Goal: Task Accomplishment & Management: Complete application form

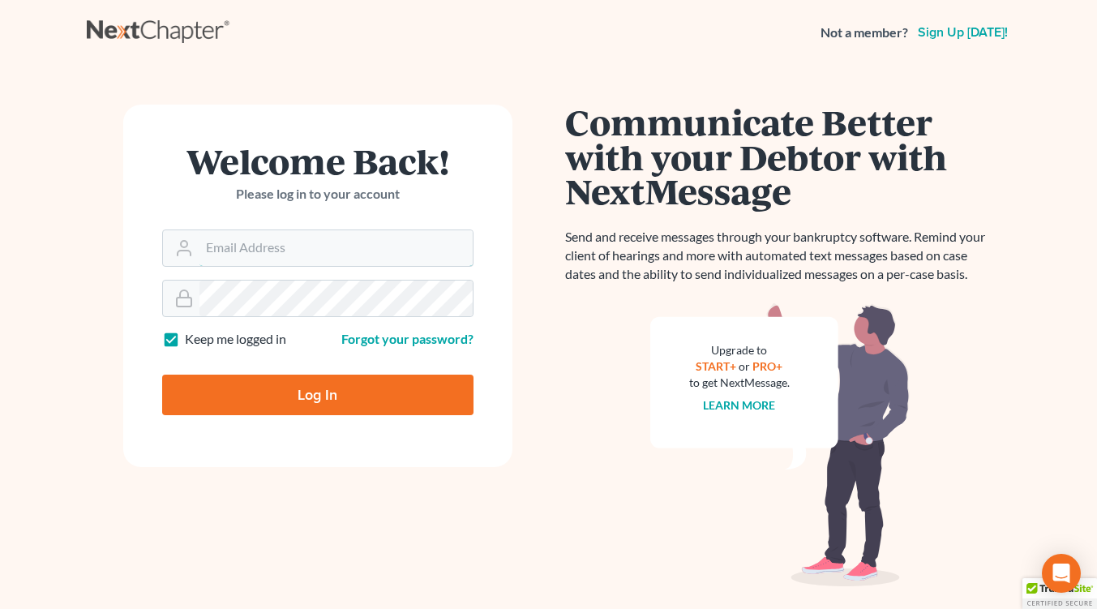
type input "slaters@nlsa.us"
click at [304, 390] on input "Log In" at bounding box center [317, 395] width 311 height 41
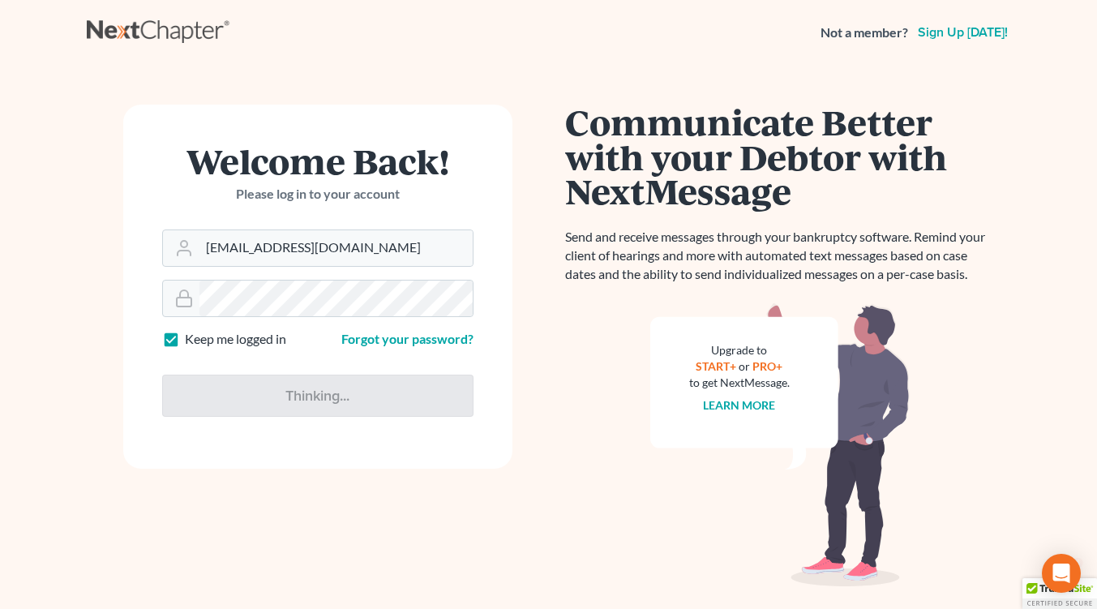
type input "Thinking..."
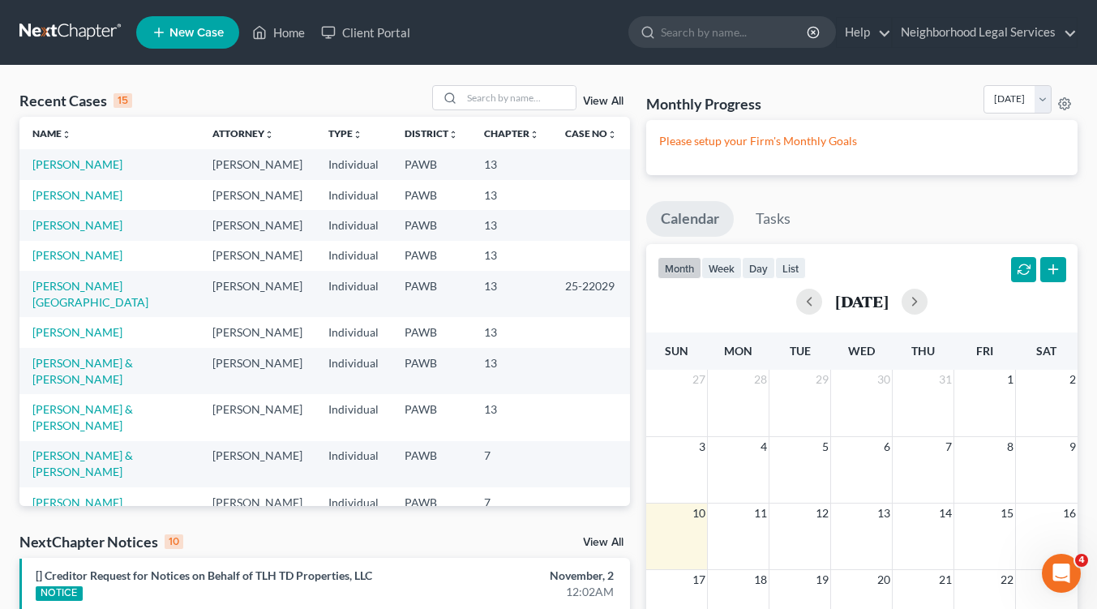
click at [89, 487] on td "Mastascusa, Carole" at bounding box center [109, 502] width 180 height 30
click at [84, 496] on link "Mastascusa, Carole" at bounding box center [77, 503] width 90 height 14
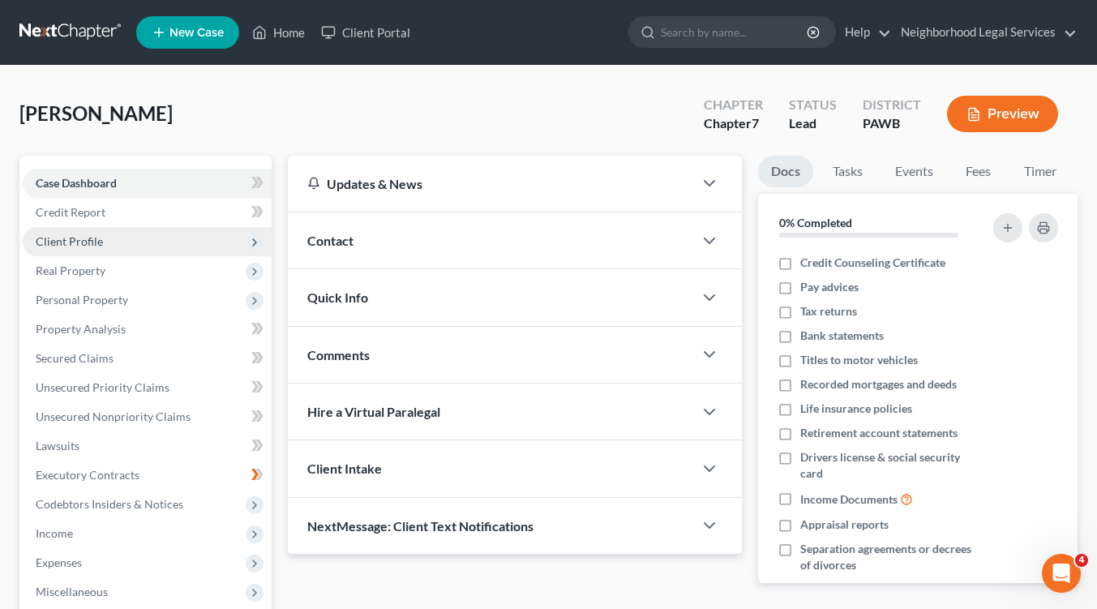
click at [61, 240] on span "Client Profile" at bounding box center [69, 241] width 67 height 14
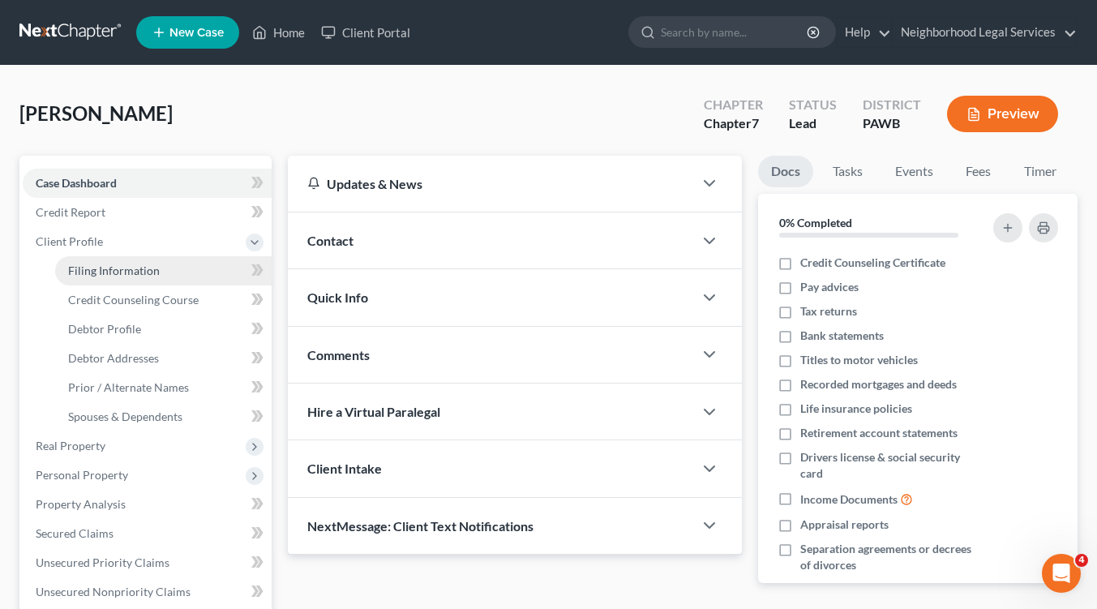
click at [75, 274] on span "Filing Information" at bounding box center [114, 271] width 92 height 14
select select "1"
select select "0"
select select "1"
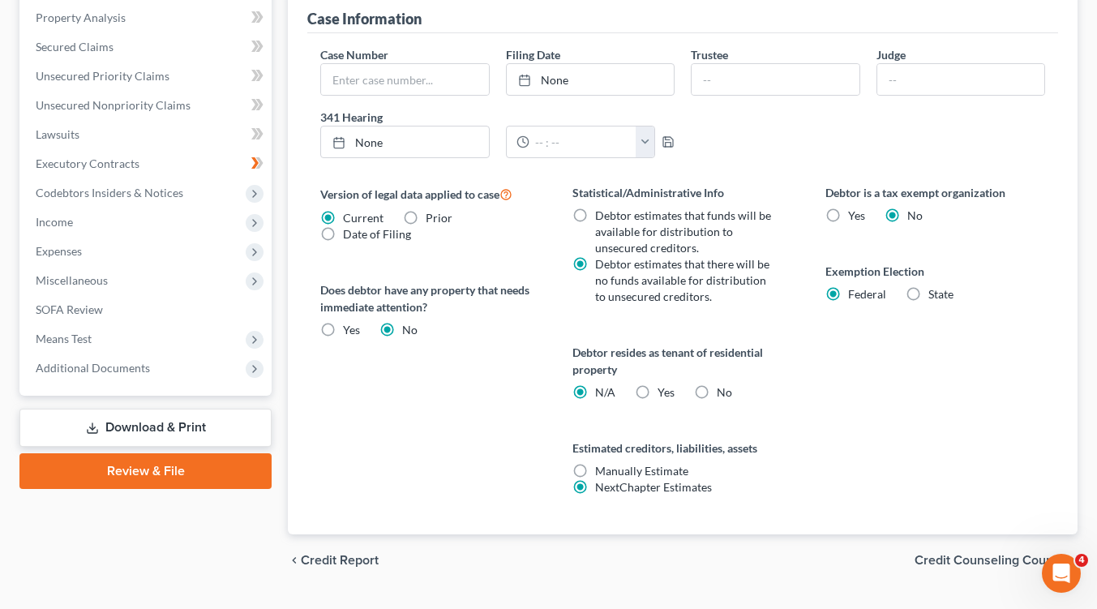
scroll to position [525, 0]
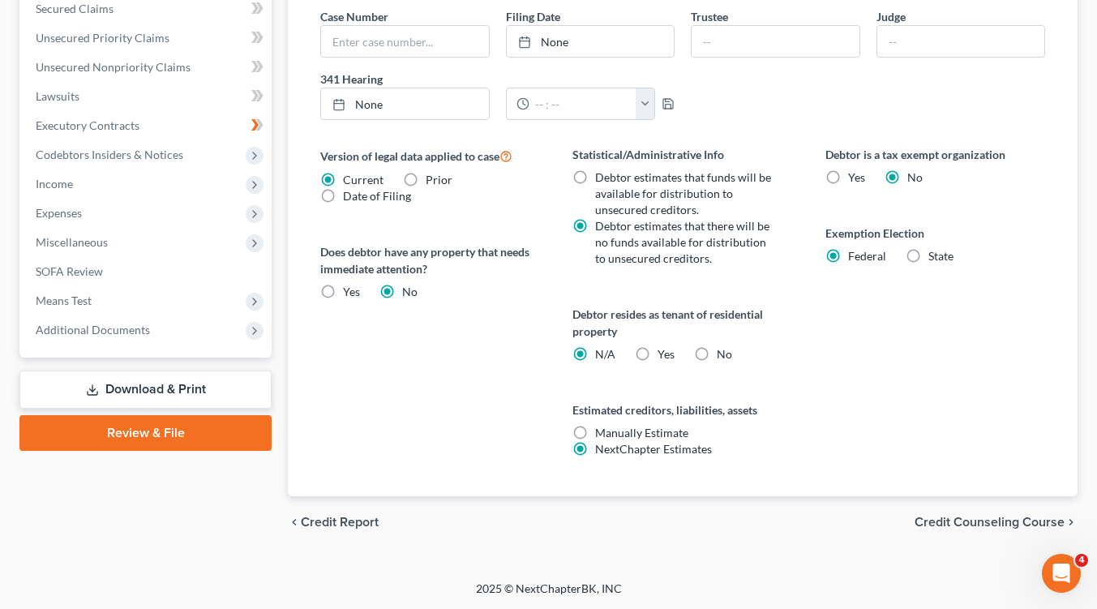
click at [1004, 520] on span "Credit Counseling Course" at bounding box center [990, 522] width 150 height 13
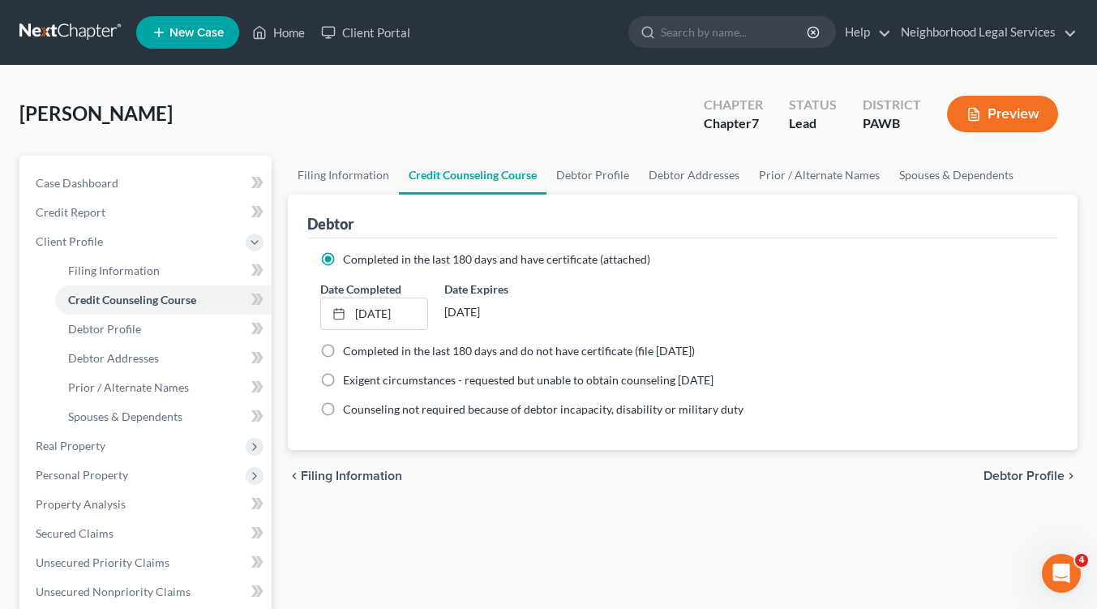
click at [1025, 474] on span "Debtor Profile" at bounding box center [1024, 476] width 81 height 13
select select "0"
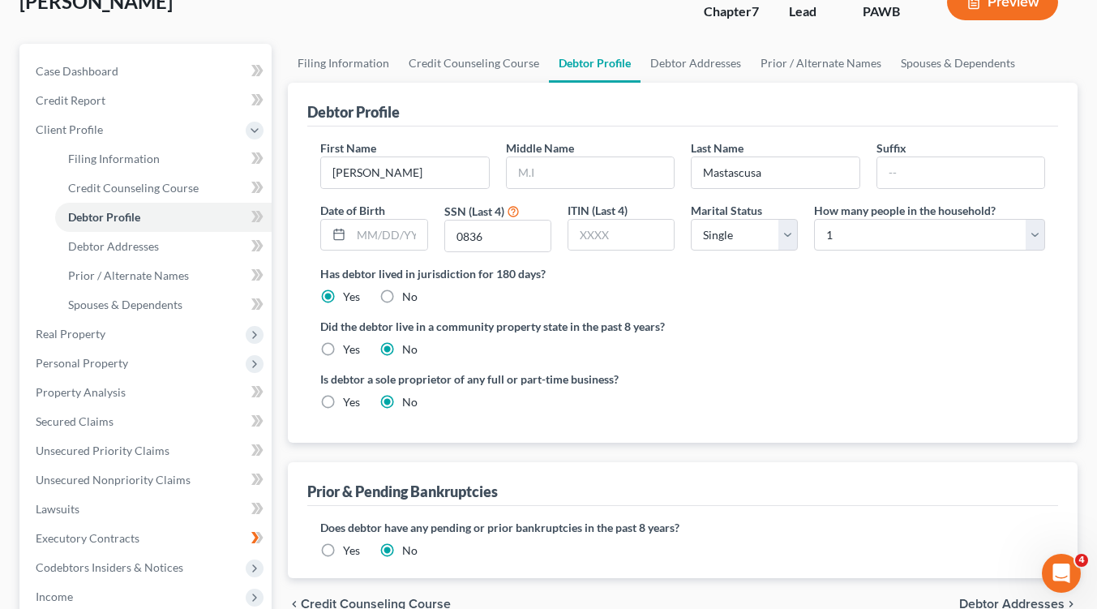
scroll to position [243, 0]
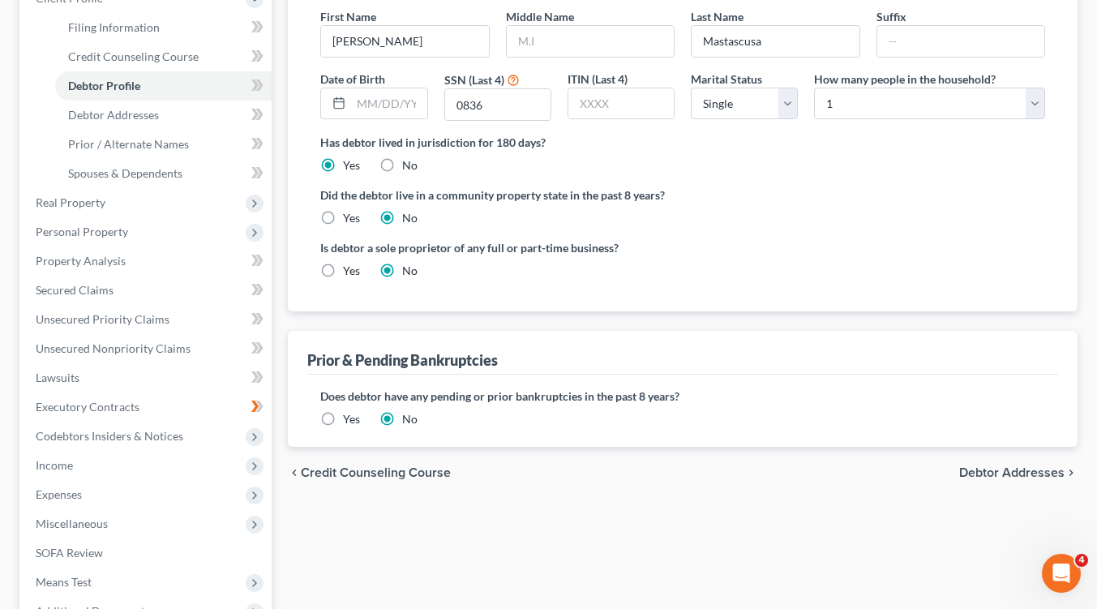
click at [1015, 467] on span "Debtor Addresses" at bounding box center [1011, 472] width 105 height 13
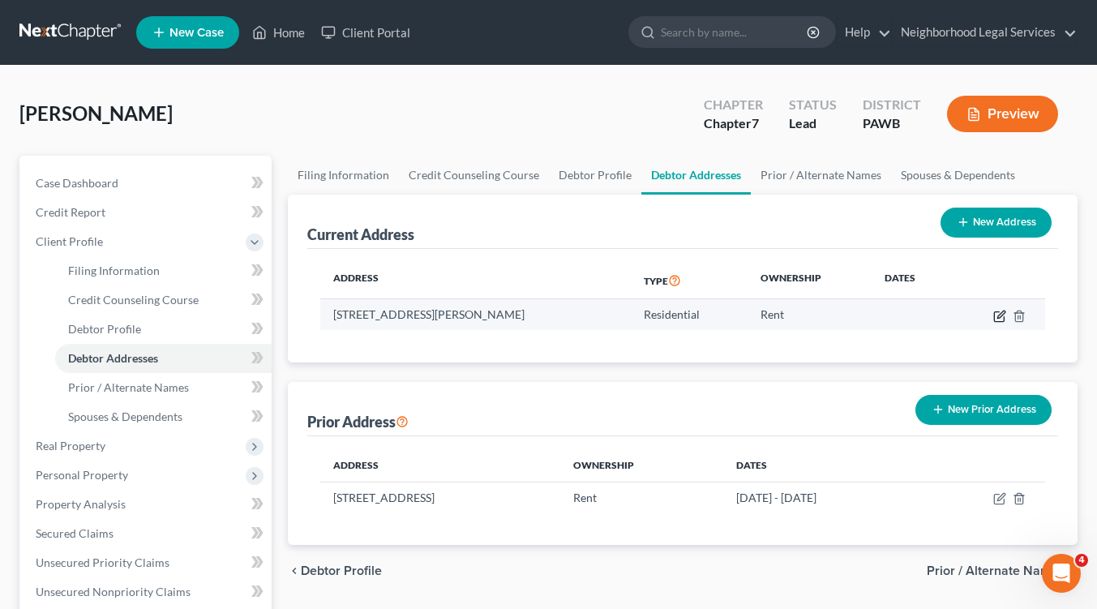
click at [1003, 315] on icon "button" at bounding box center [1000, 316] width 13 height 13
select select "39"
select select "0"
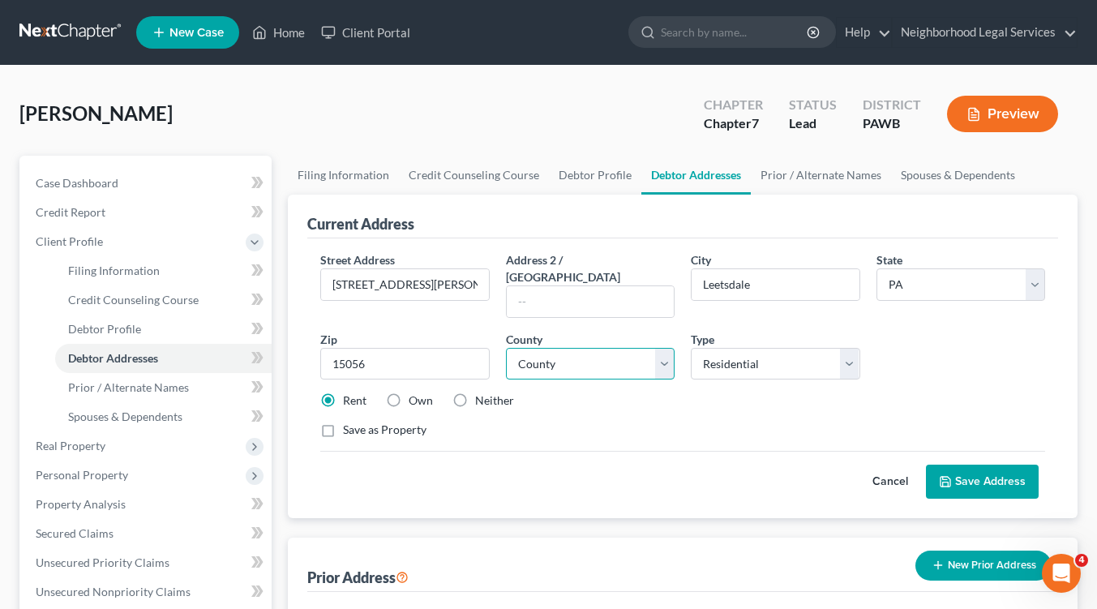
click at [662, 348] on select "County Adams County Allegheny County Armstrong County Beaver County Bedford Cou…" at bounding box center [590, 364] width 169 height 32
select select "1"
click at [506, 348] on select "County Adams County Allegheny County Armstrong County Beaver County Bedford Cou…" at bounding box center [590, 364] width 169 height 32
click at [977, 470] on button "Save Address" at bounding box center [982, 482] width 113 height 34
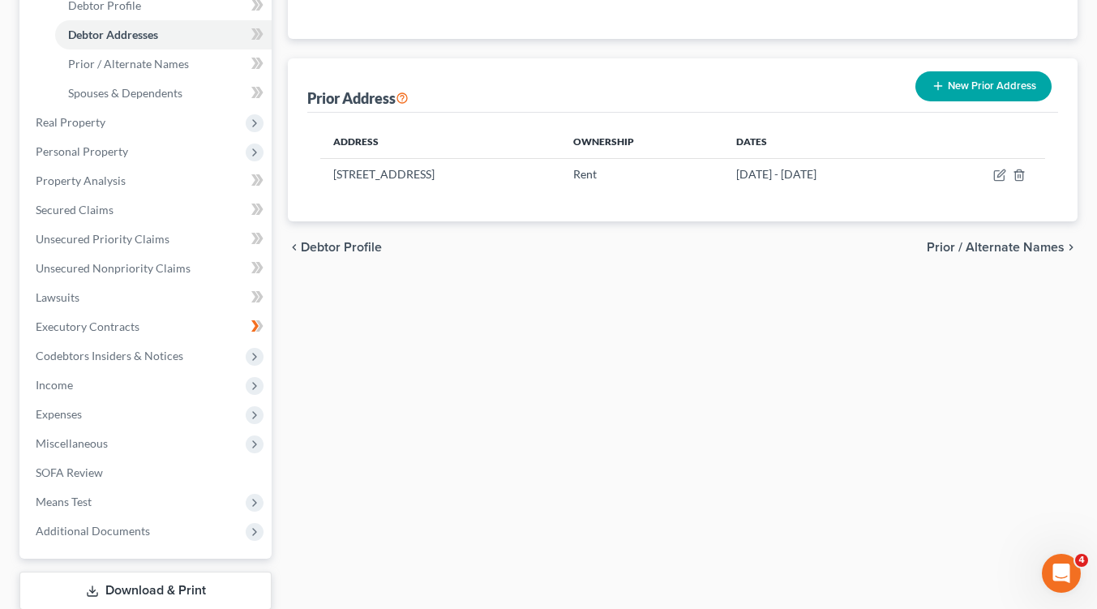
scroll to position [324, 0]
click at [955, 245] on span "Prior / Alternate Names" at bounding box center [996, 246] width 138 height 13
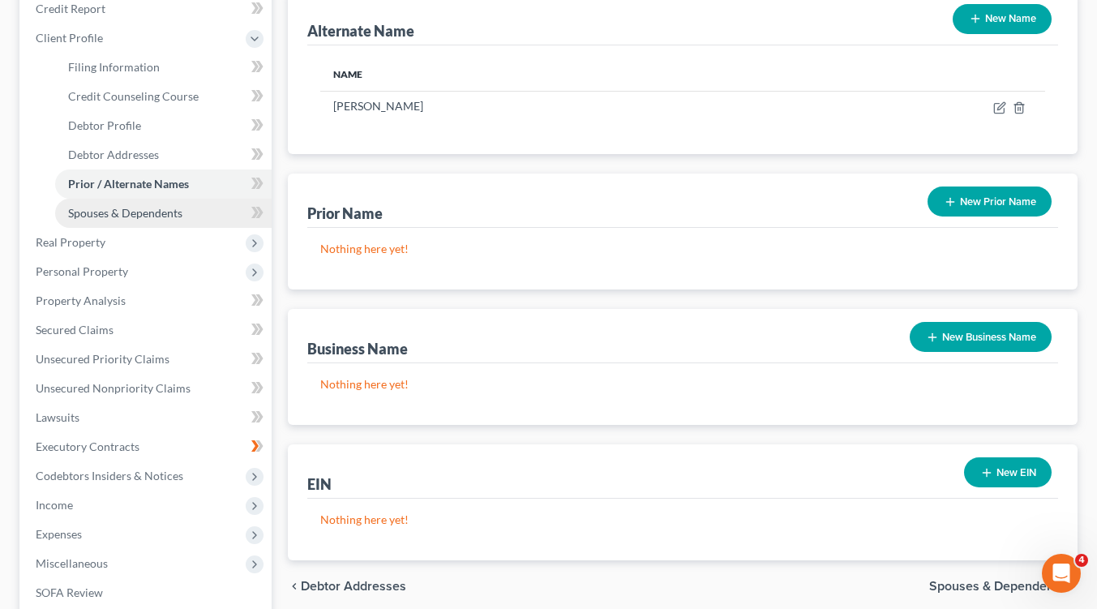
scroll to position [324, 0]
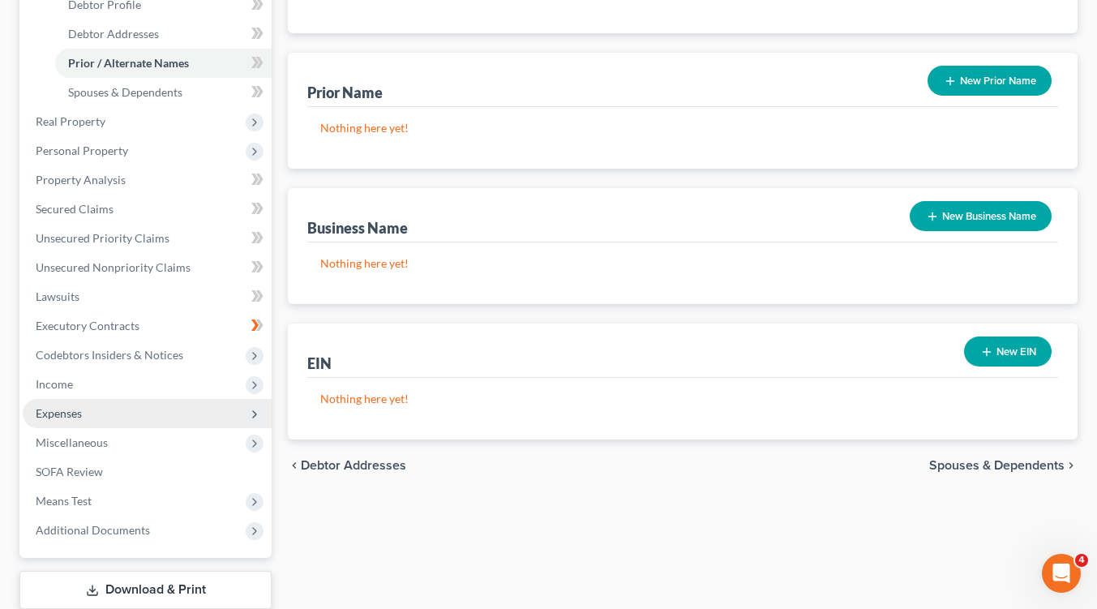
click at [80, 414] on span "Expenses" at bounding box center [59, 413] width 46 height 14
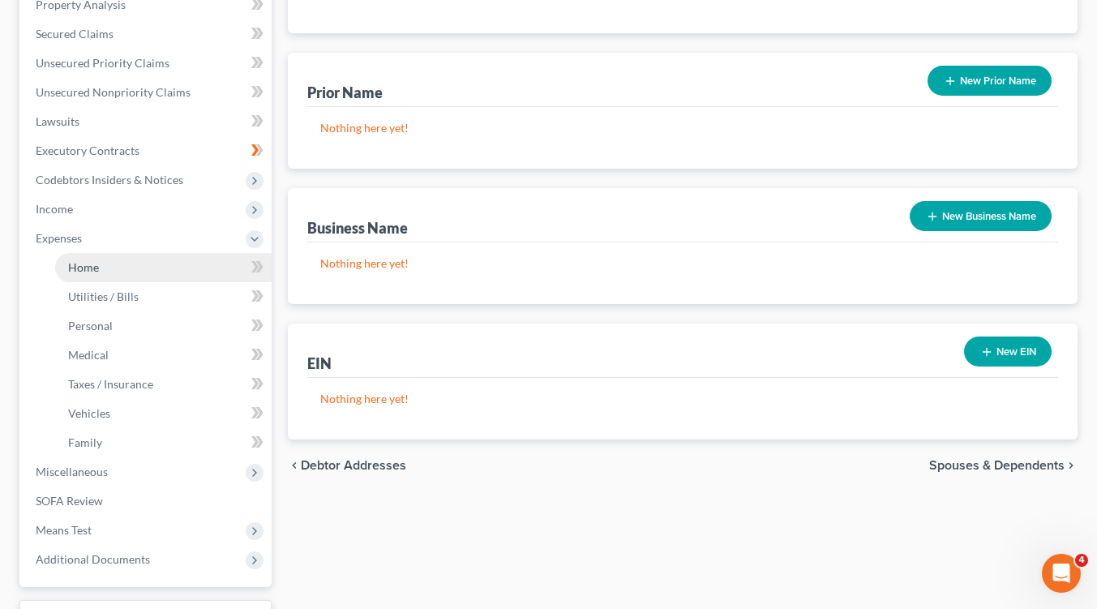
click at [88, 271] on span "Home" at bounding box center [83, 267] width 31 height 14
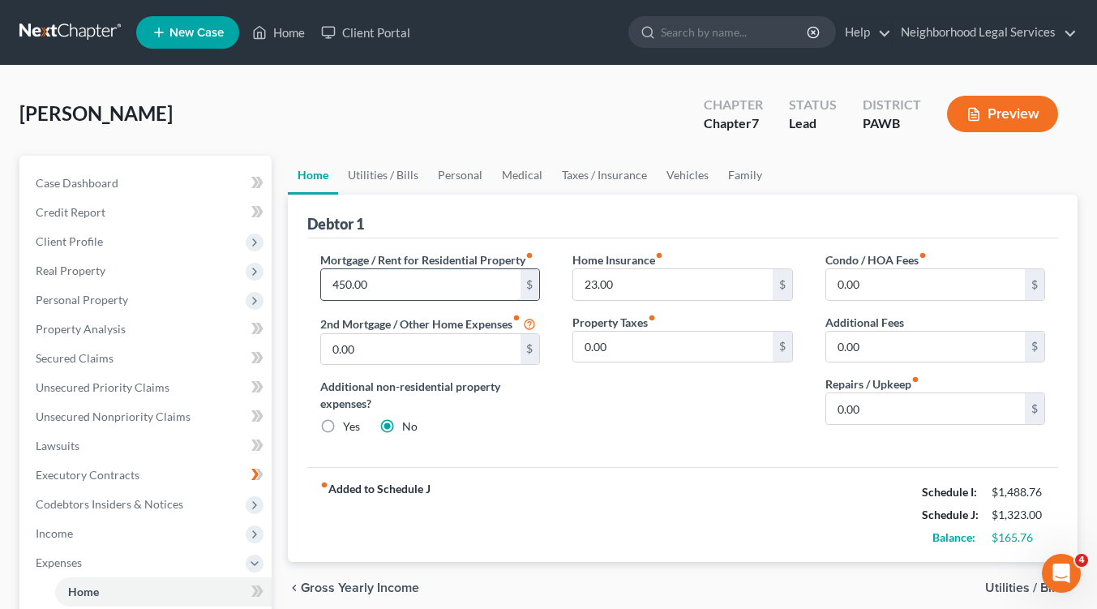
click at [393, 286] on input "450.00" at bounding box center [420, 284] width 199 height 31
type input "430.00"
click at [633, 286] on input "23.00" at bounding box center [672, 284] width 199 height 31
type input "0.00"
click at [1003, 590] on span "Utilities / Bills" at bounding box center [1024, 588] width 79 height 13
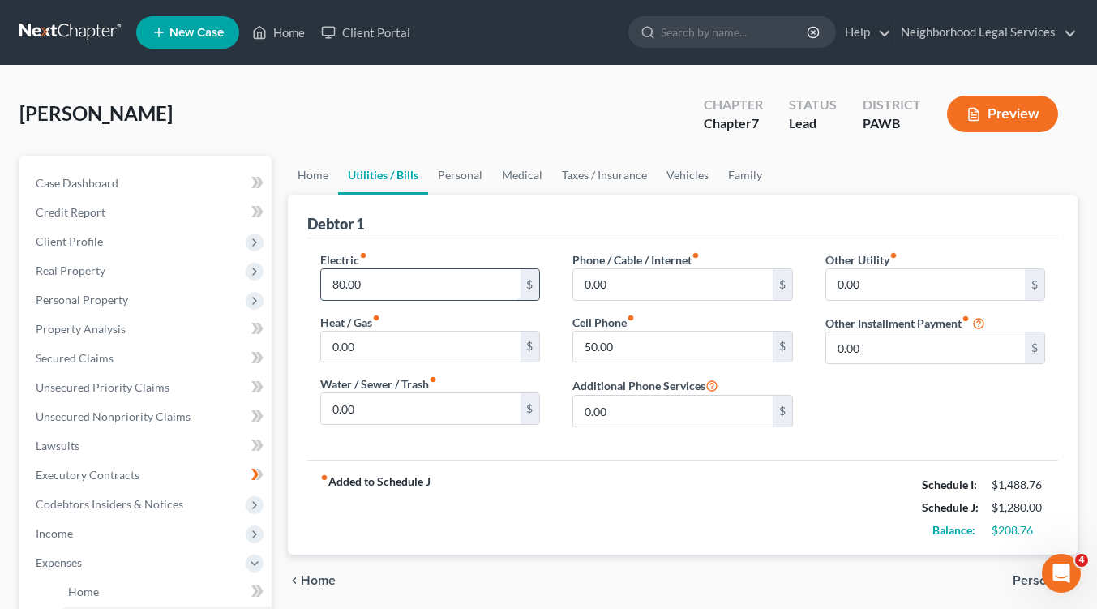
click at [383, 288] on input "80.00" at bounding box center [420, 284] width 199 height 31
type input "0"
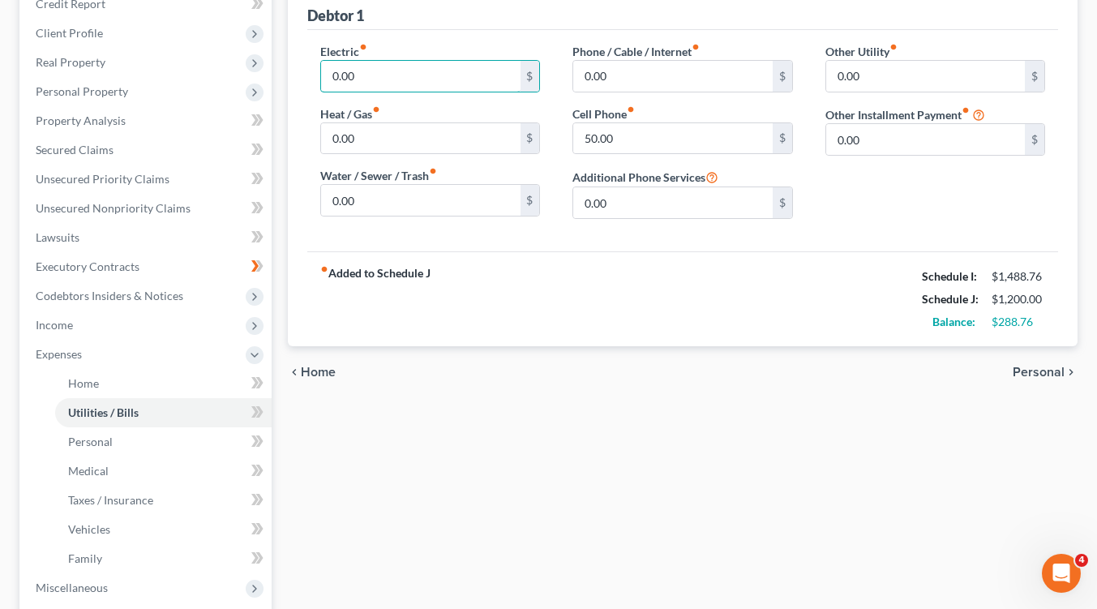
scroll to position [243, 0]
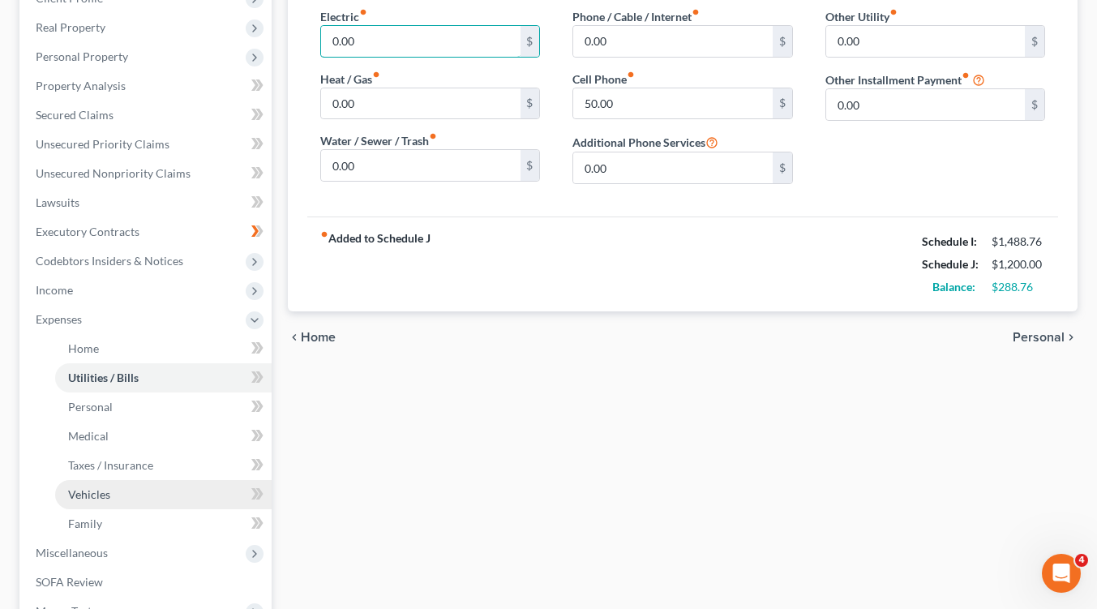
type input "0.00"
click at [105, 494] on span "Vehicles" at bounding box center [89, 494] width 42 height 14
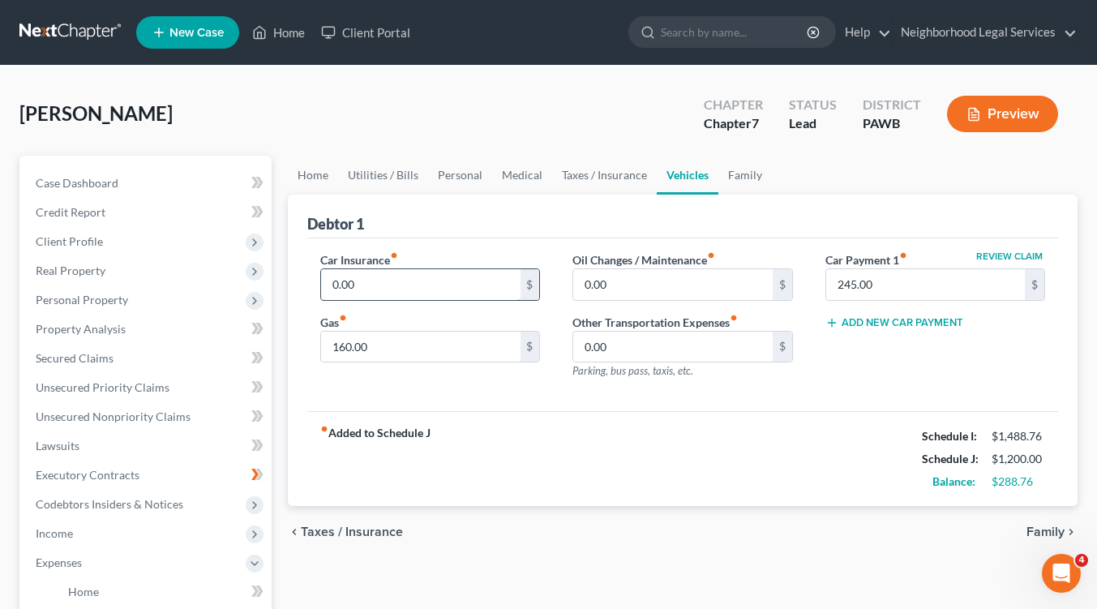
click at [366, 278] on input "0.00" at bounding box center [420, 284] width 199 height 31
type input "126.00"
click at [326, 530] on span "Taxes / Insurance" at bounding box center [352, 532] width 102 height 13
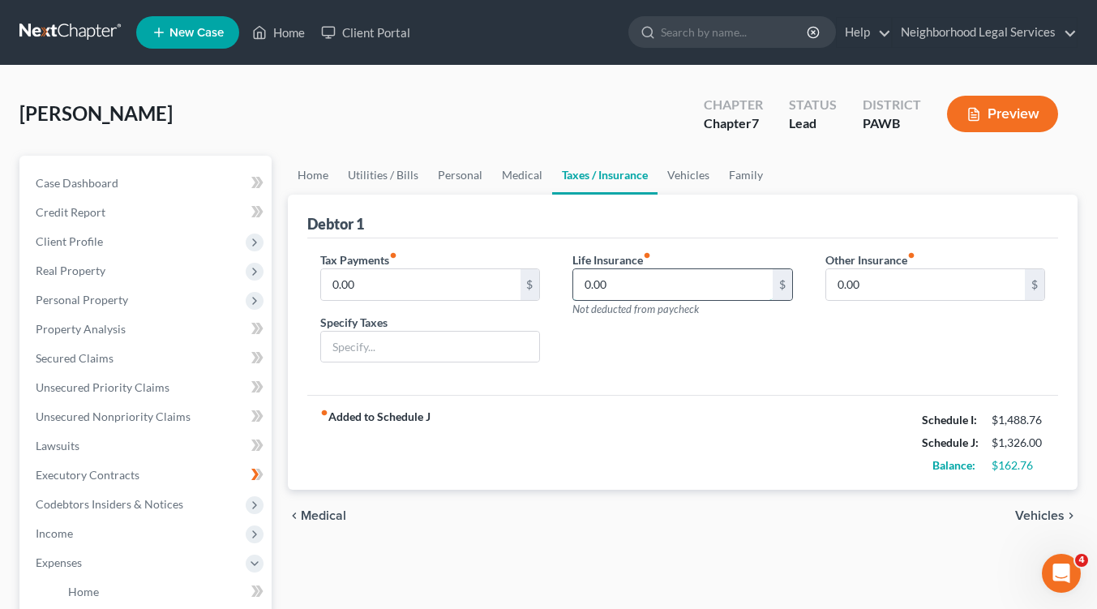
click at [634, 287] on input "0.00" at bounding box center [672, 284] width 199 height 31
type input "37.00"
click at [324, 513] on span "Medical" at bounding box center [323, 515] width 45 height 13
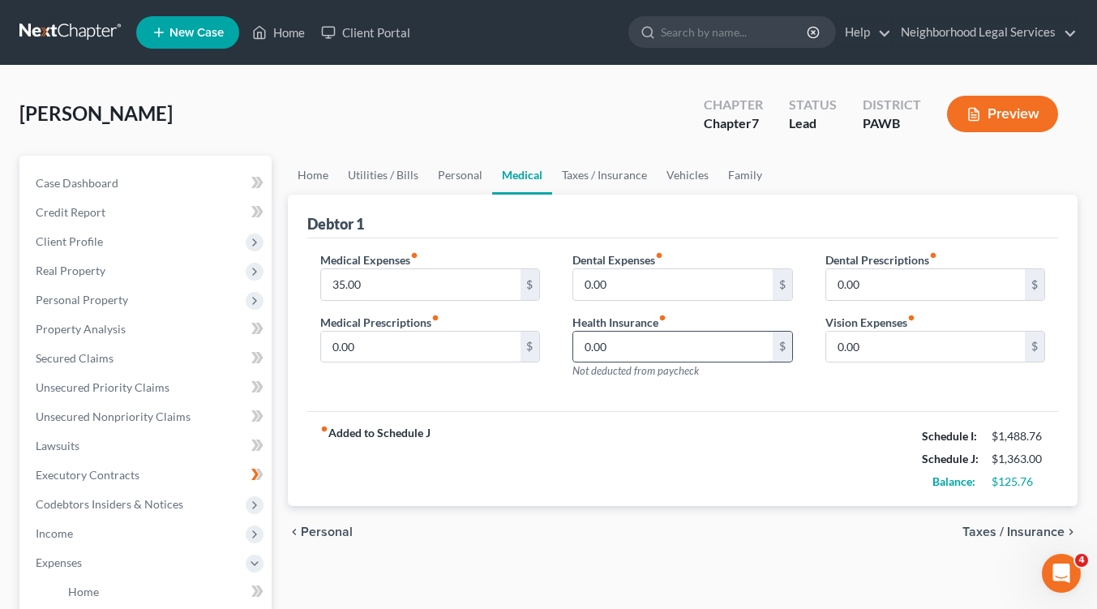
click at [654, 342] on input "0.00" at bounding box center [672, 347] width 199 height 31
type input "19.00"
click at [971, 530] on span "Taxes / Insurance" at bounding box center [1014, 532] width 102 height 13
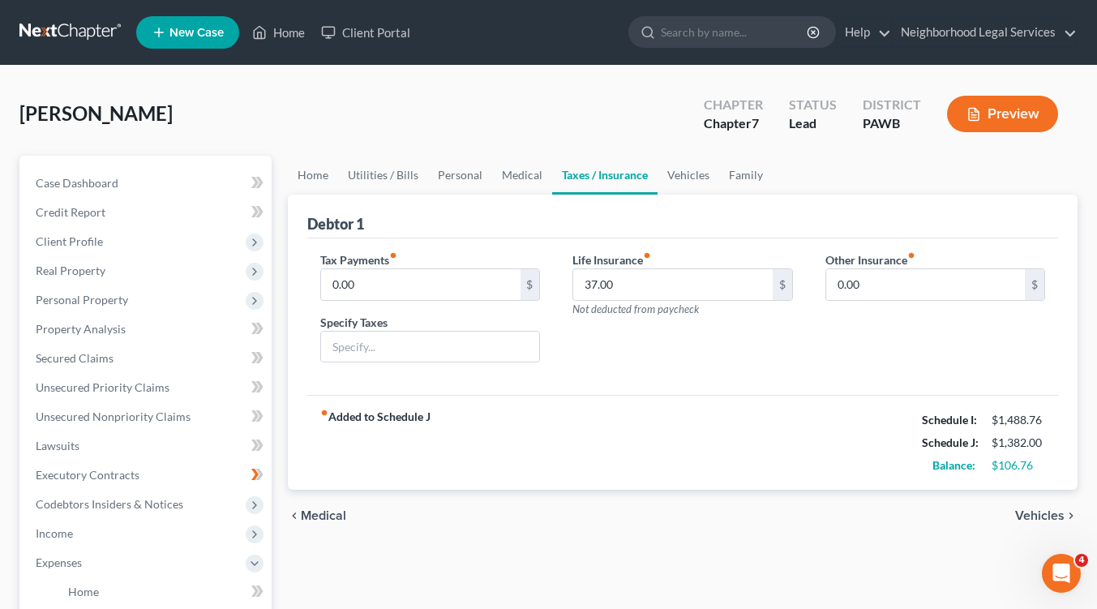
click at [322, 516] on span "Medical" at bounding box center [323, 515] width 45 height 13
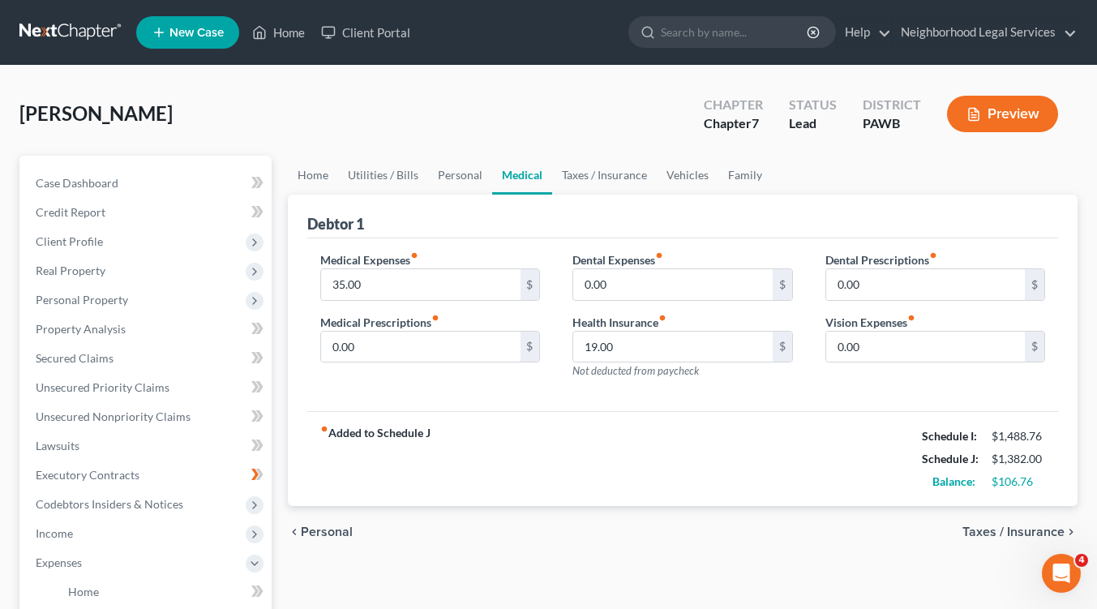
click at [329, 531] on span "Personal" at bounding box center [327, 532] width 52 height 13
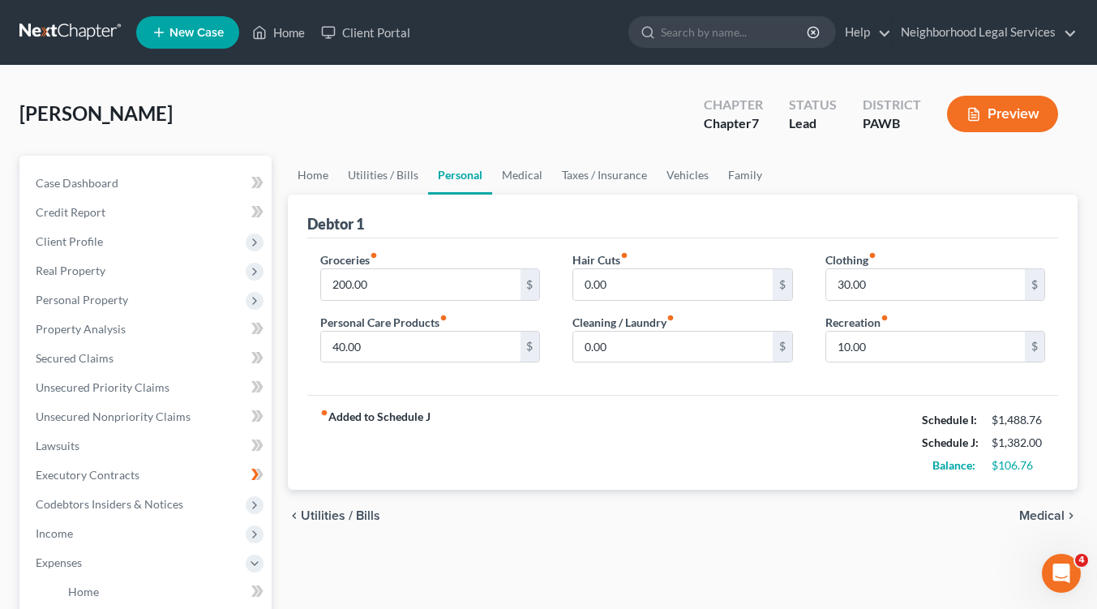
click at [327, 513] on span "Utilities / Bills" at bounding box center [340, 515] width 79 height 13
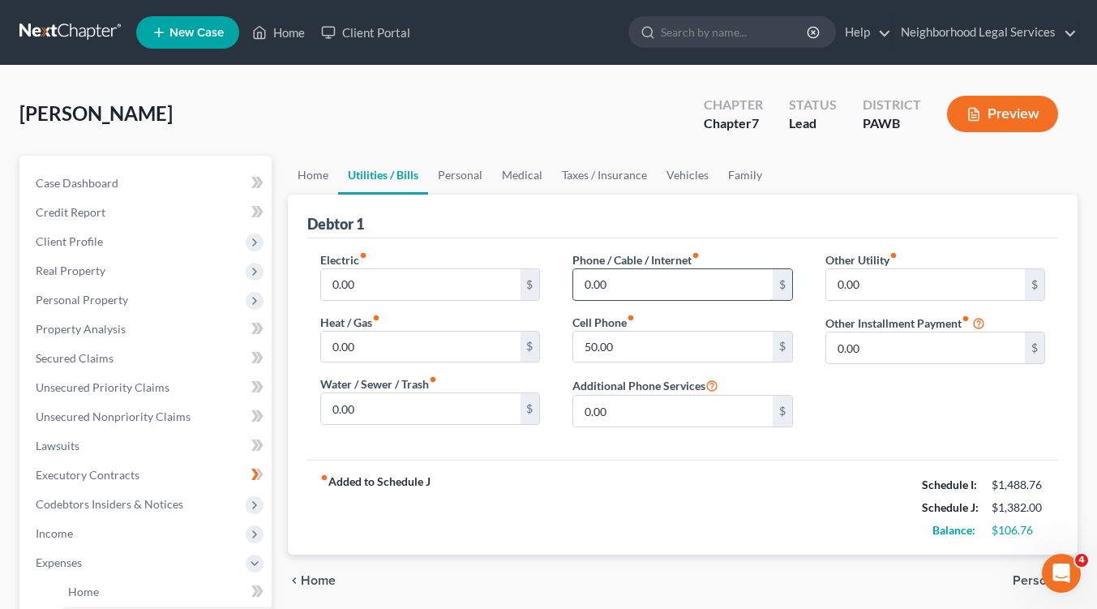
click at [632, 290] on input "0.00" at bounding box center [672, 284] width 199 height 31
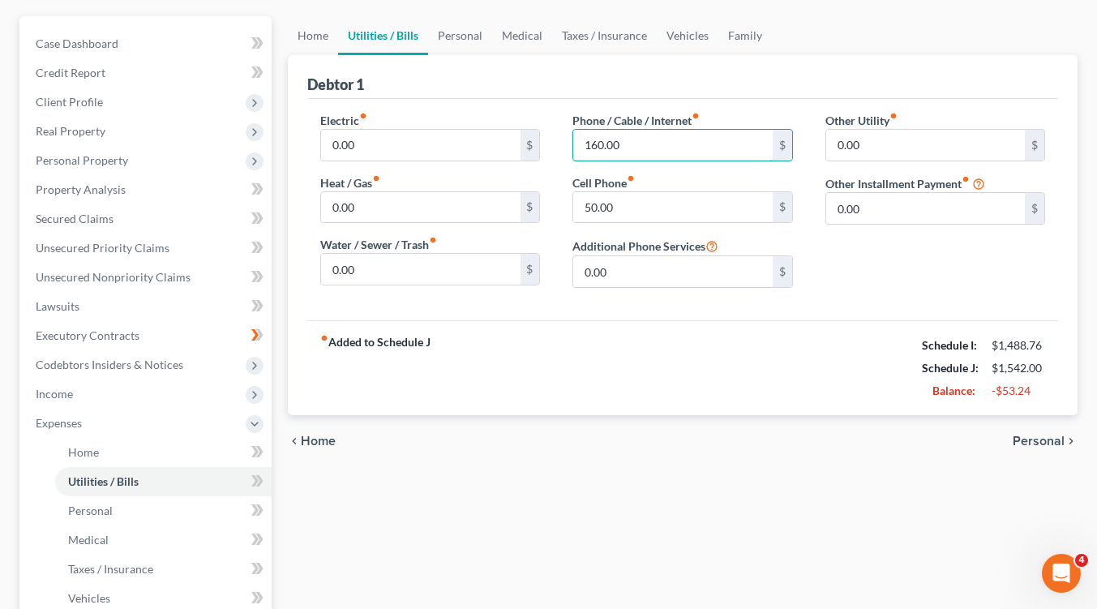
scroll to position [243, 0]
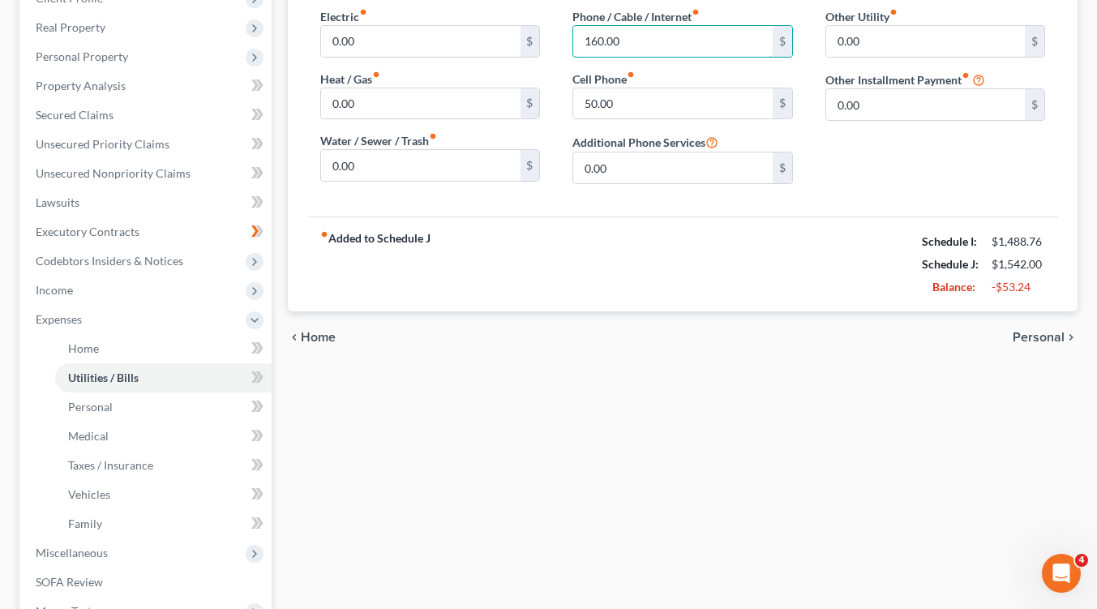
type input "160.00"
click at [1041, 337] on span "Personal" at bounding box center [1039, 337] width 52 height 13
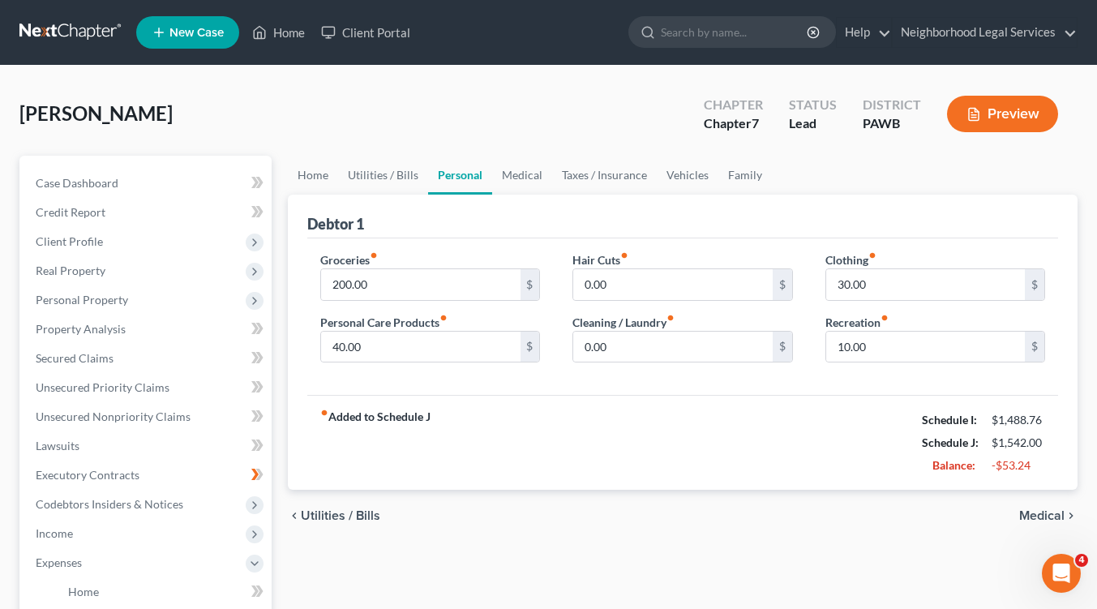
click at [1045, 518] on span "Medical" at bounding box center [1042, 515] width 45 height 13
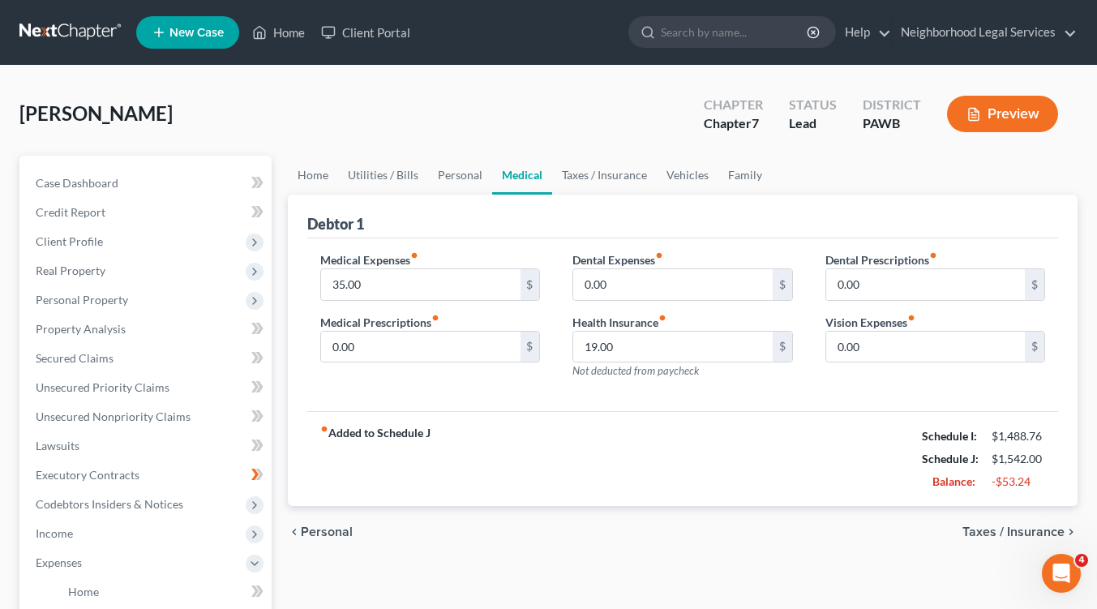
click at [970, 533] on span "Taxes / Insurance" at bounding box center [1014, 532] width 102 height 13
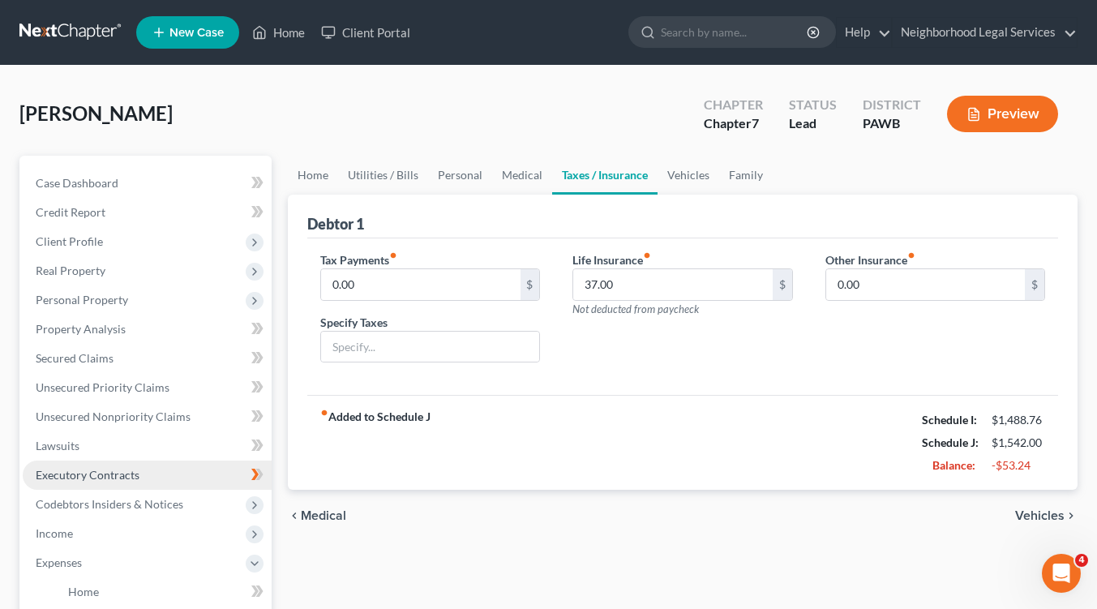
click at [85, 477] on span "Executory Contracts" at bounding box center [88, 475] width 104 height 14
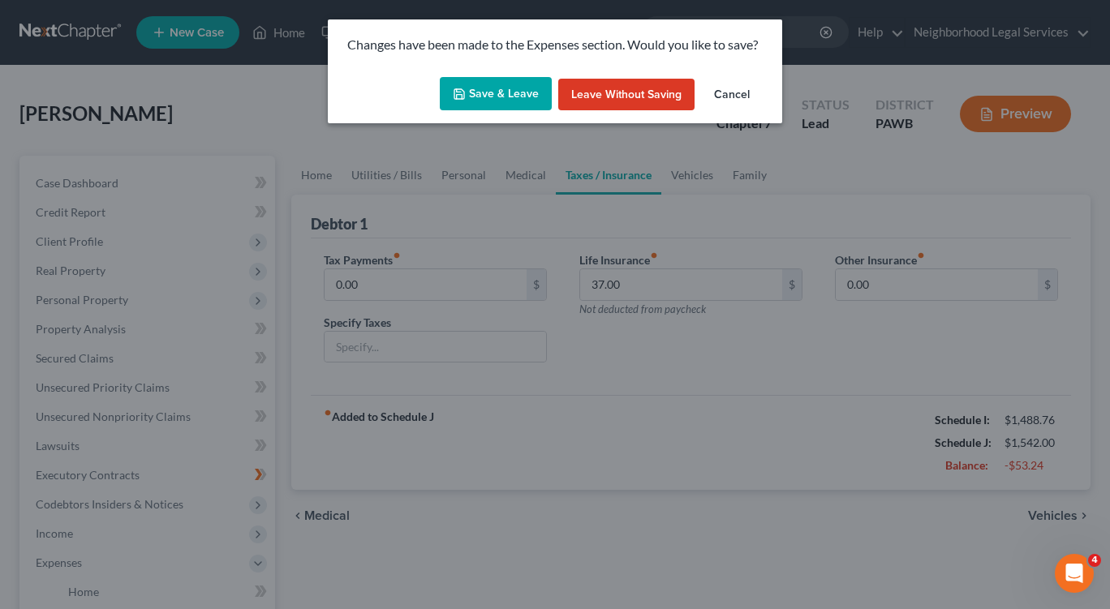
click at [508, 95] on button "Save & Leave" at bounding box center [496, 94] width 112 height 34
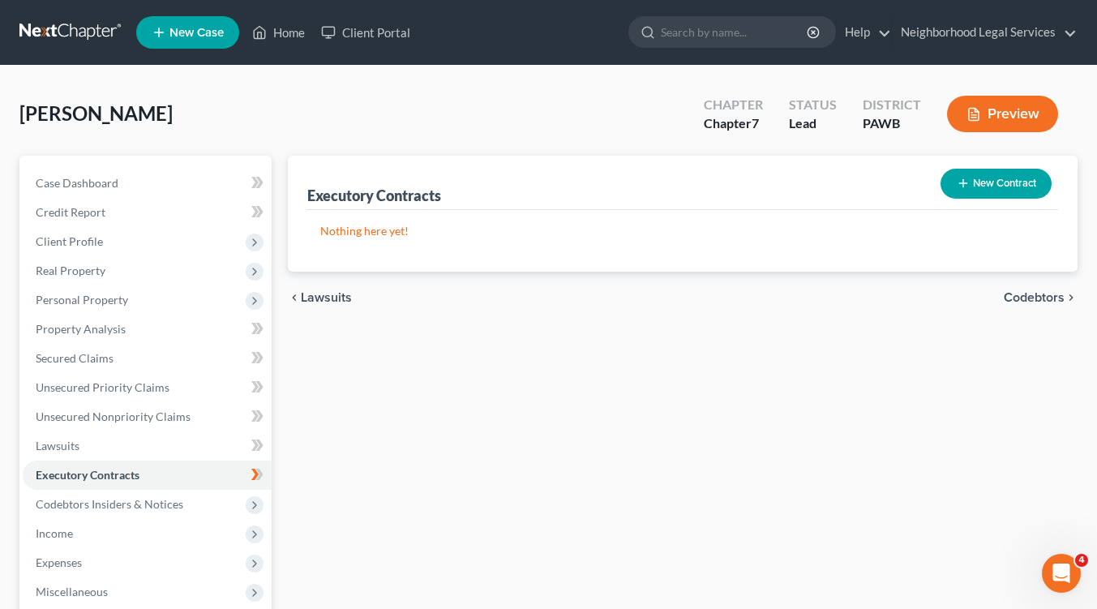
click at [1002, 185] on button "New Contract" at bounding box center [996, 184] width 111 height 30
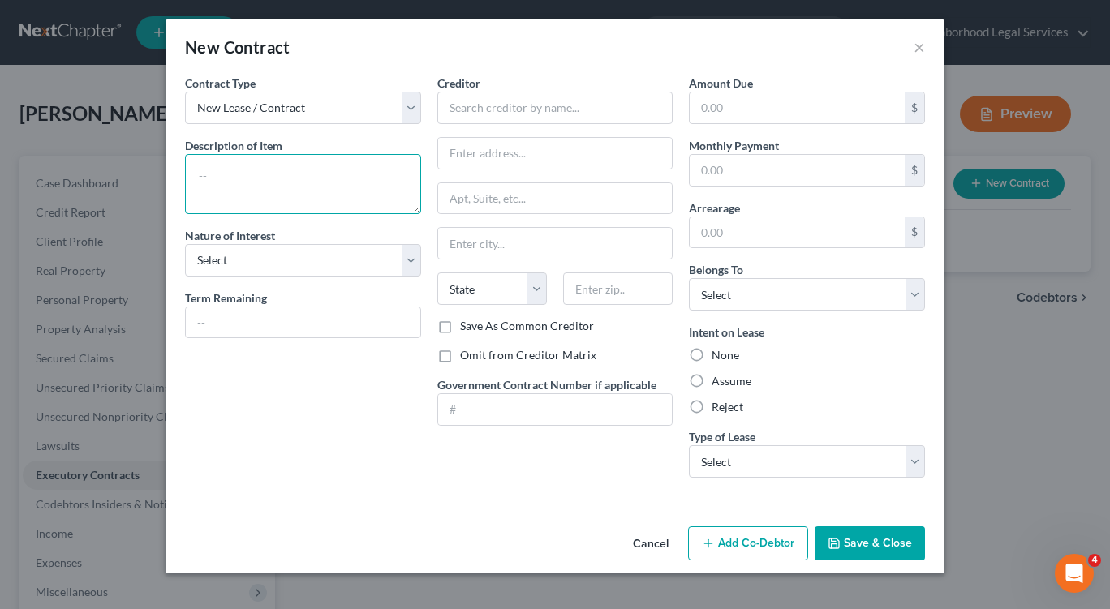
click at [250, 174] on textarea at bounding box center [303, 184] width 236 height 60
type textarea "residential lease"
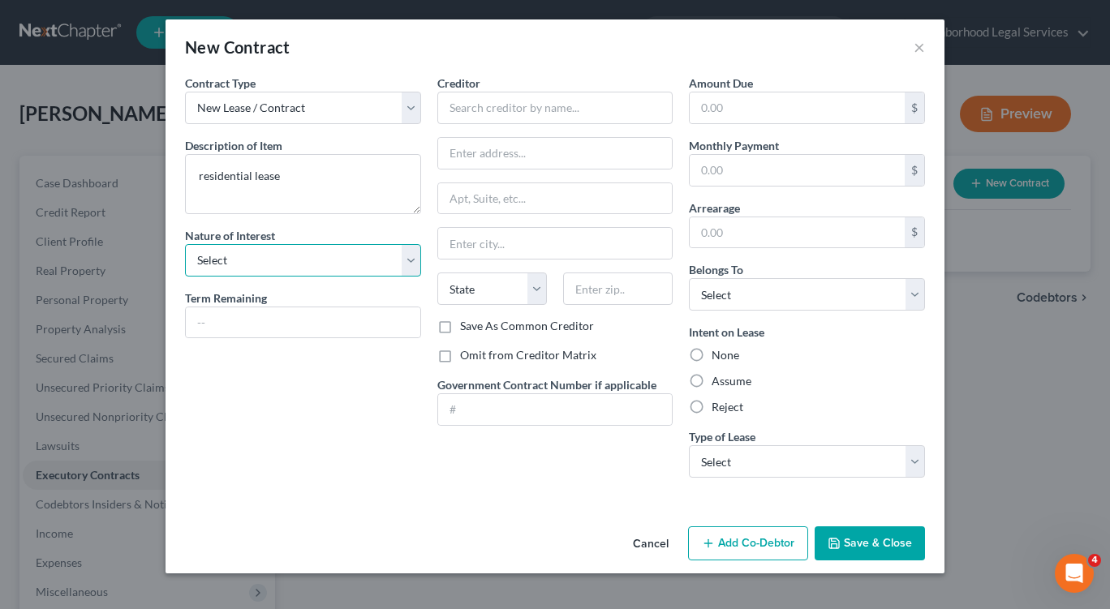
click at [412, 260] on select "Select Purchaser Agent Lessor Lessee" at bounding box center [303, 260] width 236 height 32
select select "3"
click at [185, 244] on select "Select Purchaser Agent Lessor Lessee" at bounding box center [303, 260] width 236 height 32
click at [263, 332] on input "text" at bounding box center [303, 322] width 234 height 31
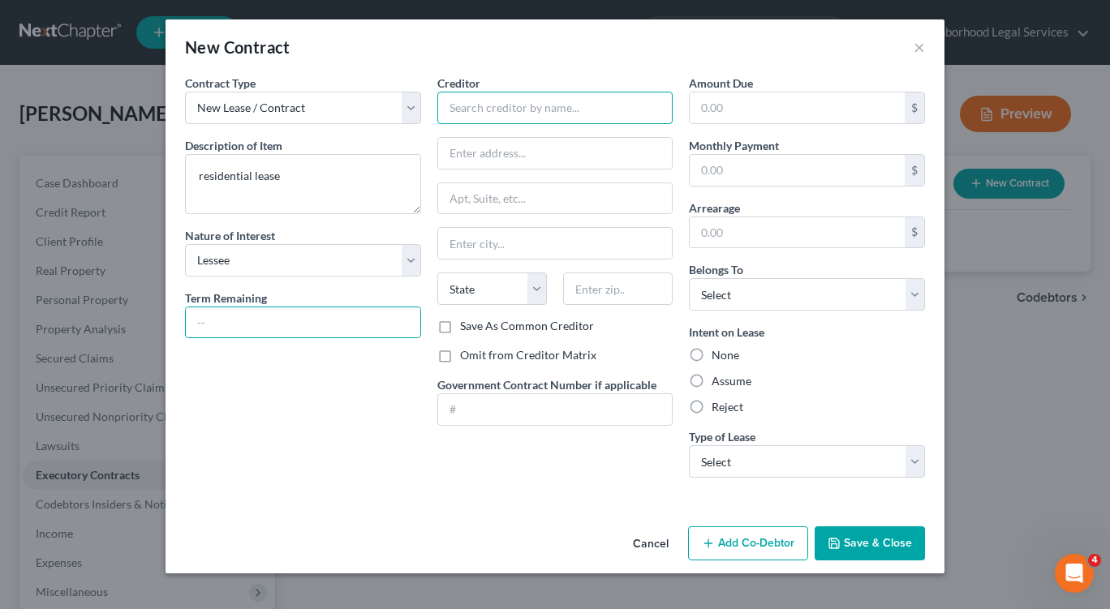
click at [487, 104] on input "text" at bounding box center [555, 108] width 236 height 32
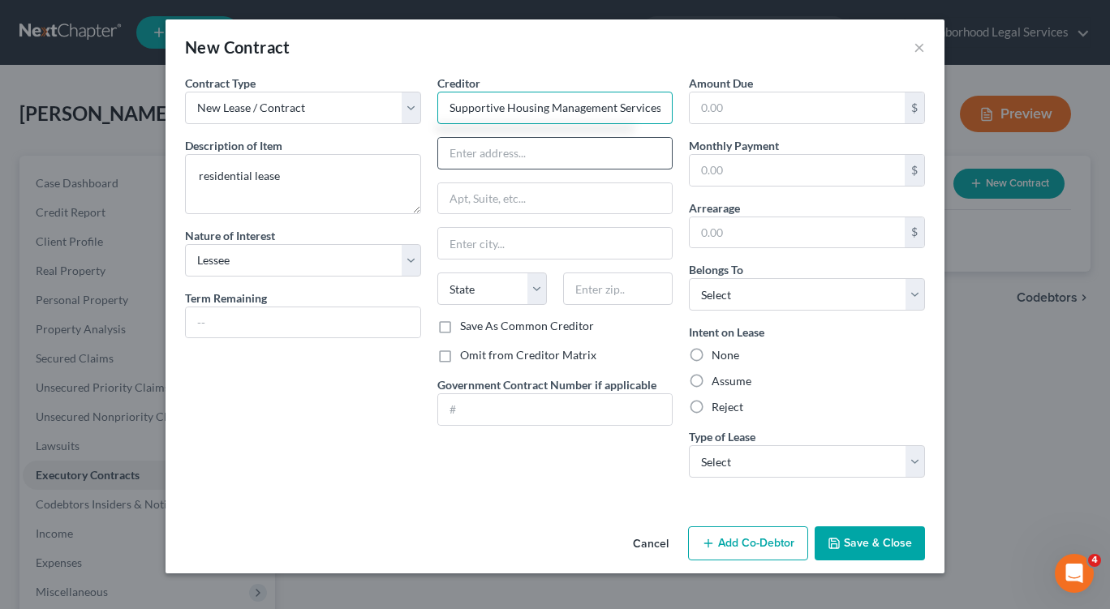
type input "Supportive Housing Management Services"
click at [539, 148] on input "text" at bounding box center [555, 153] width 234 height 31
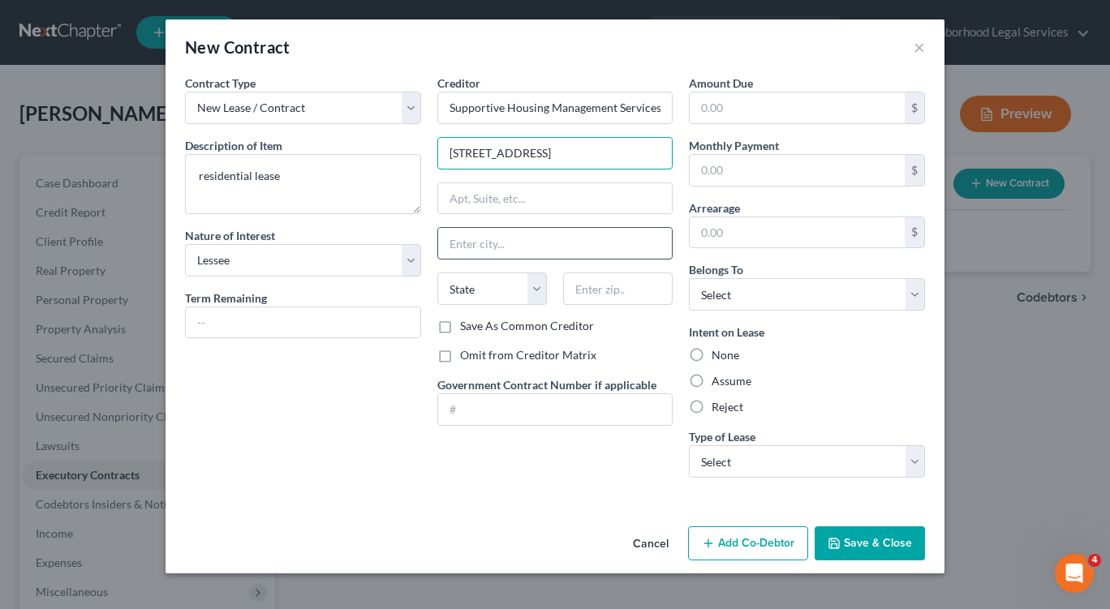
type input "5824 Forward Avenue"
click at [568, 250] on input "text" at bounding box center [555, 243] width 234 height 31
type input "Pittsburgh"
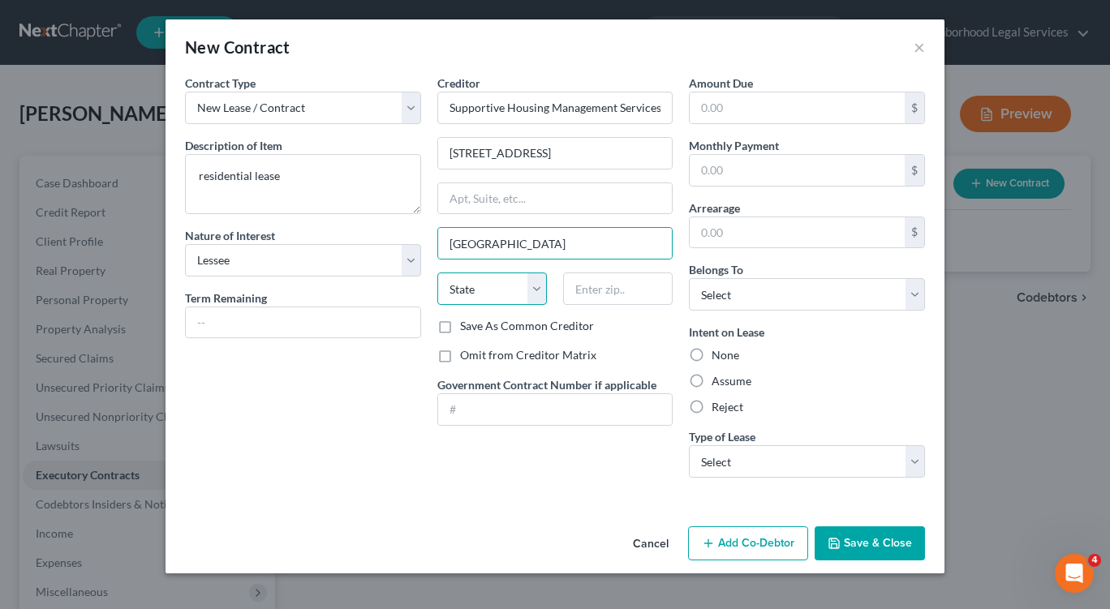
click at [534, 293] on select "State AL AK AR AZ CA CO CT DE DC FL GA GU HI ID IL IN IA KS KY LA ME MD MA MI M…" at bounding box center [491, 289] width 109 height 32
select select "39"
click at [437, 273] on select "State AL AK AR AZ CA CO CT DE DC FL GA GU HI ID IL IN IA KS KY LA ME MD MA MI M…" at bounding box center [491, 289] width 109 height 32
click at [593, 293] on input "text" at bounding box center [617, 289] width 109 height 32
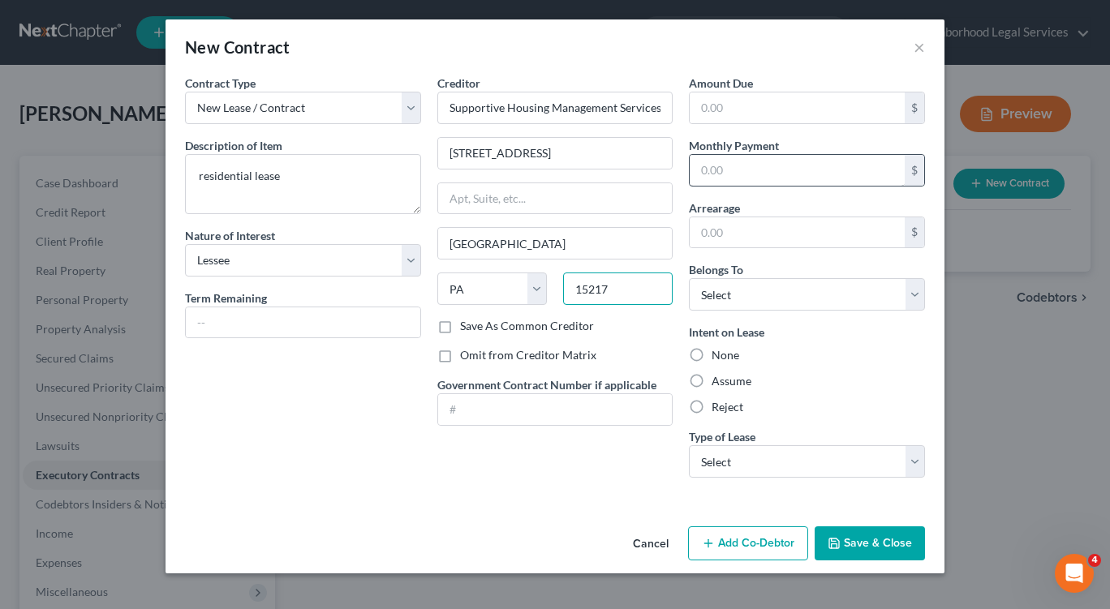
type input "15217"
click at [796, 163] on input "text" at bounding box center [796, 170] width 215 height 31
type input "430.00"
click at [914, 292] on select "Select Debtor 1 Only Debtor 2 Only Debtor 1 And Debtor 2 Only At Least One Of T…" at bounding box center [807, 294] width 236 height 32
select select "0"
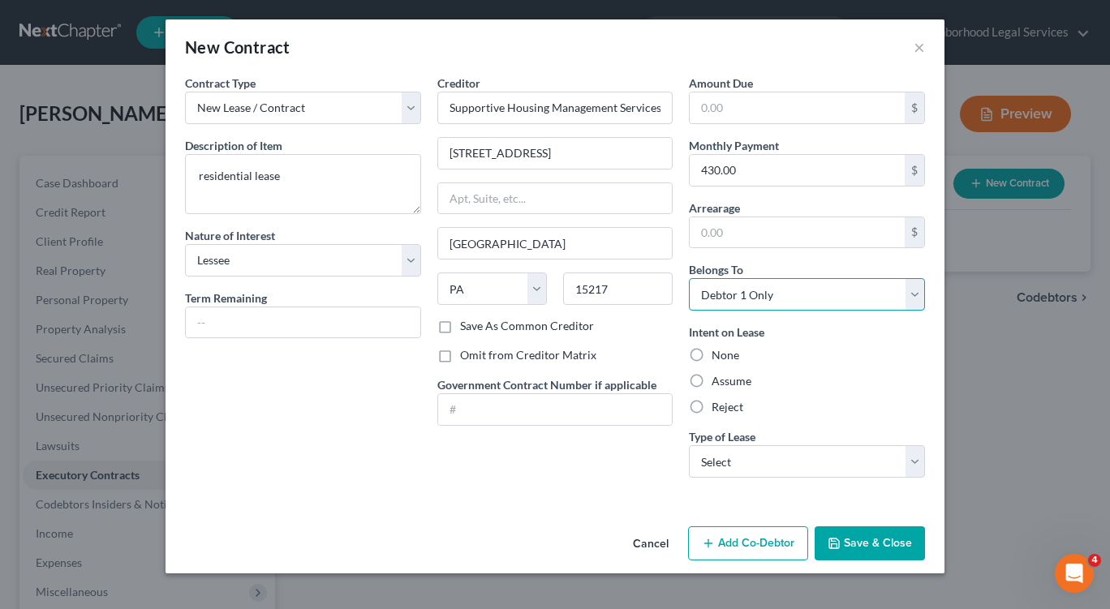
click at [689, 278] on select "Select Debtor 1 Only Debtor 2 Only Debtor 1 And Debtor 2 Only At Least One Of T…" at bounding box center [807, 294] width 236 height 32
click at [711, 381] on label "Assume" at bounding box center [731, 381] width 40 height 16
click at [718, 381] on input "Assume" at bounding box center [723, 378] width 11 height 11
radio input "true"
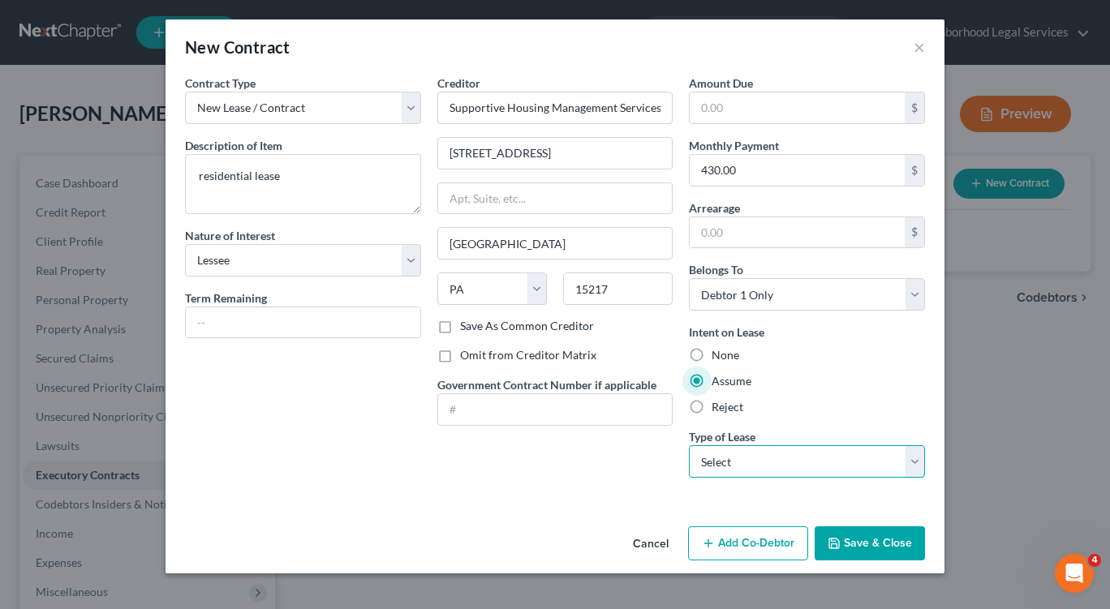
click at [909, 465] on select "Select Real Estate Car Other" at bounding box center [807, 461] width 236 height 32
select select "0"
click at [689, 445] on select "Select Real Estate Car Other" at bounding box center [807, 461] width 236 height 32
click at [460, 354] on label "Omit from Creditor Matrix" at bounding box center [528, 355] width 136 height 16
click at [466, 354] on input "Omit from Creditor Matrix" at bounding box center [471, 352] width 11 height 11
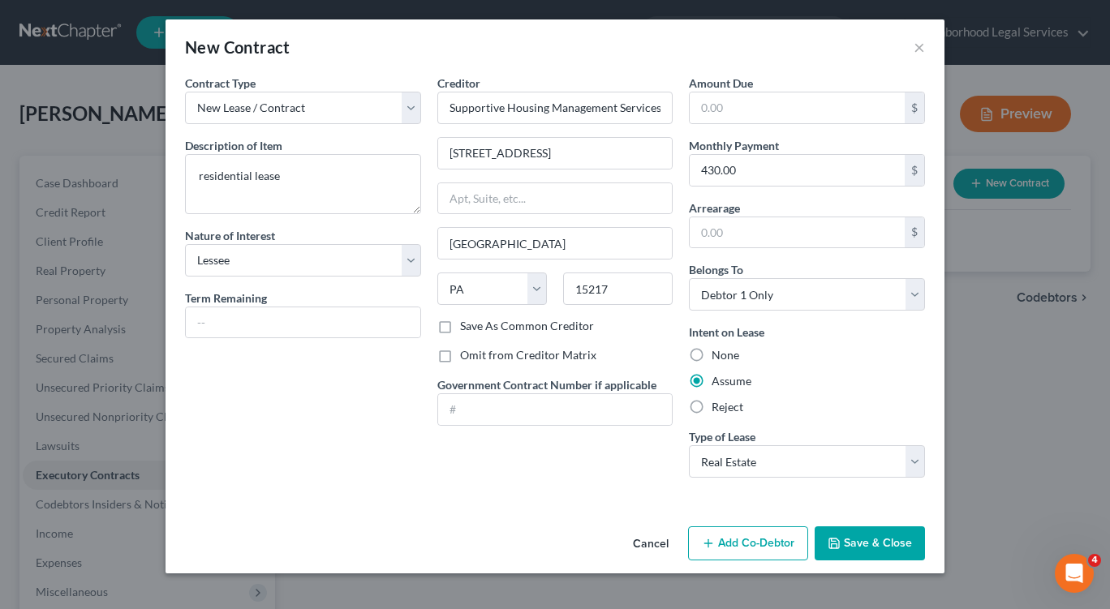
checkbox input "true"
click at [874, 544] on button "Save & Close" at bounding box center [869, 543] width 110 height 34
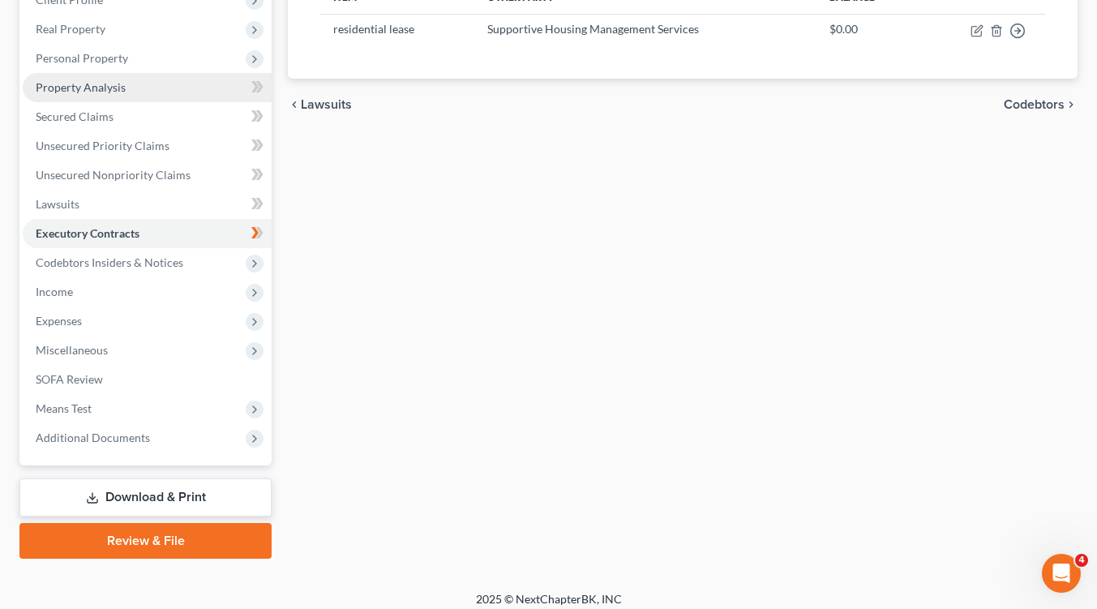
scroll to position [243, 0]
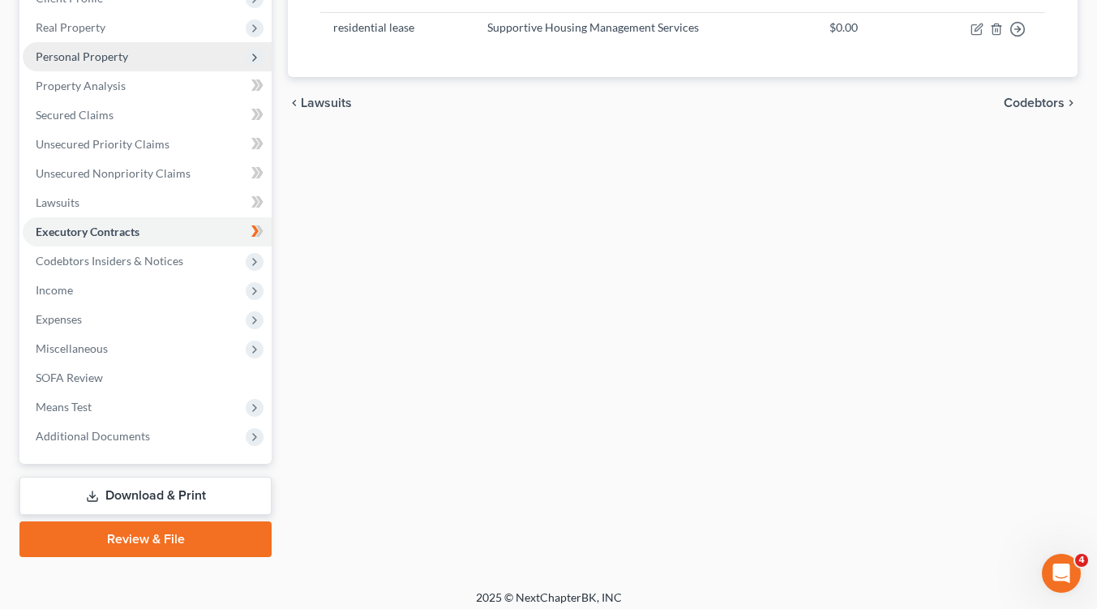
click at [109, 59] on span "Personal Property" at bounding box center [82, 56] width 92 height 14
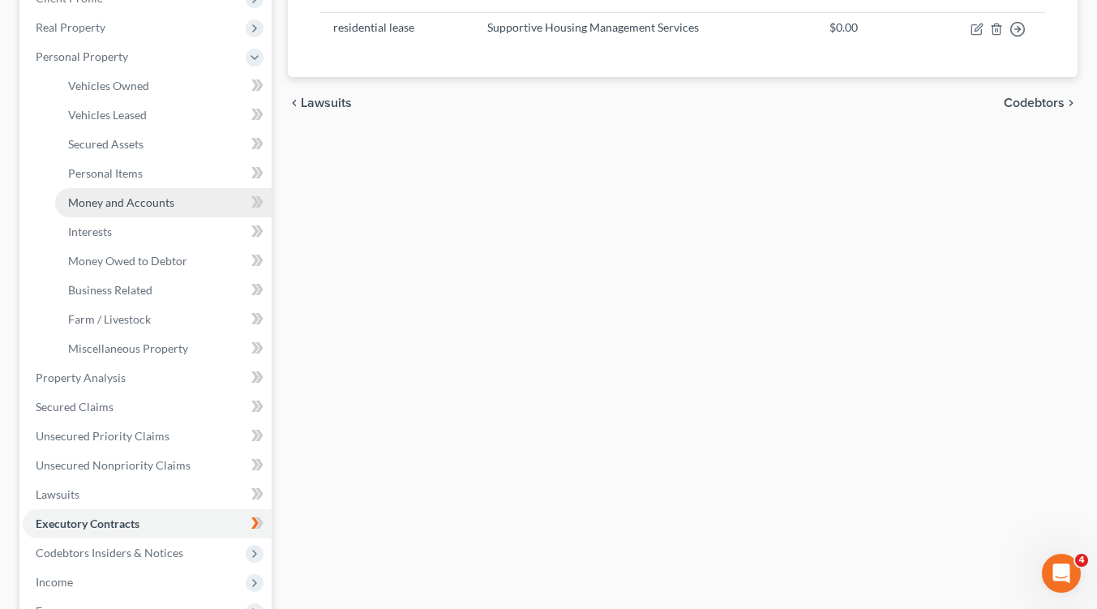
click at [94, 204] on span "Money and Accounts" at bounding box center [121, 202] width 106 height 14
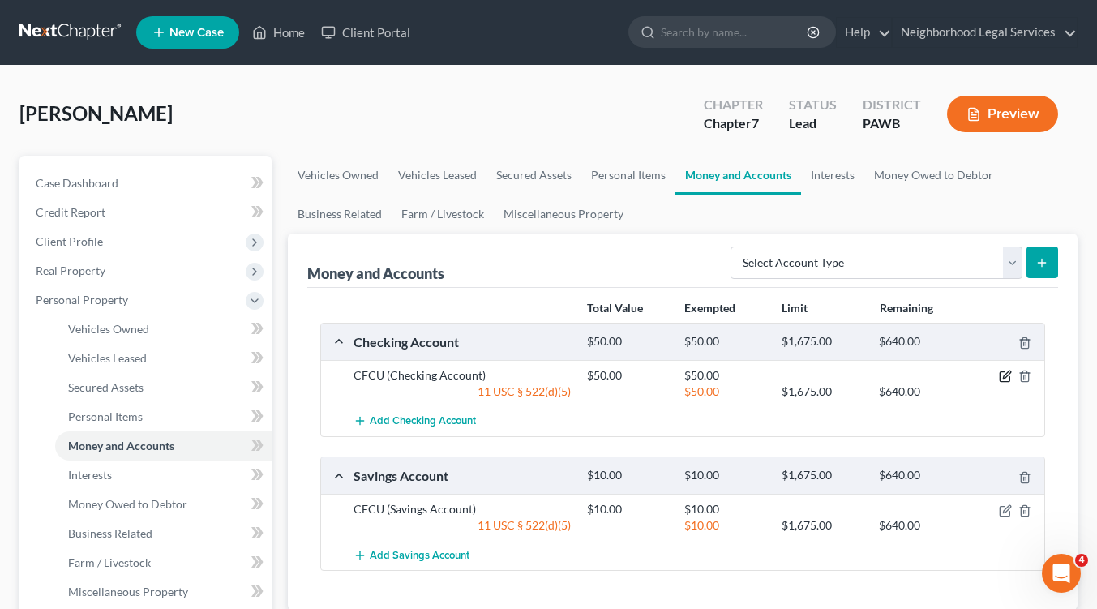
click at [1004, 380] on icon "button" at bounding box center [1005, 376] width 13 height 13
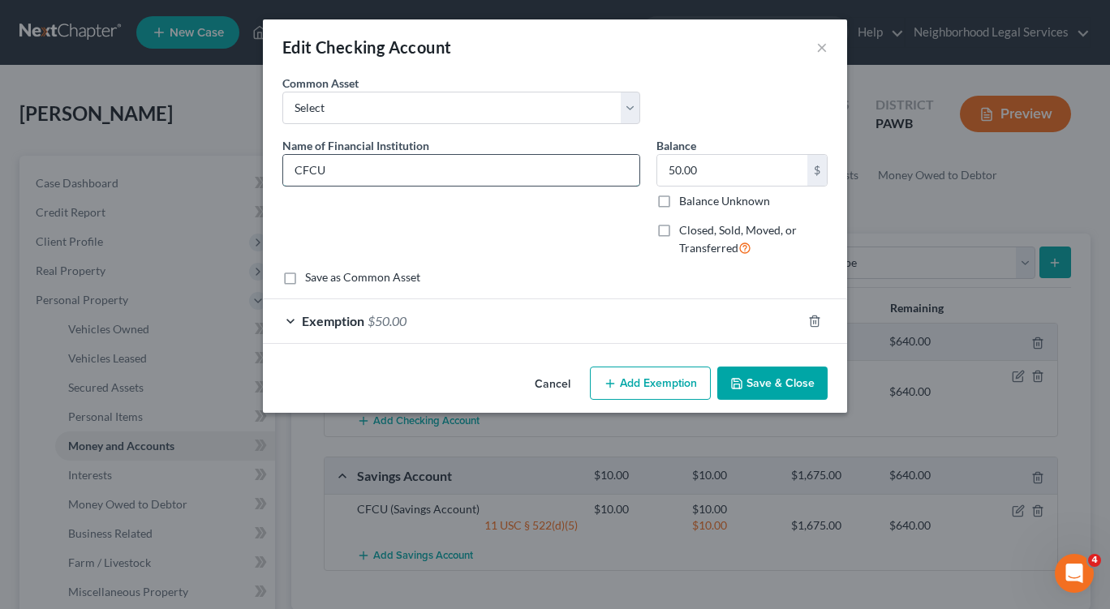
click at [331, 169] on input "CFCU" at bounding box center [461, 170] width 356 height 31
type input "C"
type input "Clearview Federal Credit Union"
click at [766, 380] on button "Save & Close" at bounding box center [772, 384] width 110 height 34
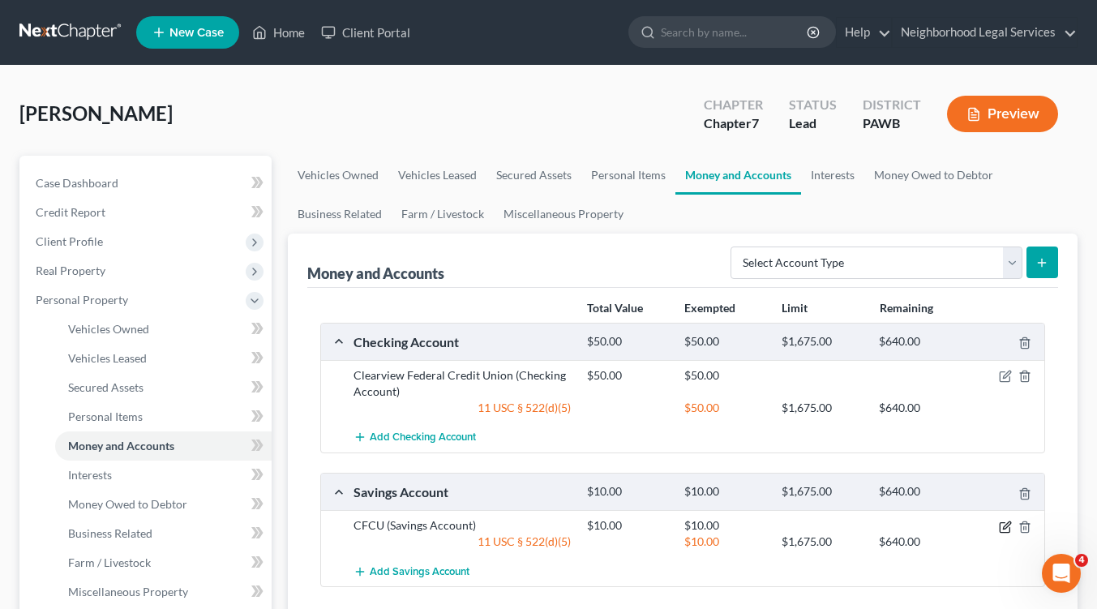
click at [1006, 530] on icon "button" at bounding box center [1005, 527] width 13 height 13
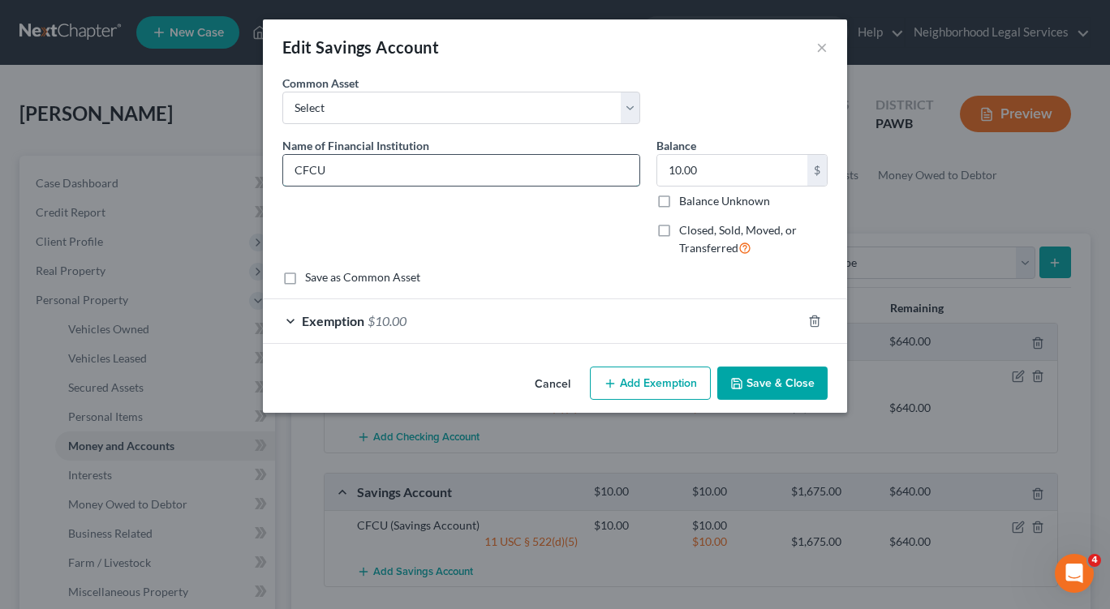
click at [347, 161] on input "CFCU" at bounding box center [461, 170] width 356 height 31
type input "C"
type input "Clearview Federal Credit Union"
click at [789, 383] on button "Save & Close" at bounding box center [772, 384] width 110 height 34
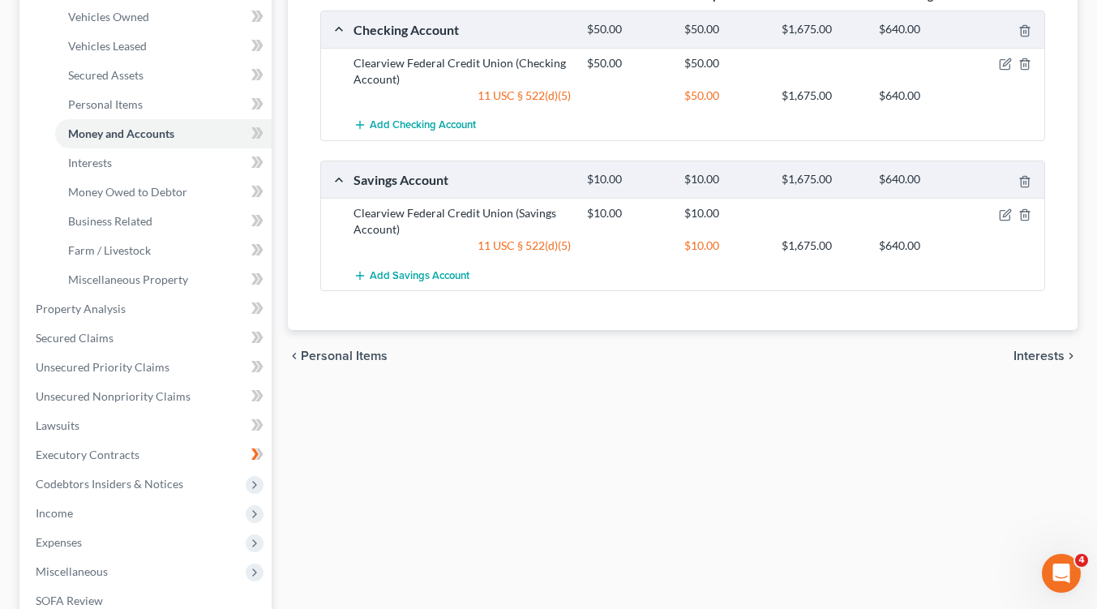
scroll to position [324, 0]
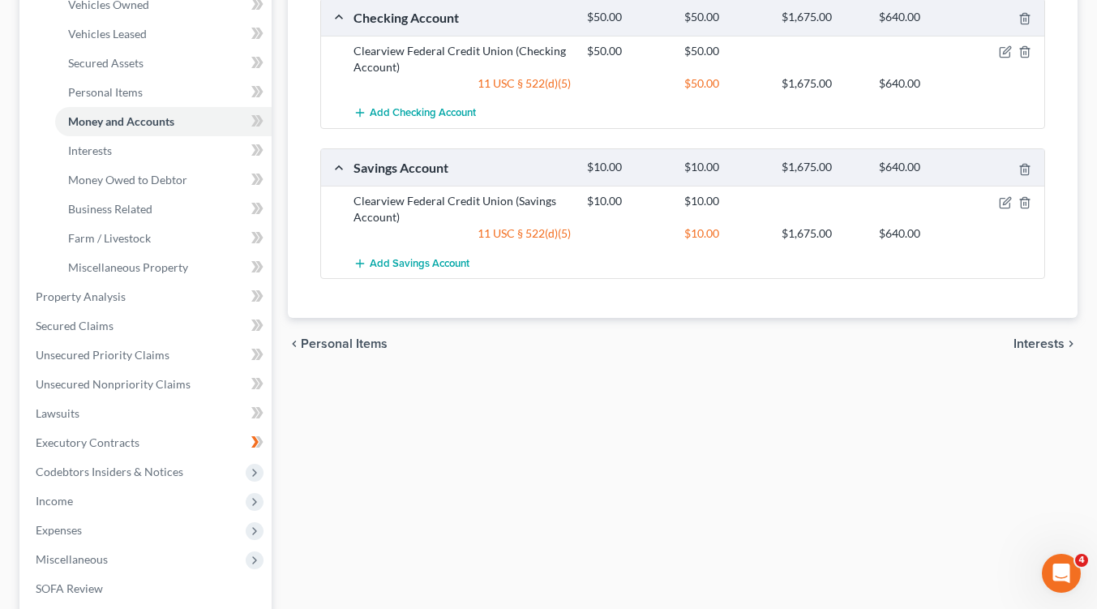
click at [1043, 344] on span "Interests" at bounding box center [1039, 343] width 51 height 13
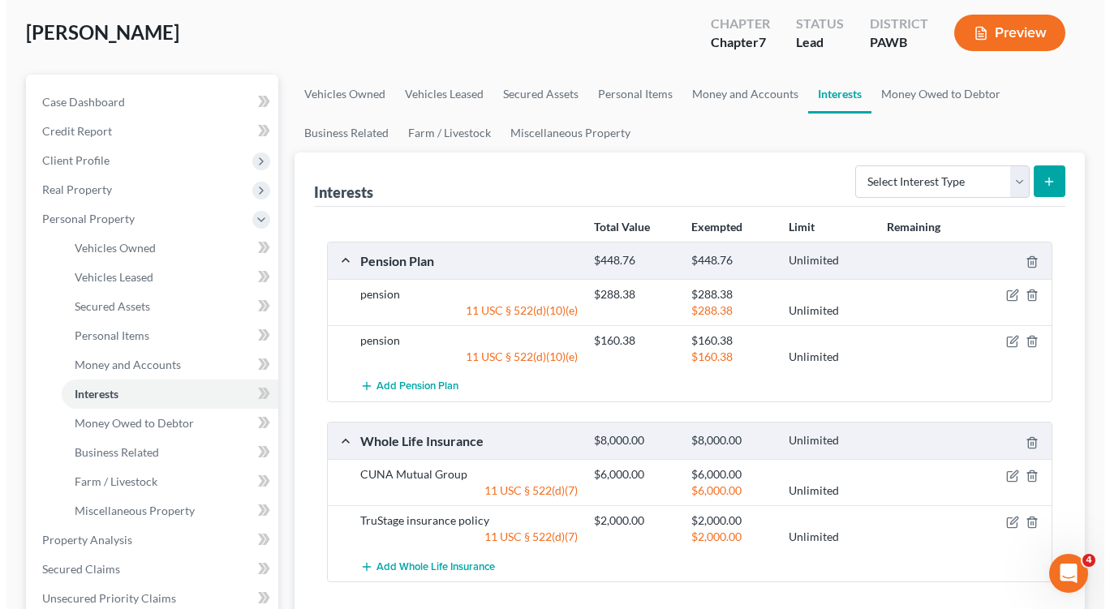
scroll to position [162, 0]
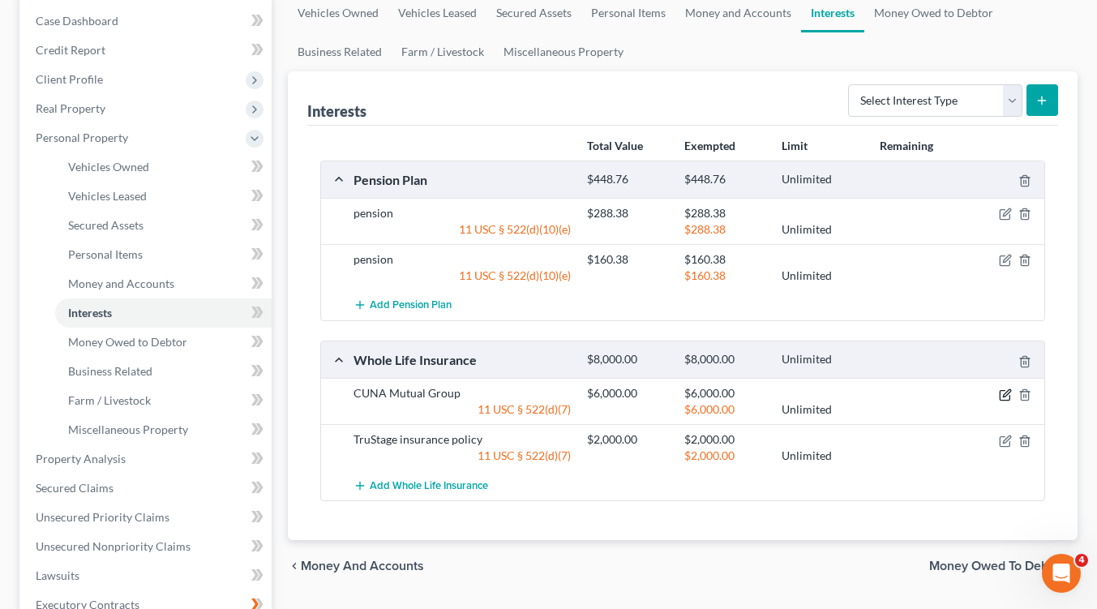
click at [1007, 393] on icon "button" at bounding box center [1005, 395] width 13 height 13
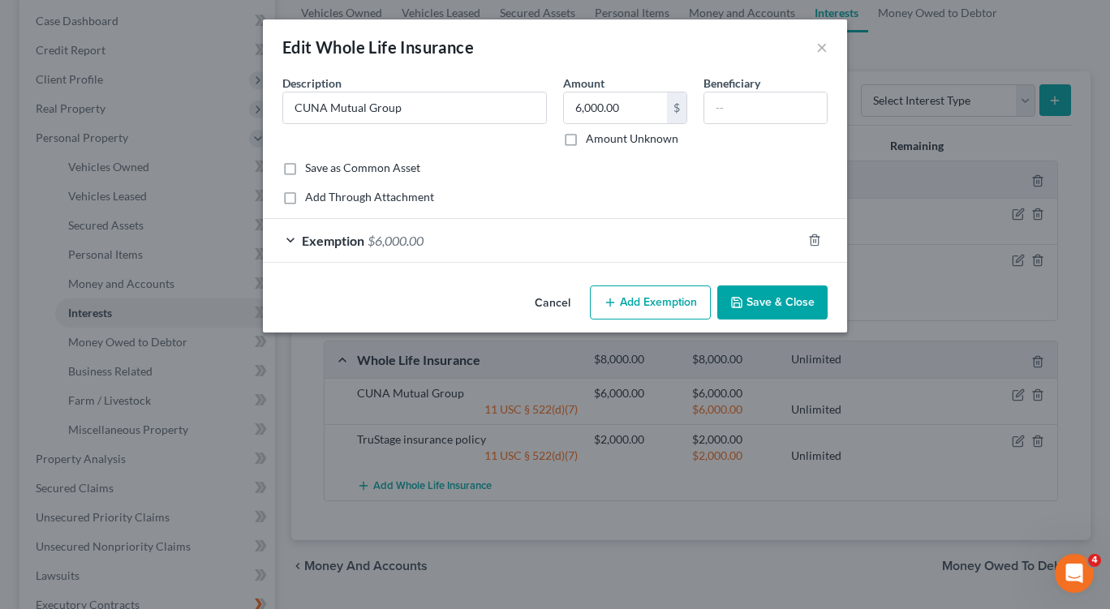
click at [783, 303] on button "Save & Close" at bounding box center [772, 302] width 110 height 34
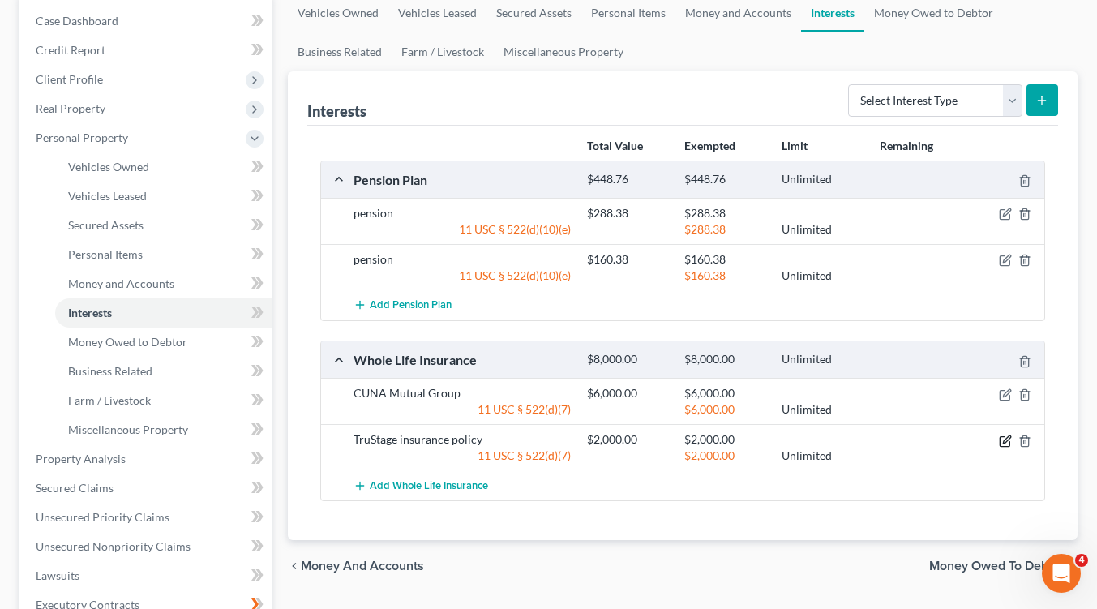
click at [1002, 440] on icon "button" at bounding box center [1005, 441] width 13 height 13
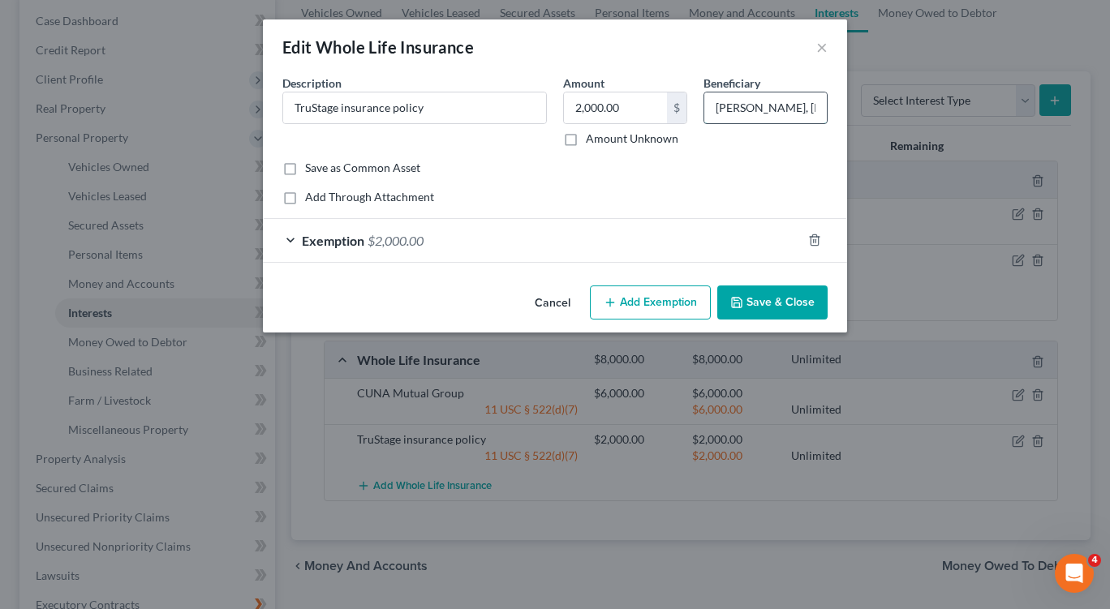
drag, startPoint x: 817, startPoint y: 109, endPoint x: 826, endPoint y: 111, distance: 9.2
click at [818, 109] on input "Allan Dahma, Kaitlyn Fox, Todd Reese" at bounding box center [765, 107] width 122 height 31
click at [710, 106] on input "Allan Dahma, Kaitlyn Fox, Todd Reese" at bounding box center [765, 107] width 122 height 31
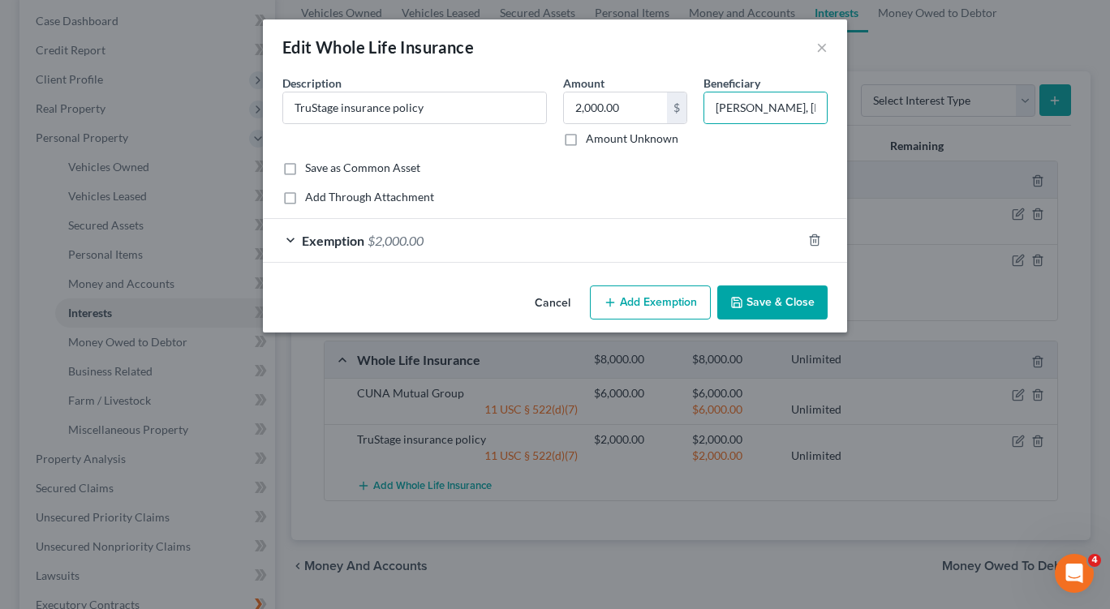
click at [760, 308] on button "Save & Close" at bounding box center [772, 302] width 110 height 34
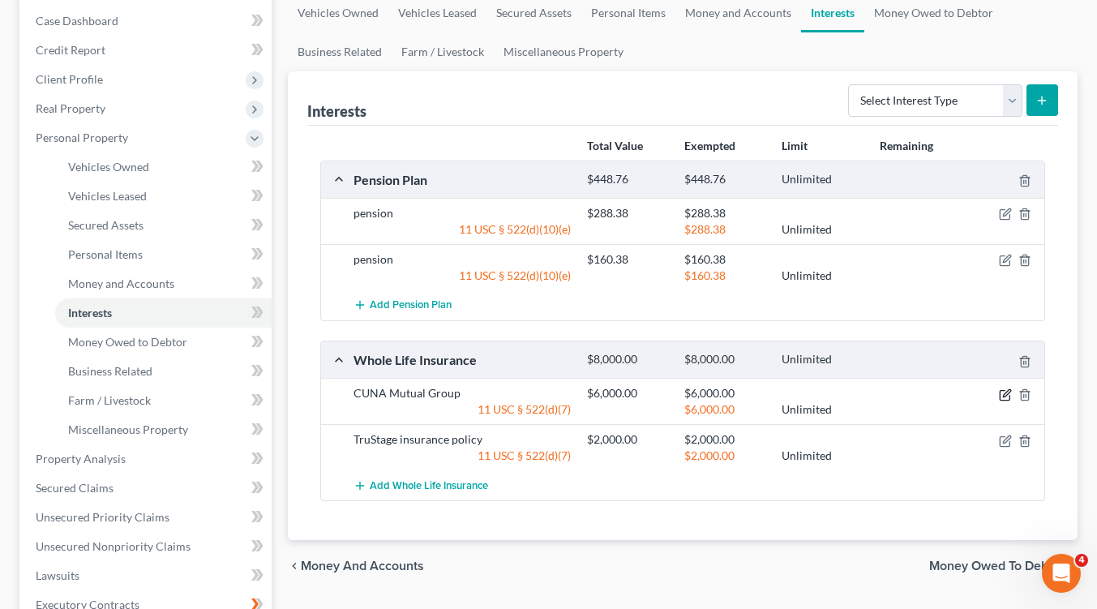
click at [1006, 393] on icon "button" at bounding box center [1006, 392] width 7 height 7
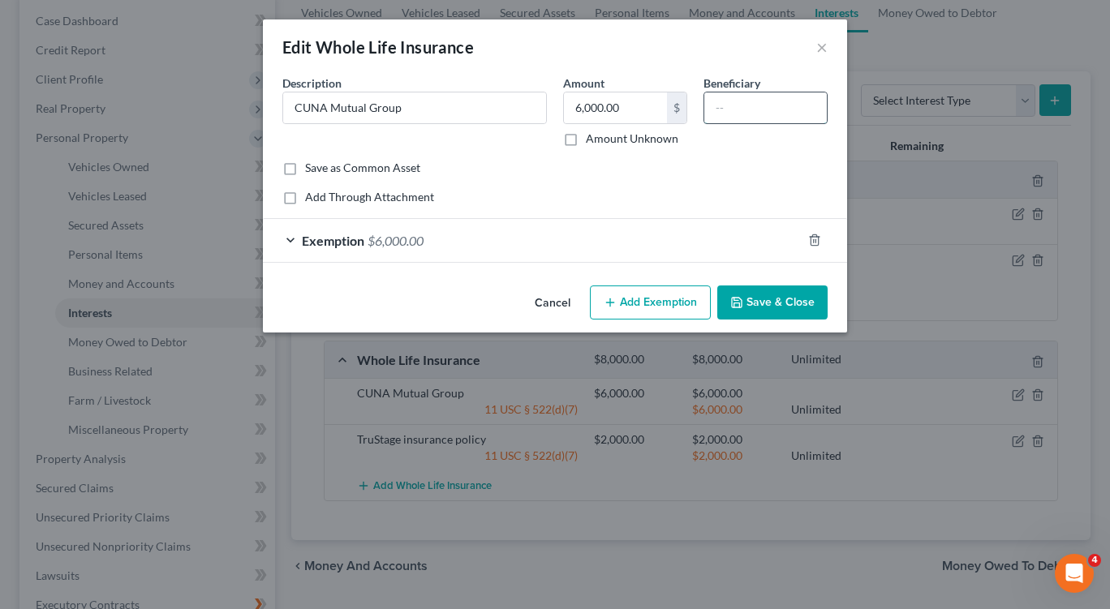
click at [740, 102] on input "text" at bounding box center [765, 107] width 122 height 31
click at [719, 108] on input "Allan Dahma, Kaitlyn Fox" at bounding box center [765, 107] width 122 height 31
click at [822, 105] on input "AllDahma, Kaitlyn Fox" at bounding box center [765, 107] width 122 height 31
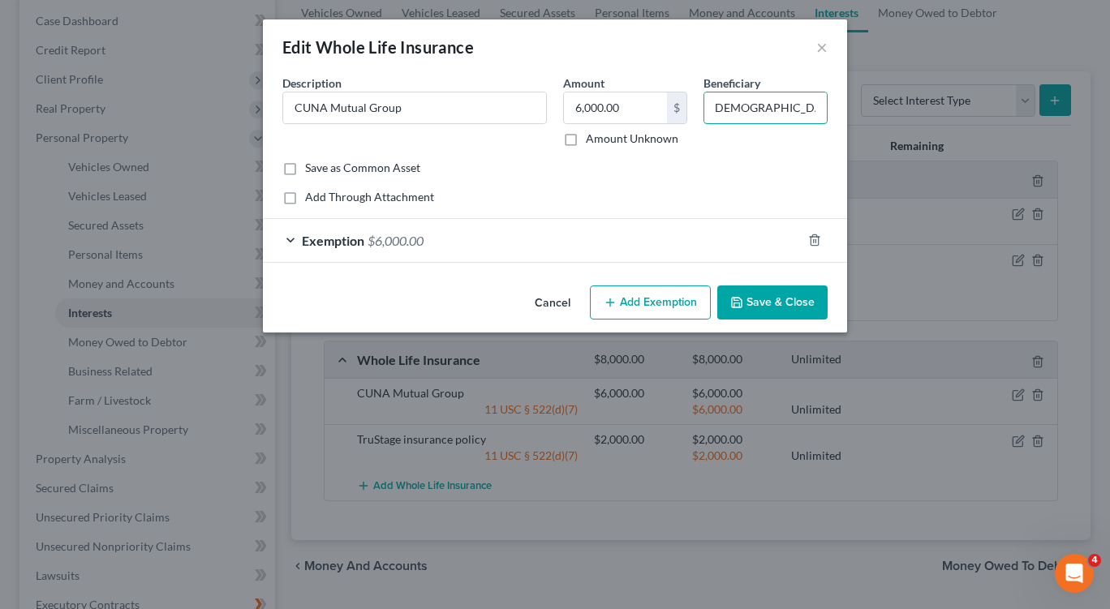
scroll to position [0, 0]
type input "A"
type input "Allan Dahma, Kaitlyn Fox, and Todd Reese"
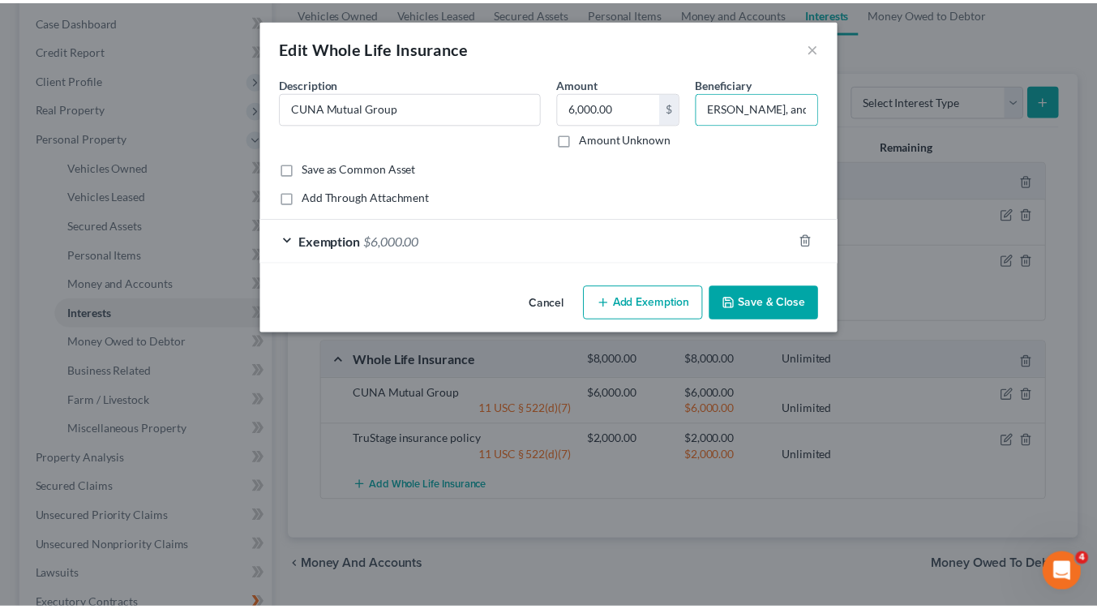
scroll to position [0, 0]
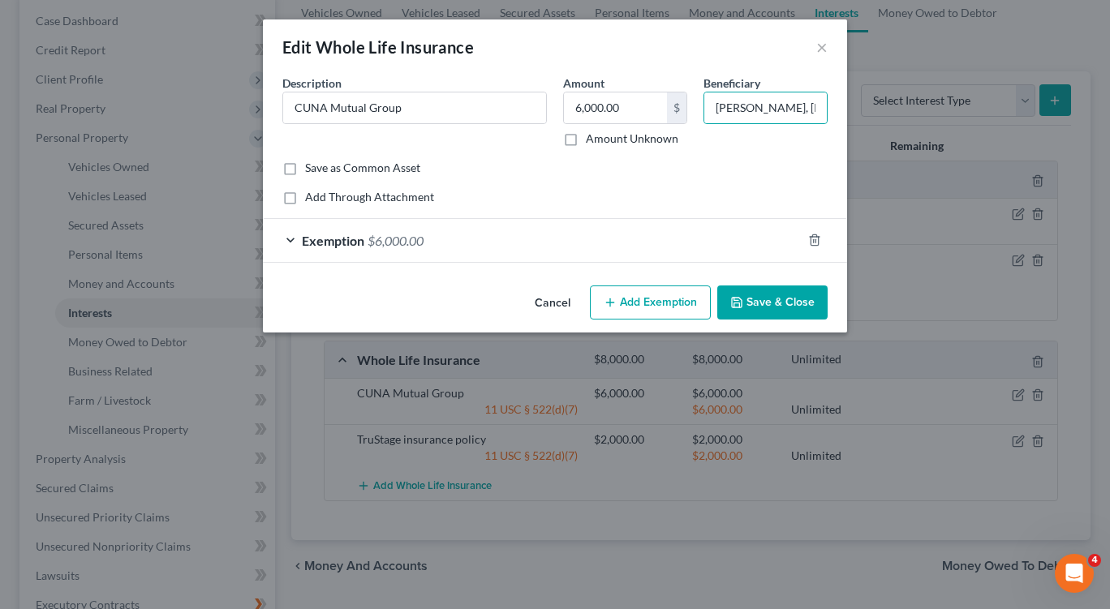
click at [786, 306] on button "Save & Close" at bounding box center [772, 302] width 110 height 34
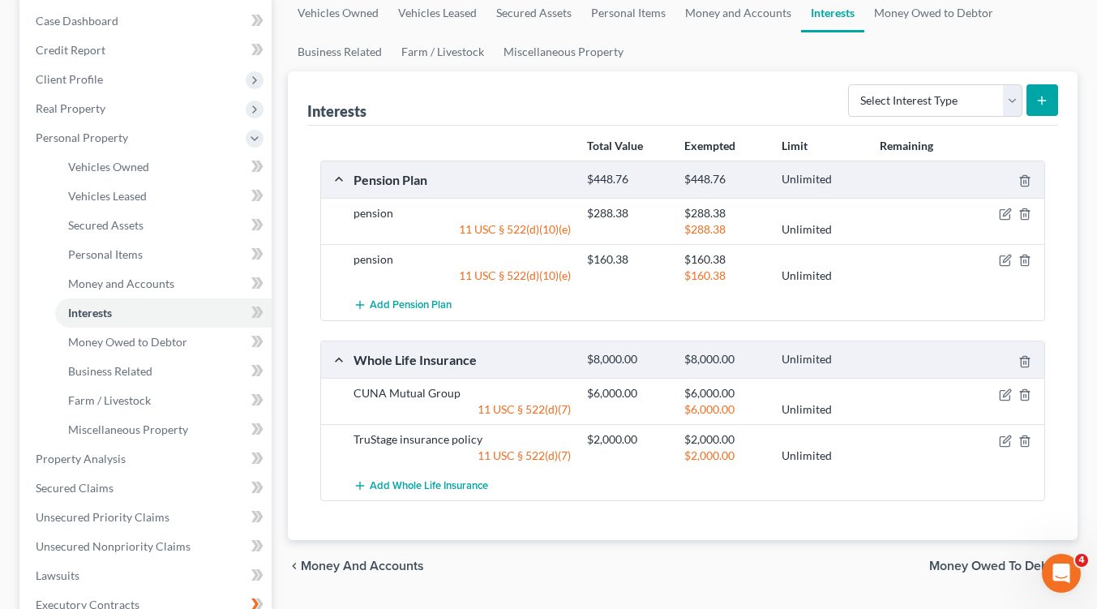
click at [972, 568] on span "Money Owed to Debtor" at bounding box center [996, 566] width 135 height 13
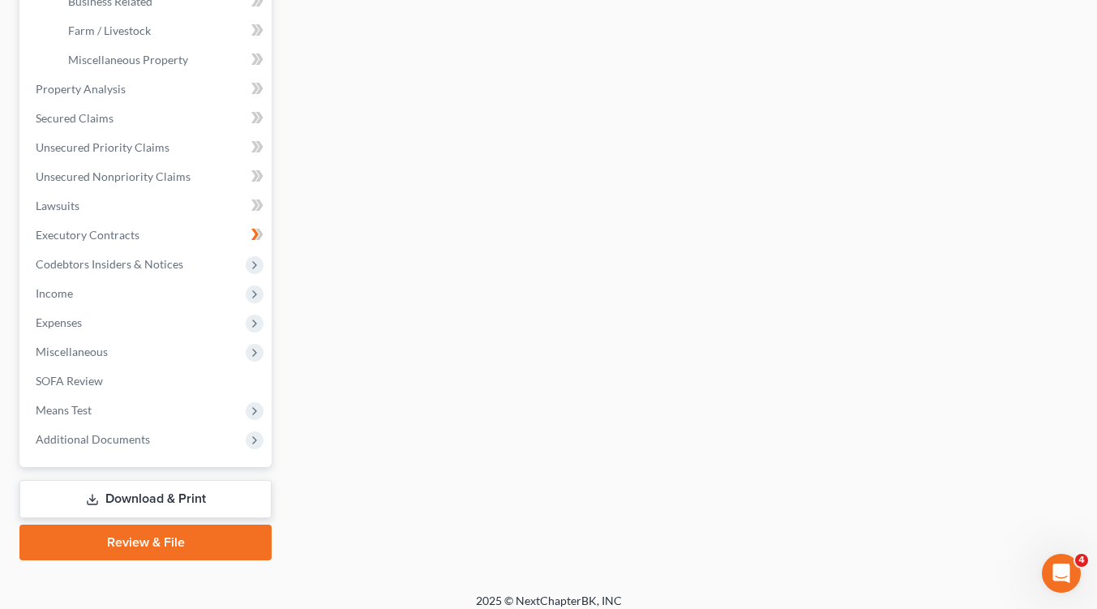
scroll to position [543, 0]
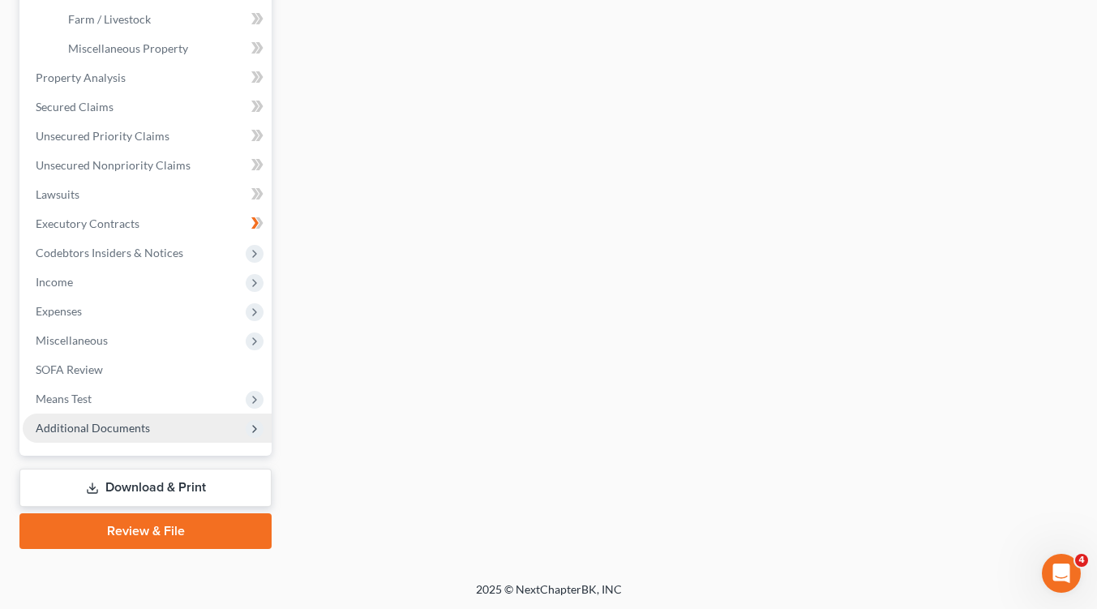
click at [258, 432] on icon at bounding box center [254, 429] width 13 height 13
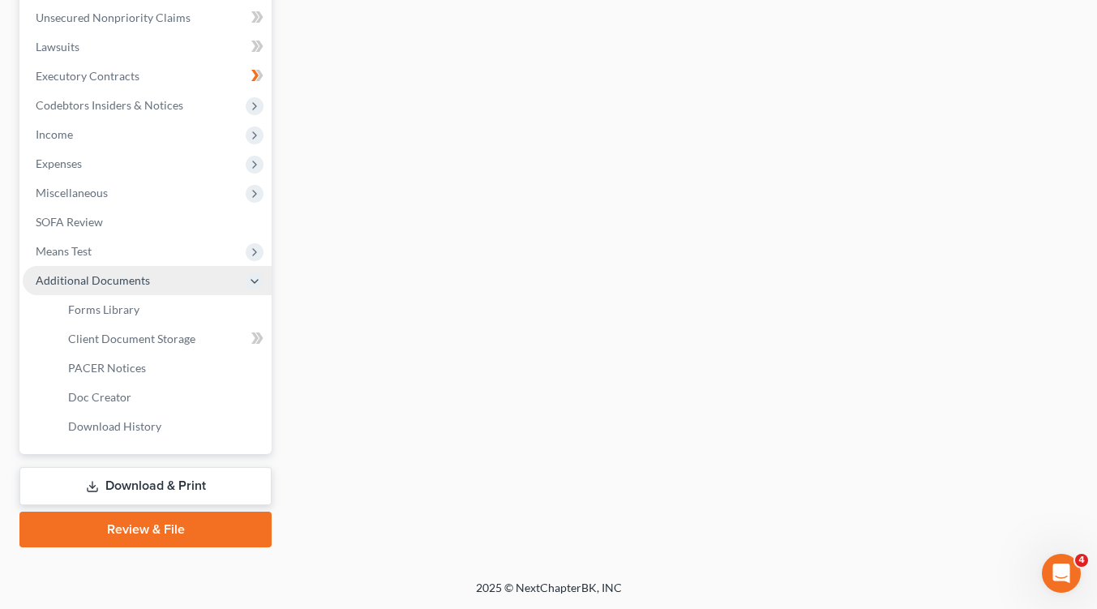
scroll to position [397, 0]
click at [259, 342] on icon at bounding box center [259, 339] width 7 height 11
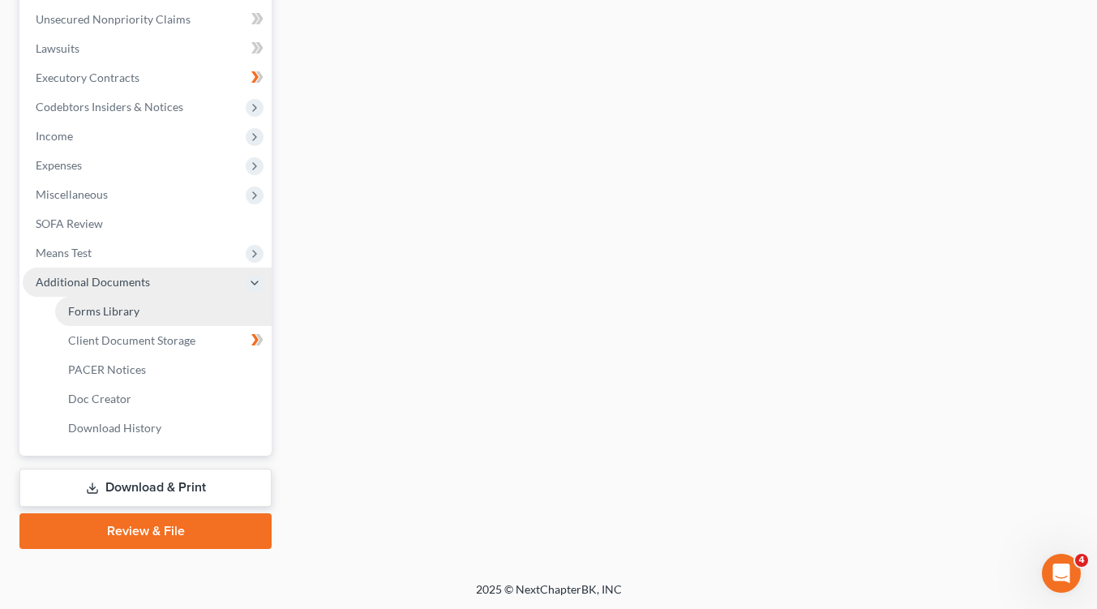
click at [119, 307] on span "Forms Library" at bounding box center [103, 311] width 71 height 14
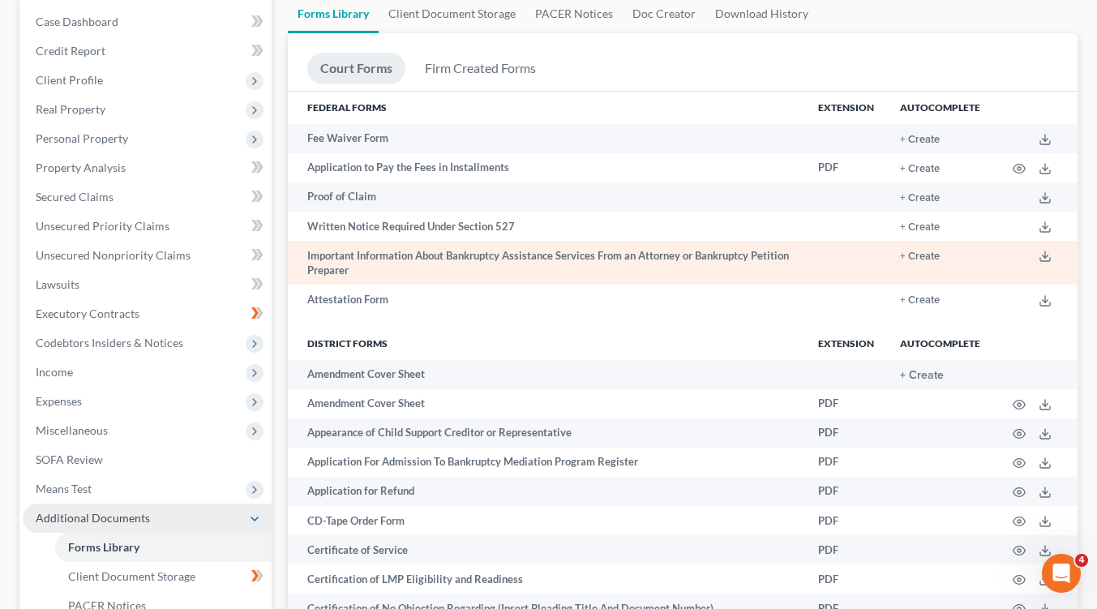
scroll to position [162, 0]
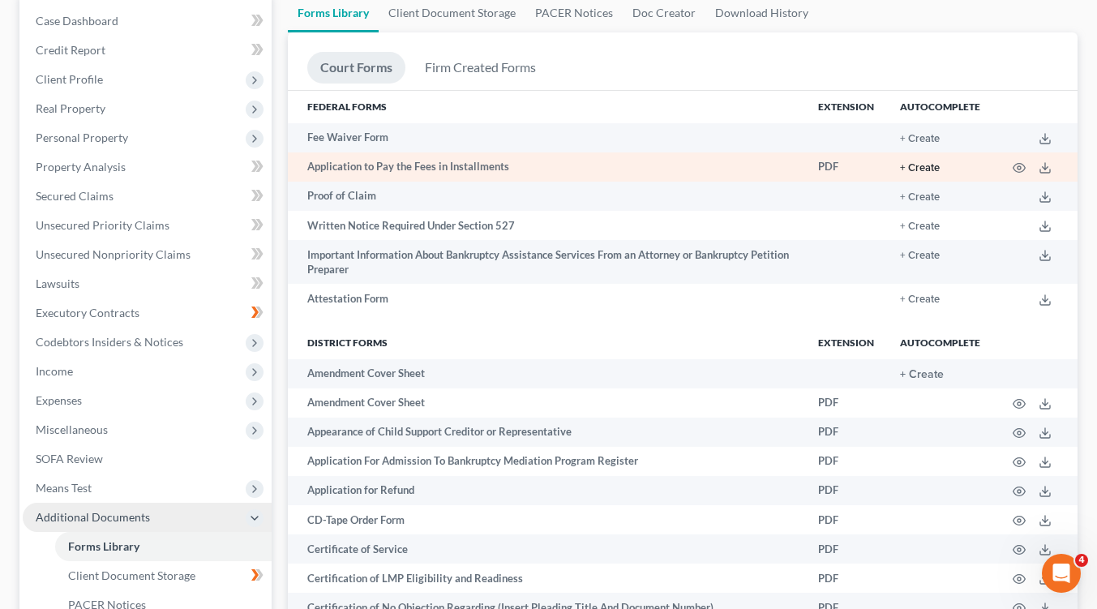
click at [906, 168] on button "+ Create" at bounding box center [920, 168] width 40 height 11
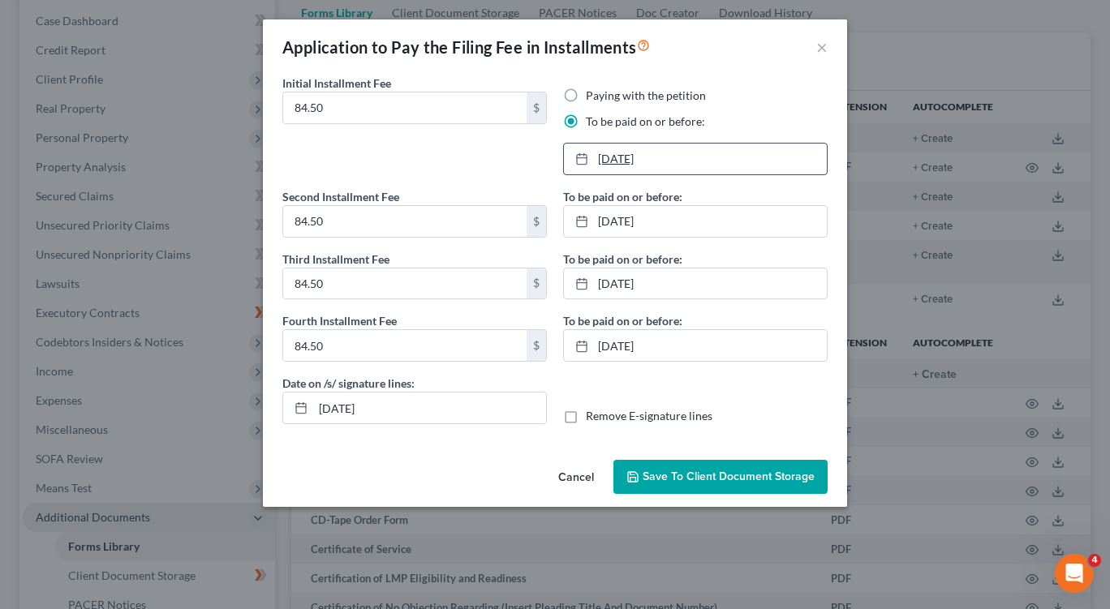
click at [612, 157] on link "9/8/2025" at bounding box center [695, 159] width 263 height 31
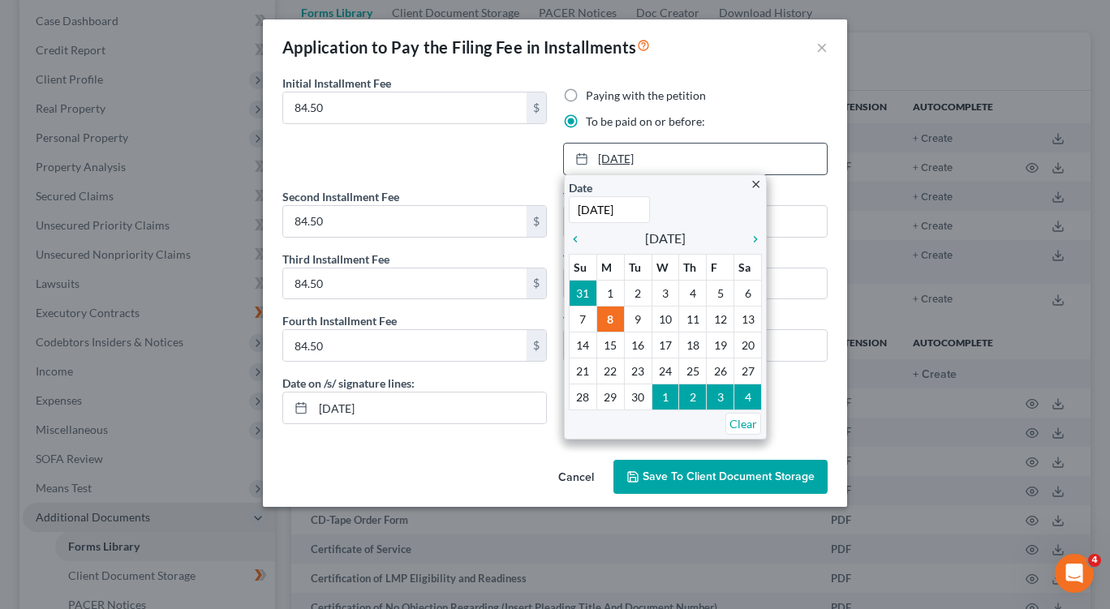
type input "1"
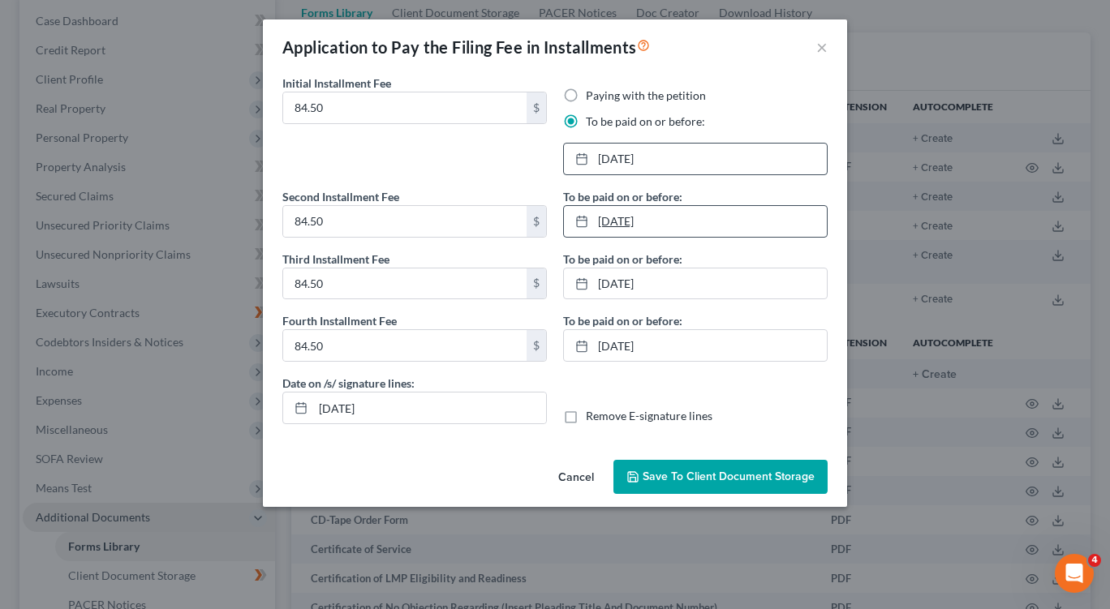
click at [621, 217] on link "10/8/2025" at bounding box center [695, 221] width 263 height 31
click at [621, 282] on link "11/8/2025" at bounding box center [695, 283] width 263 height 31
click at [620, 342] on link "12/8/2025" at bounding box center [695, 345] width 263 height 31
click at [346, 409] on input "08/10/2025" at bounding box center [429, 408] width 233 height 31
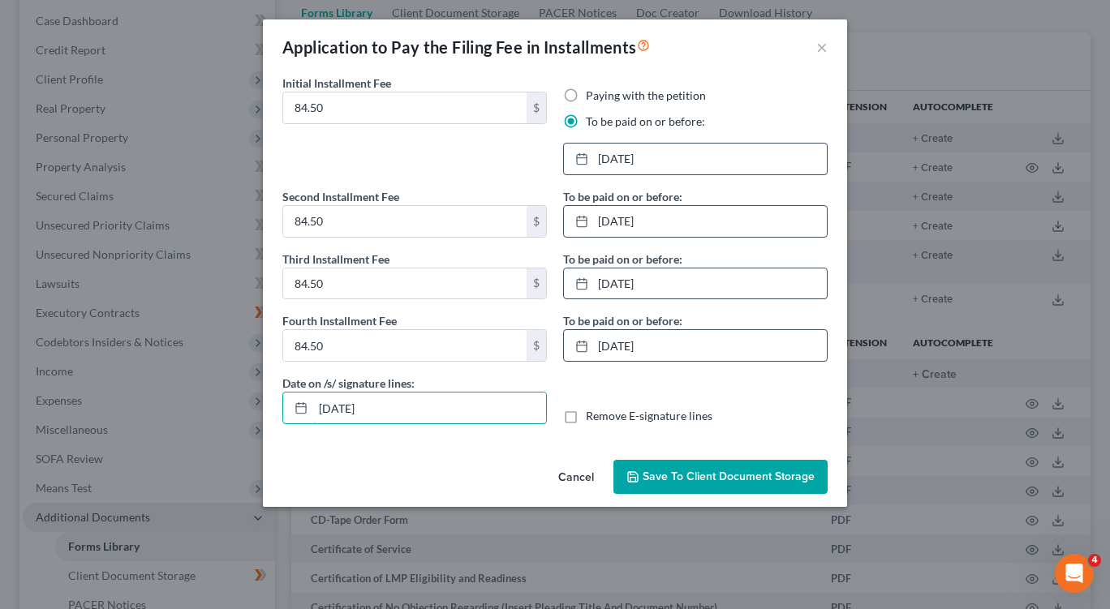
type input "08/11/2025"
click at [680, 467] on button "Save to Client Document Storage" at bounding box center [720, 477] width 214 height 34
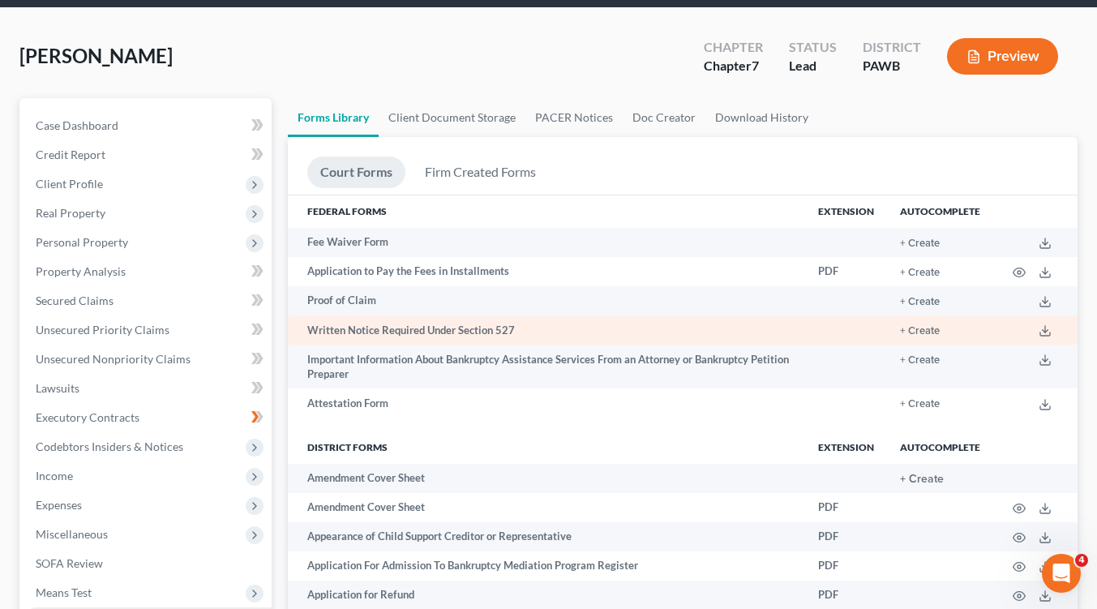
scroll to position [0, 0]
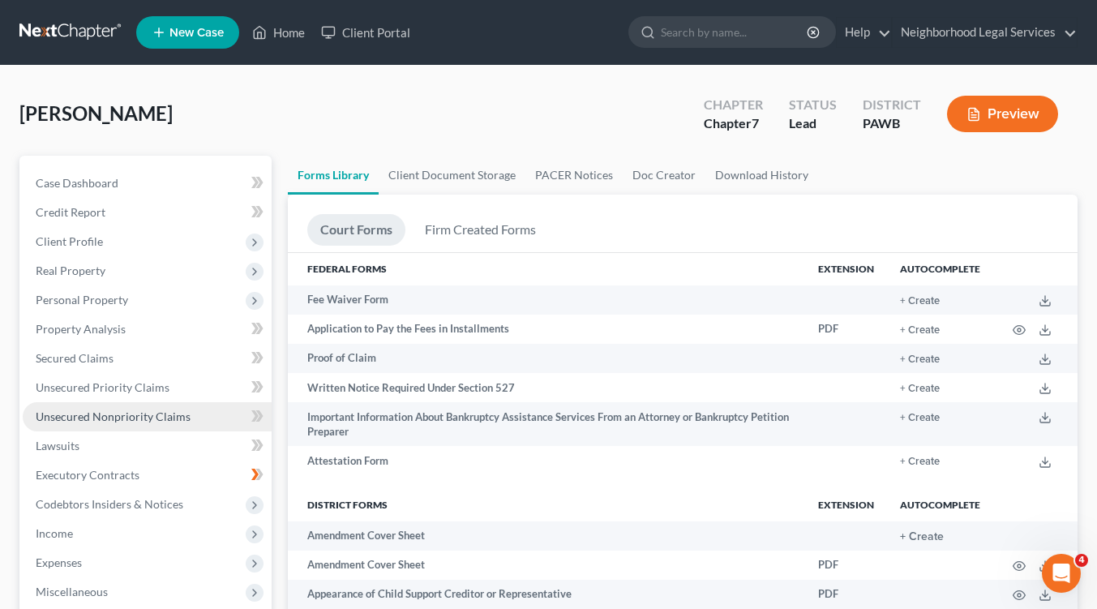
click at [112, 418] on span "Unsecured Nonpriority Claims" at bounding box center [113, 417] width 155 height 14
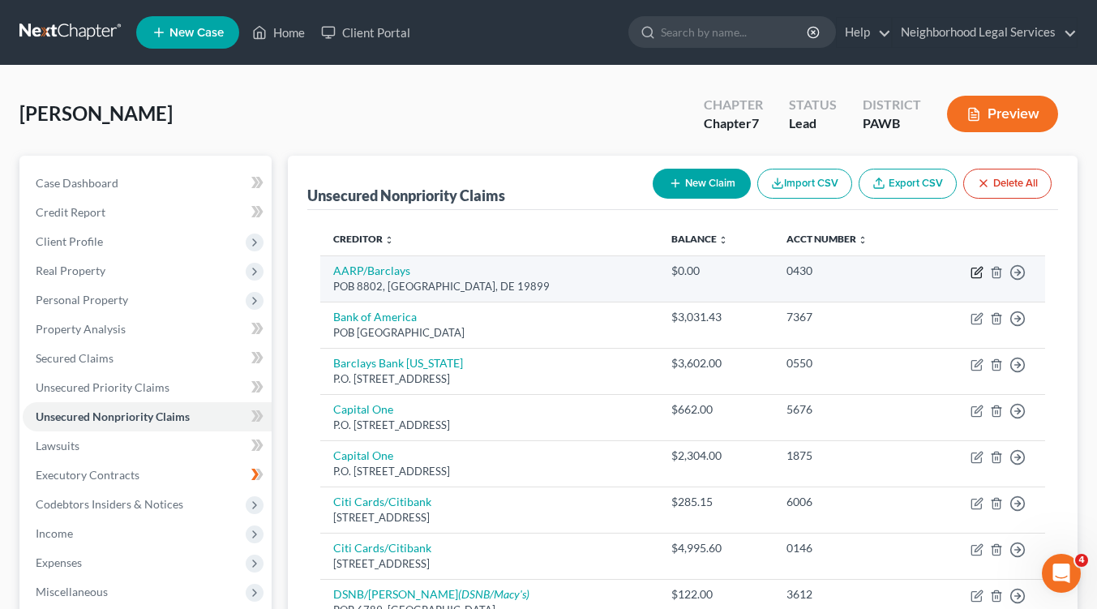
click at [982, 271] on icon "button" at bounding box center [977, 272] width 13 height 13
select select "7"
select select "0"
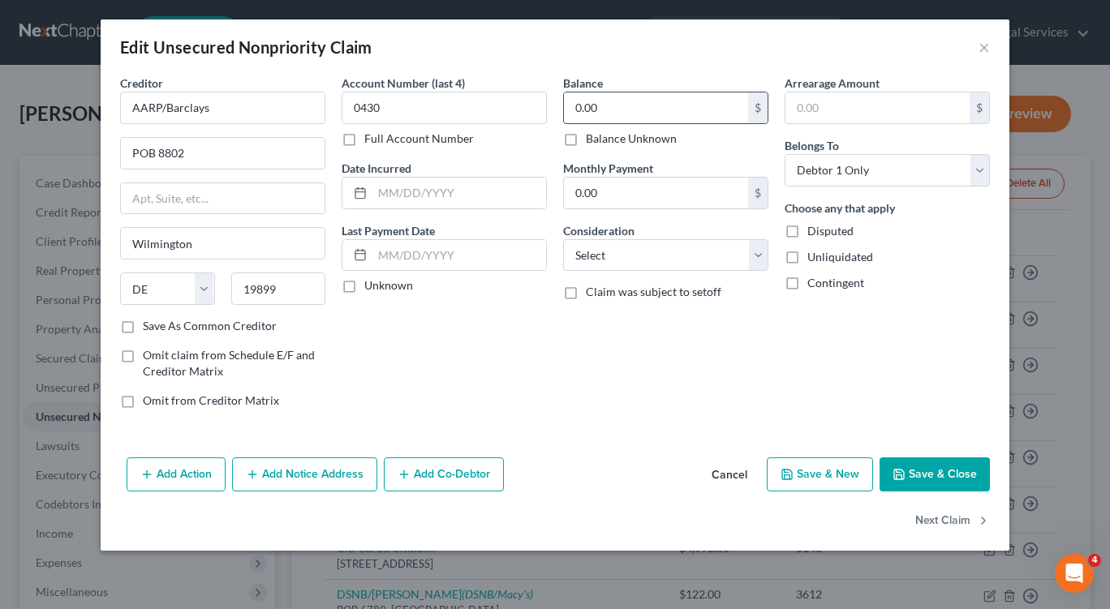
click at [635, 113] on input "0.00" at bounding box center [656, 107] width 184 height 31
type input "3,602.00"
click at [758, 253] on select "Select Cable / Satellite Services Collection Agency Credit Card Debt Debt Couns…" at bounding box center [665, 255] width 205 height 32
select select "2"
click at [563, 239] on select "Select Cable / Satellite Services Collection Agency Credit Card Debt Debt Couns…" at bounding box center [665, 255] width 205 height 32
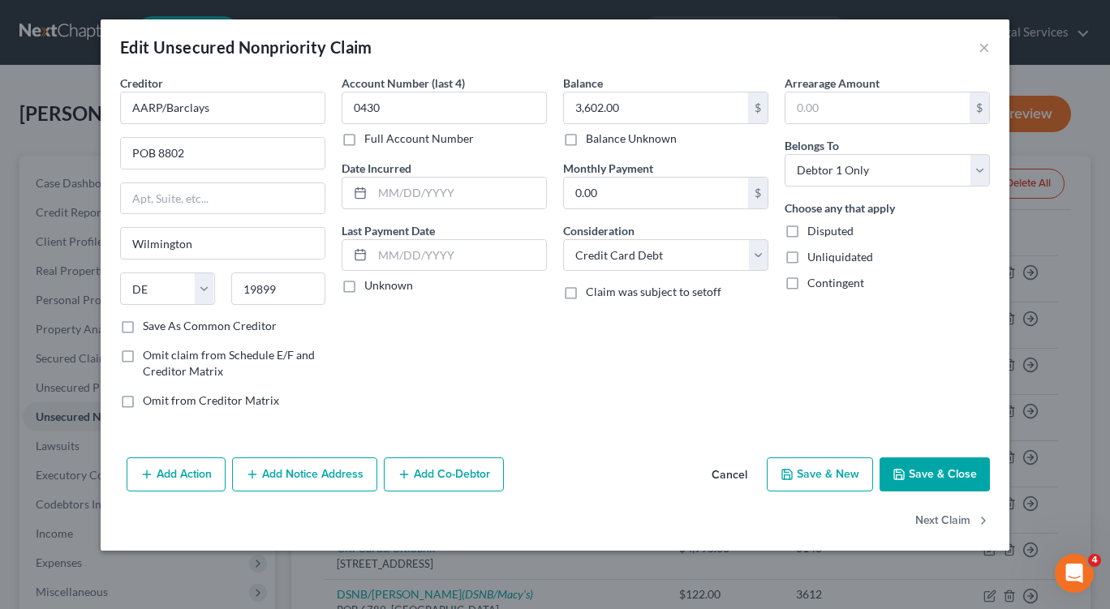
click at [944, 466] on button "Save & Close" at bounding box center [934, 474] width 110 height 34
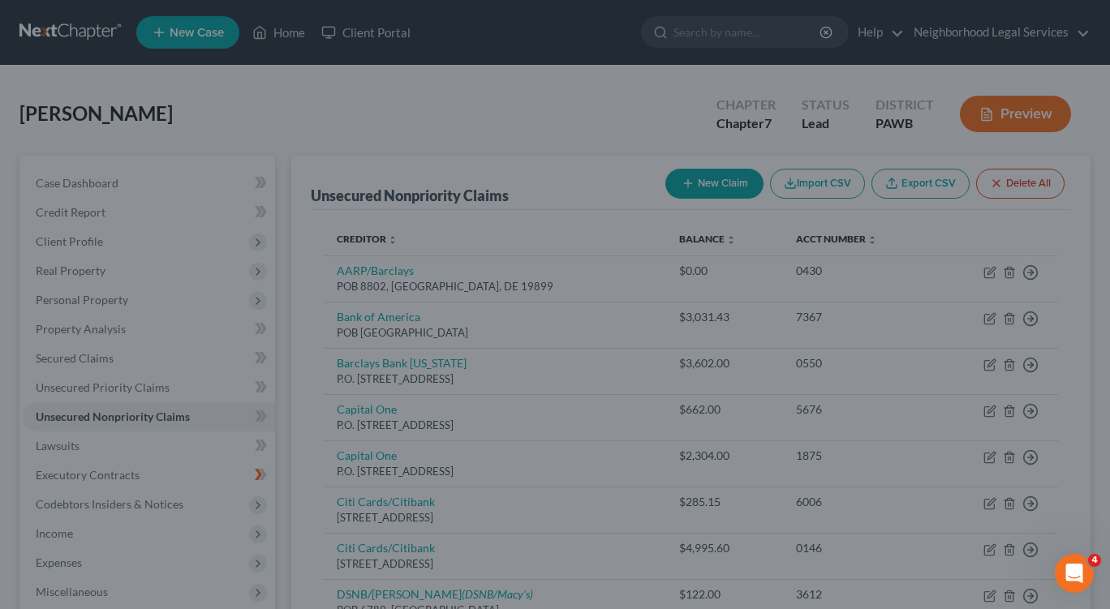
type input "0"
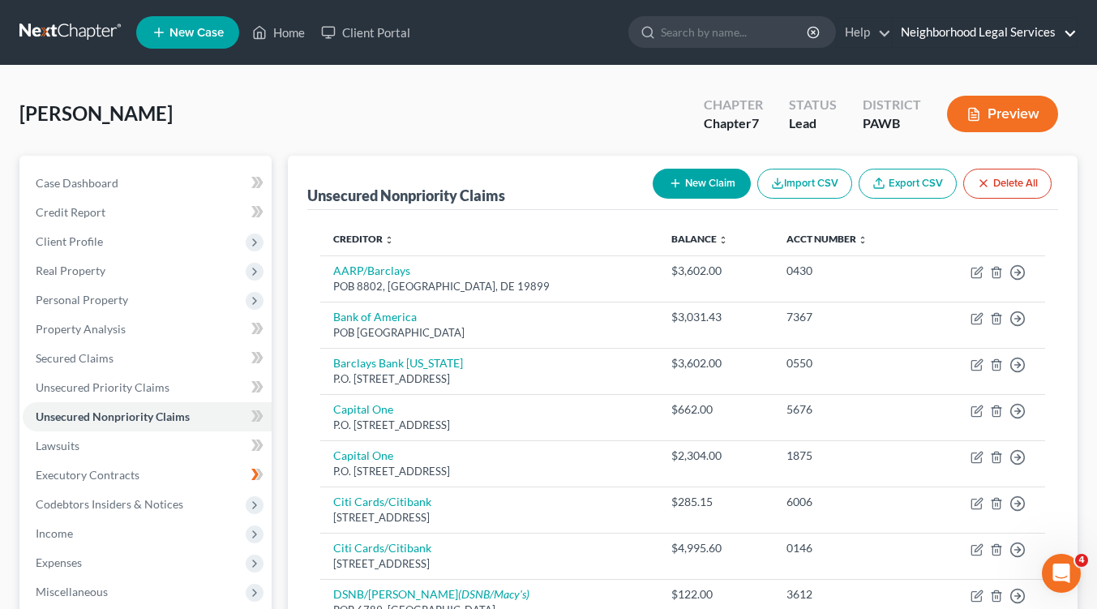
click at [923, 32] on link "Neighborhood Legal Services" at bounding box center [985, 32] width 184 height 29
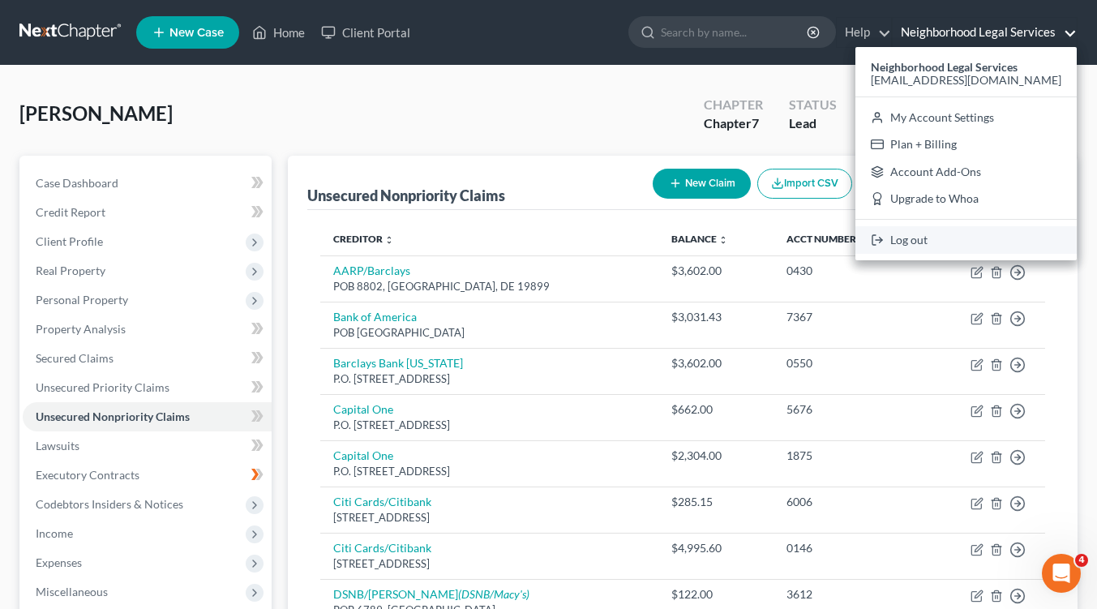
click at [938, 242] on link "Log out" at bounding box center [966, 240] width 221 height 28
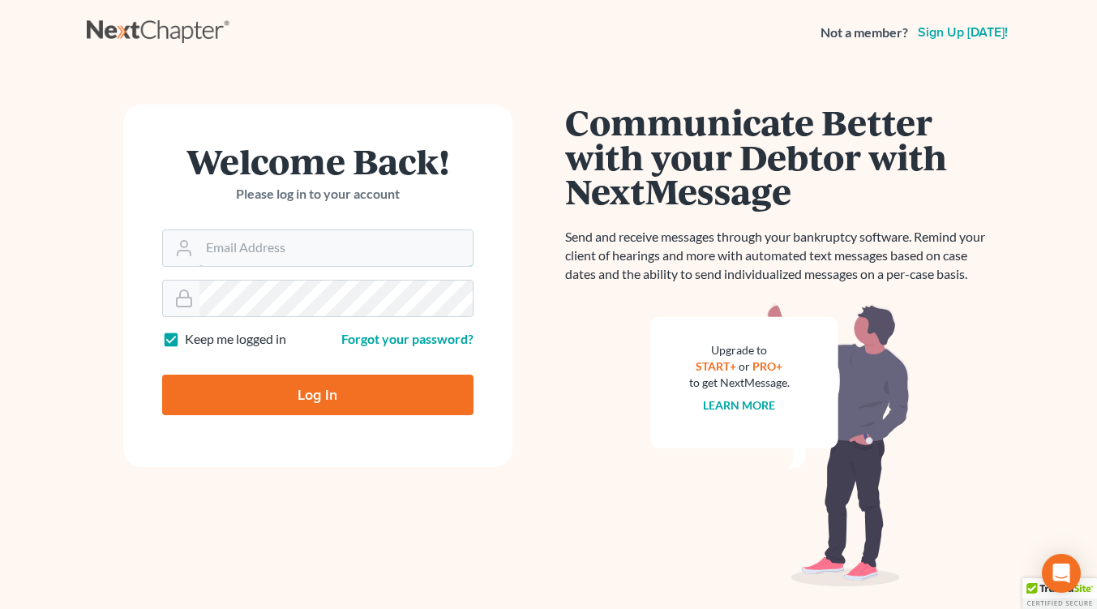
type input "slaters@nlsa.us"
click at [245, 393] on input "Log In" at bounding box center [317, 395] width 311 height 41
type input "Thinking..."
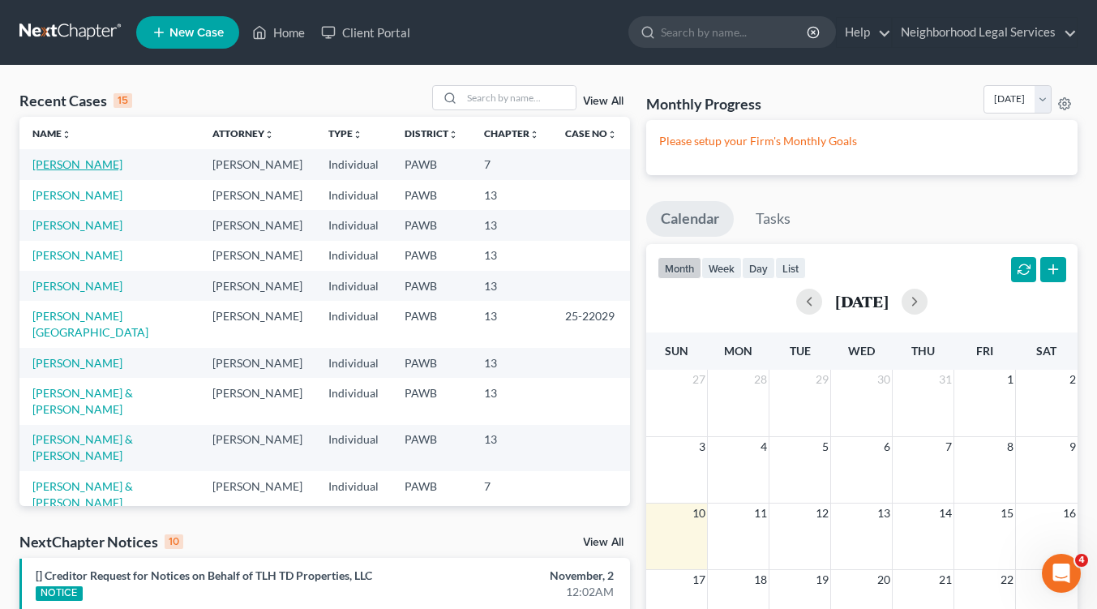
click at [54, 170] on link "Mastascusa, Carole" at bounding box center [77, 164] width 90 height 14
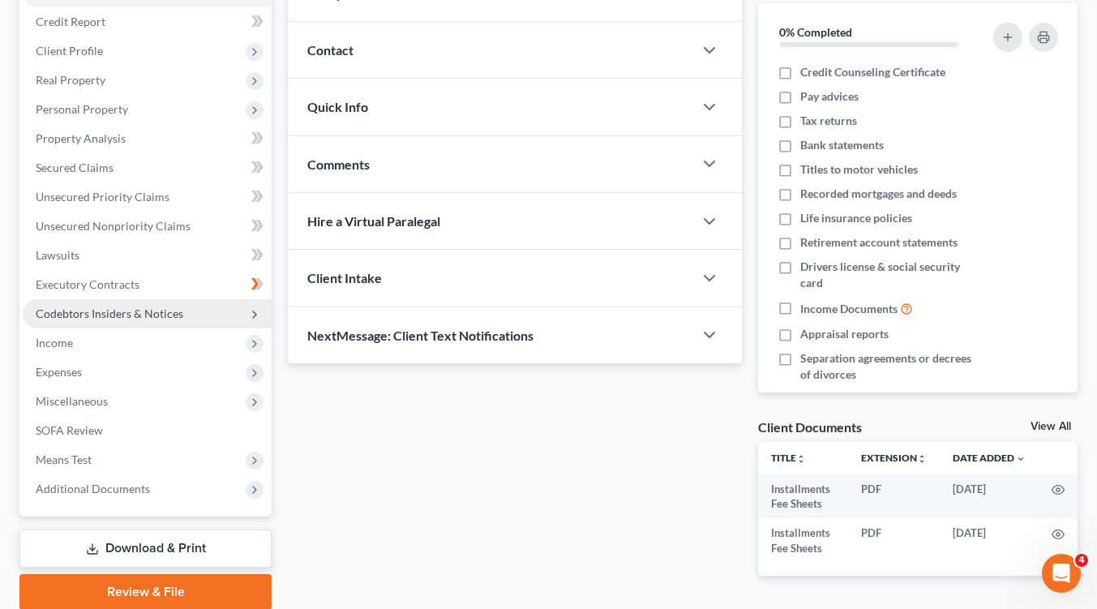
scroll to position [251, 0]
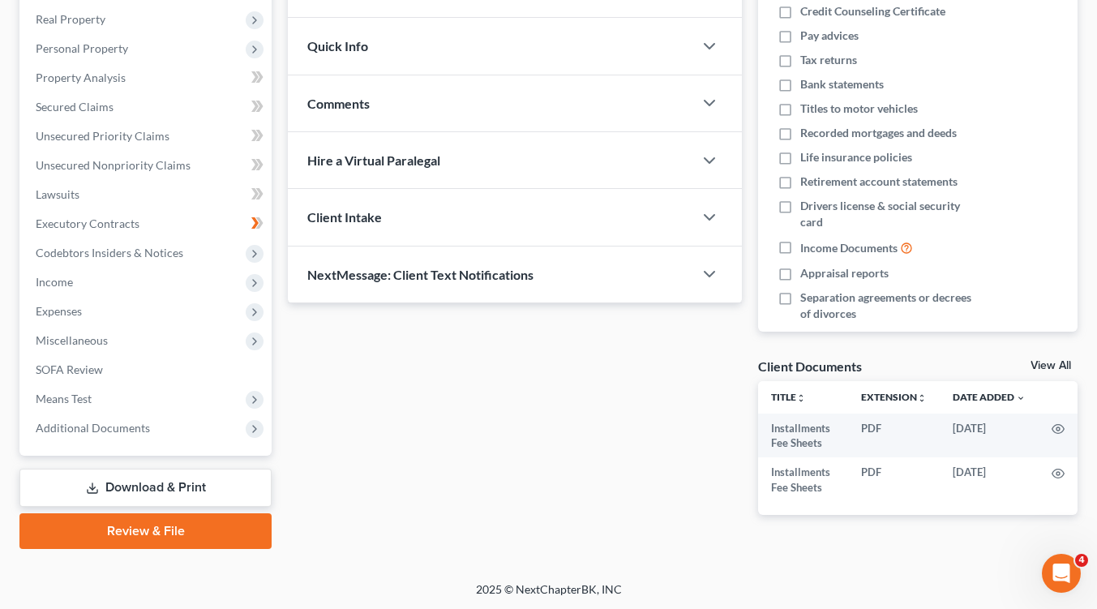
click at [168, 487] on link "Download & Print" at bounding box center [145, 488] width 252 height 38
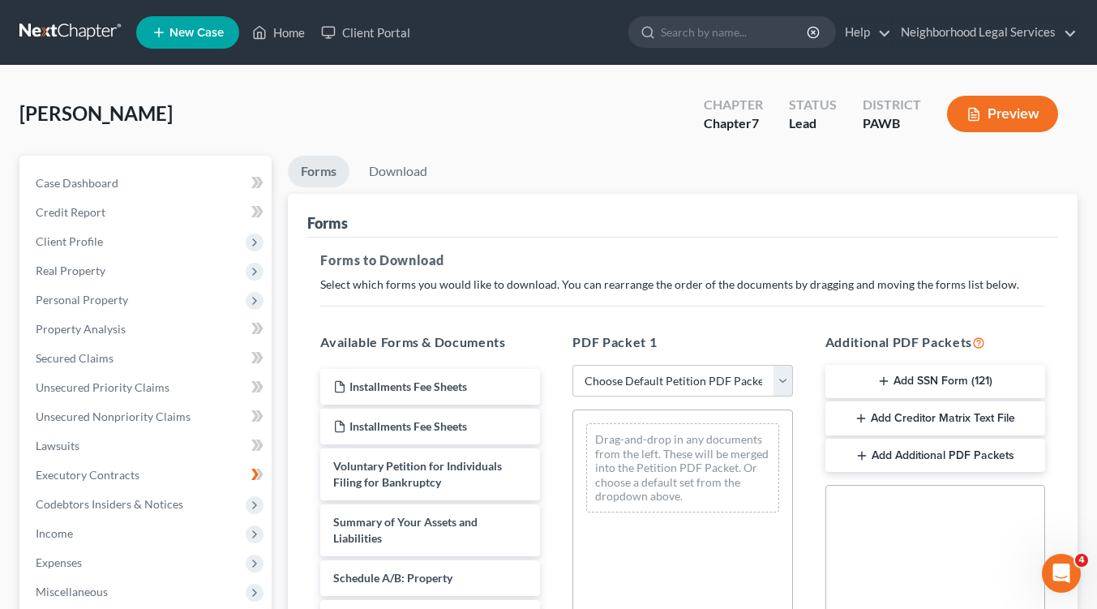
drag, startPoint x: 912, startPoint y: 411, endPoint x: 908, endPoint y: 479, distance: 67.4
click at [908, 479] on div "Additional PDF Packets Add SSN Form (121) Add Creditor Matrix Text File Add Add…" at bounding box center [935, 595] width 252 height 550
click at [863, 421] on icon "button" at bounding box center [861, 418] width 13 height 13
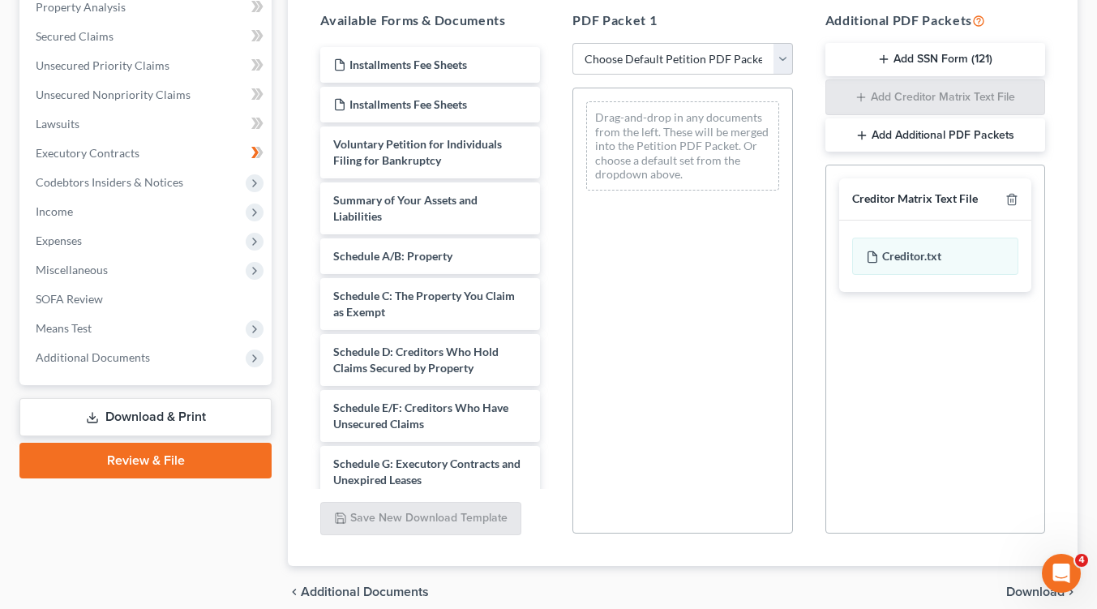
scroll to position [324, 0]
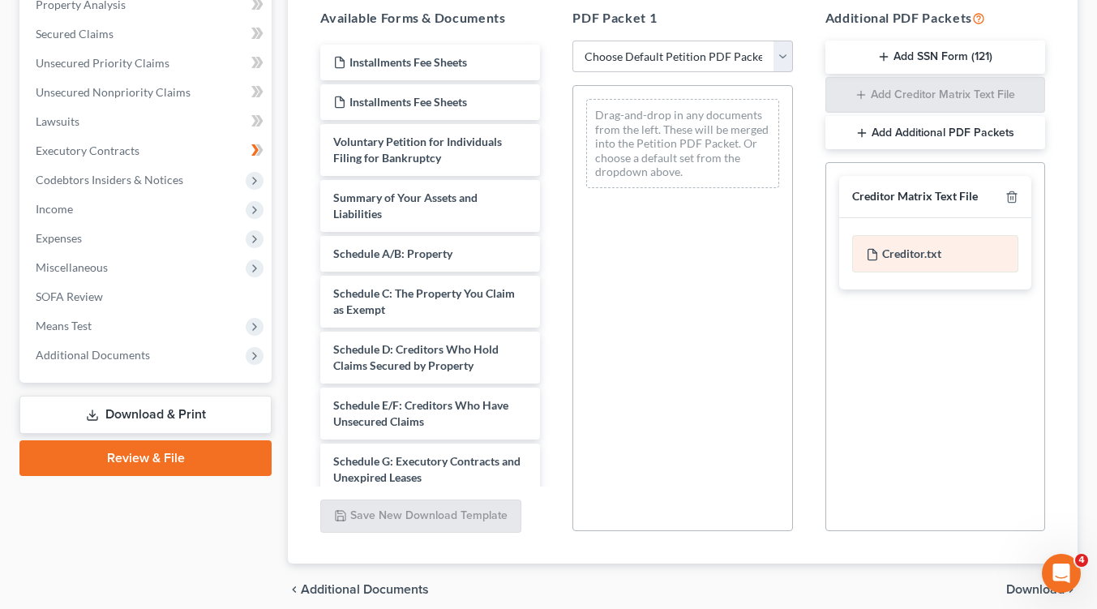
click at [907, 250] on div "Creditor.txt" at bounding box center [935, 253] width 166 height 37
click at [874, 249] on icon at bounding box center [872, 254] width 13 height 13
click at [964, 260] on div "Creditor.txt" at bounding box center [935, 253] width 166 height 37
click at [957, 243] on div "Creditor.txt" at bounding box center [935, 253] width 166 height 37
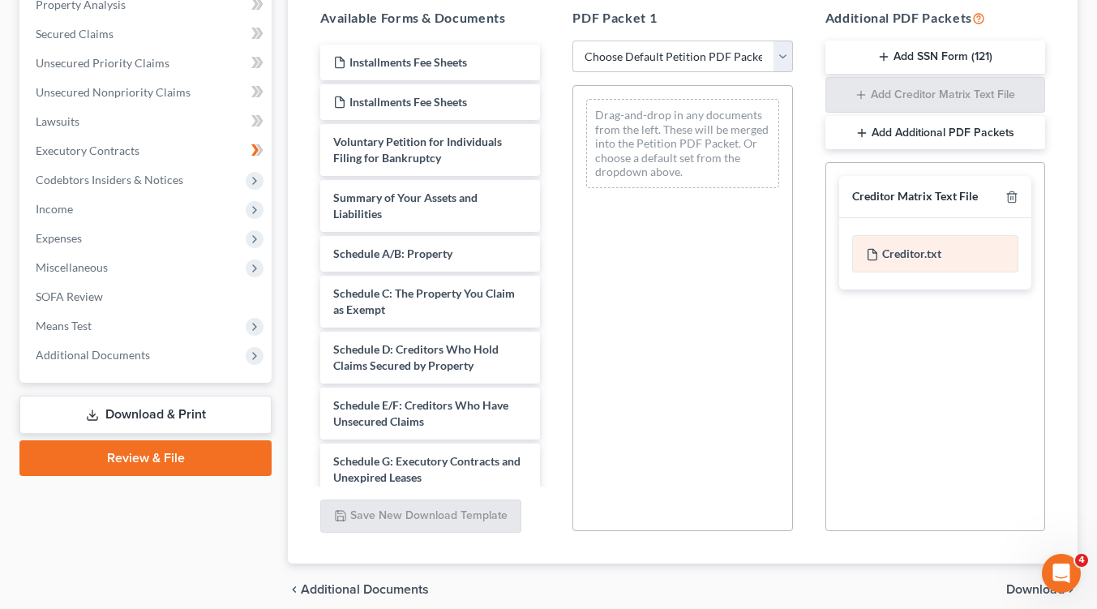
click at [957, 243] on div "Creditor.txt" at bounding box center [935, 253] width 166 height 37
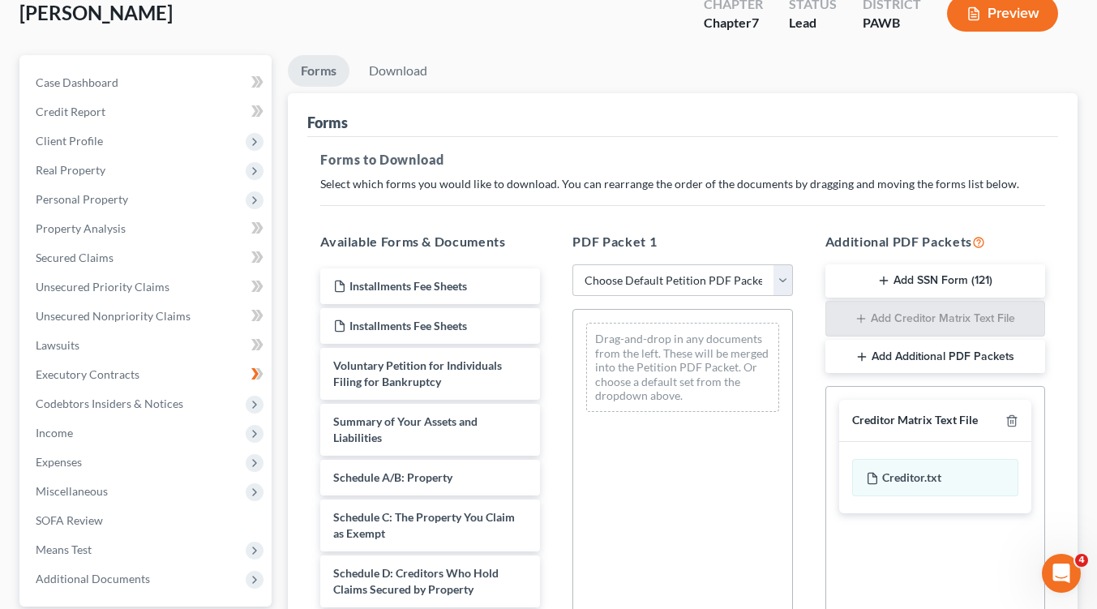
scroll to position [81, 0]
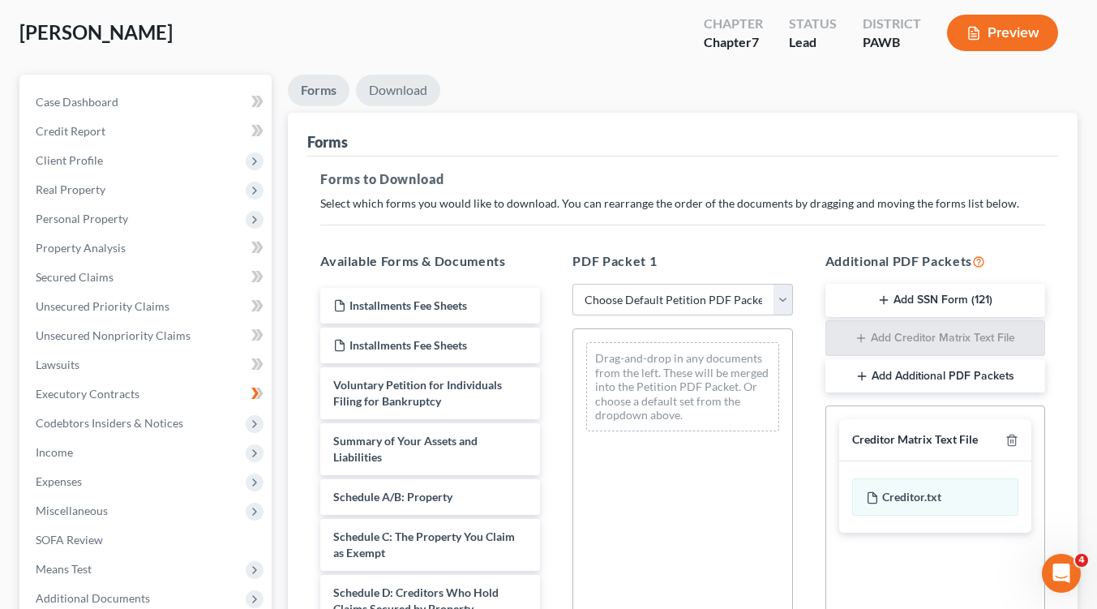
click at [395, 83] on link "Download" at bounding box center [398, 91] width 84 height 32
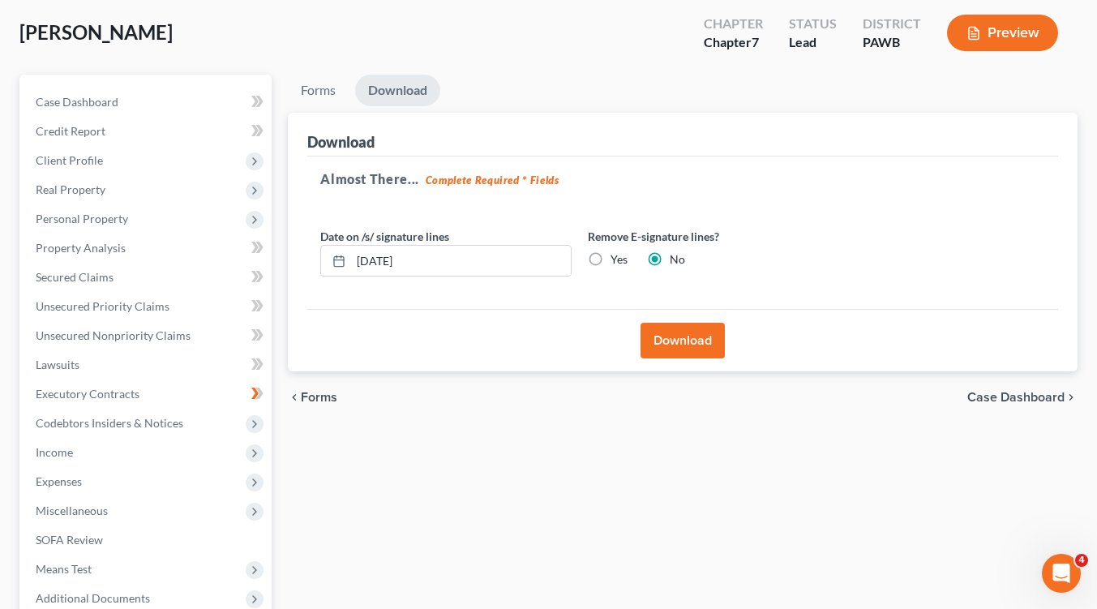
click at [607, 46] on div "Mastascusa, Carole Upgraded Chapter Chapter 7 Status Lead District PAWB Preview" at bounding box center [548, 39] width 1058 height 71
click at [387, 261] on input "08/10/2025" at bounding box center [461, 261] width 220 height 31
click at [380, 258] on input "08/01/2025" at bounding box center [461, 261] width 220 height 31
type input "08/11/2025"
click at [702, 345] on button "Download" at bounding box center [683, 341] width 84 height 36
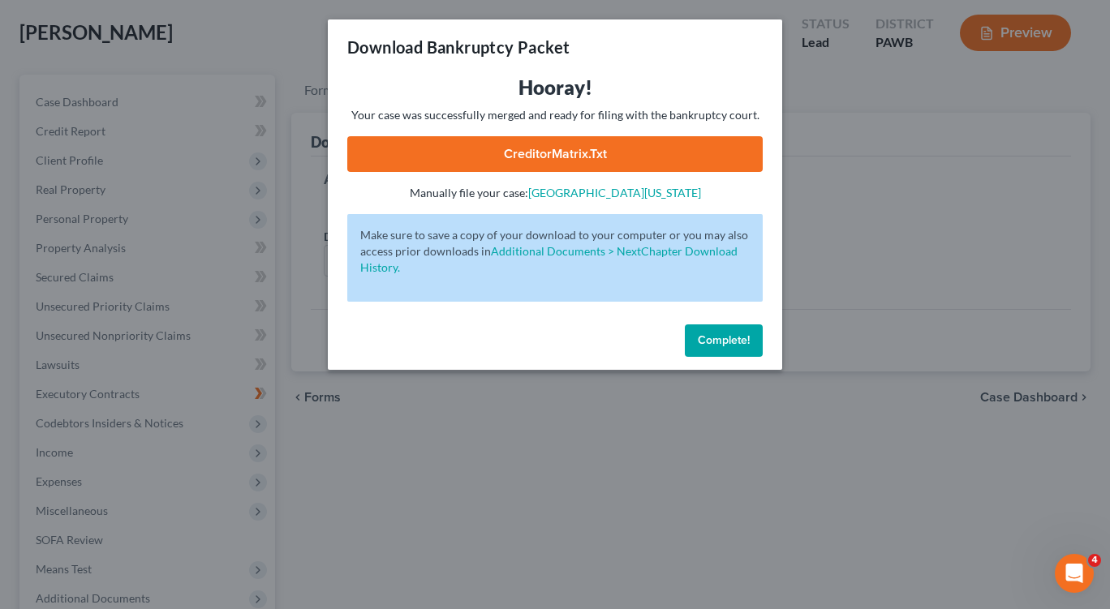
click at [638, 152] on link "CreditorMatrix.txt" at bounding box center [554, 154] width 415 height 36
click at [725, 331] on button "Complete!" at bounding box center [724, 340] width 78 height 32
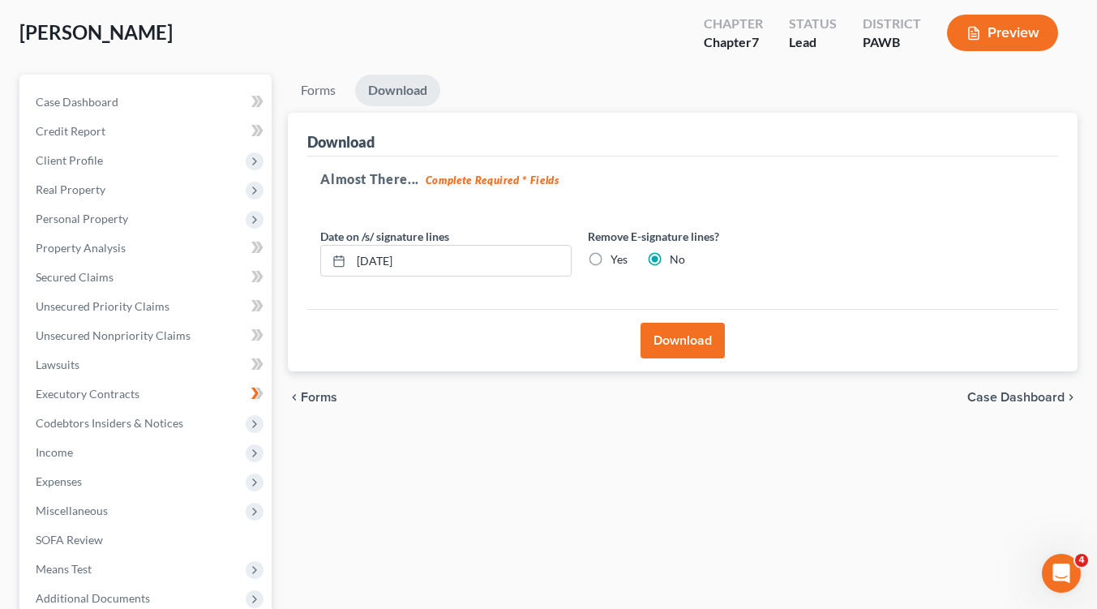
drag, startPoint x: 1027, startPoint y: 0, endPoint x: 583, endPoint y: 41, distance: 445.6
click at [583, 41] on div "Mastascusa, Carole Upgraded Chapter Chapter 7 Status Lead District PAWB Preview" at bounding box center [548, 39] width 1058 height 71
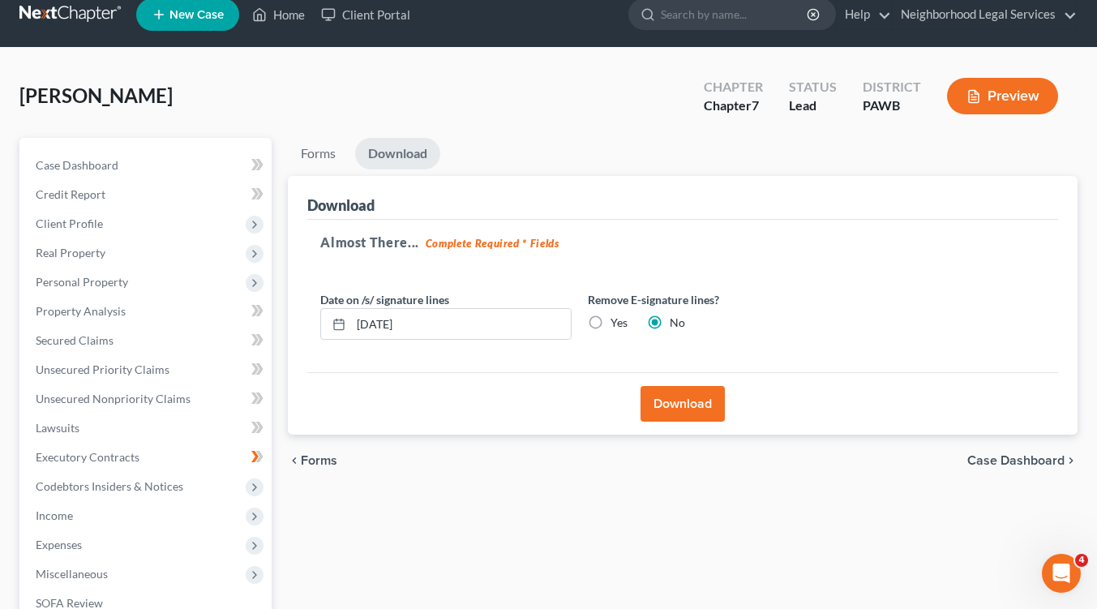
scroll to position [0, 0]
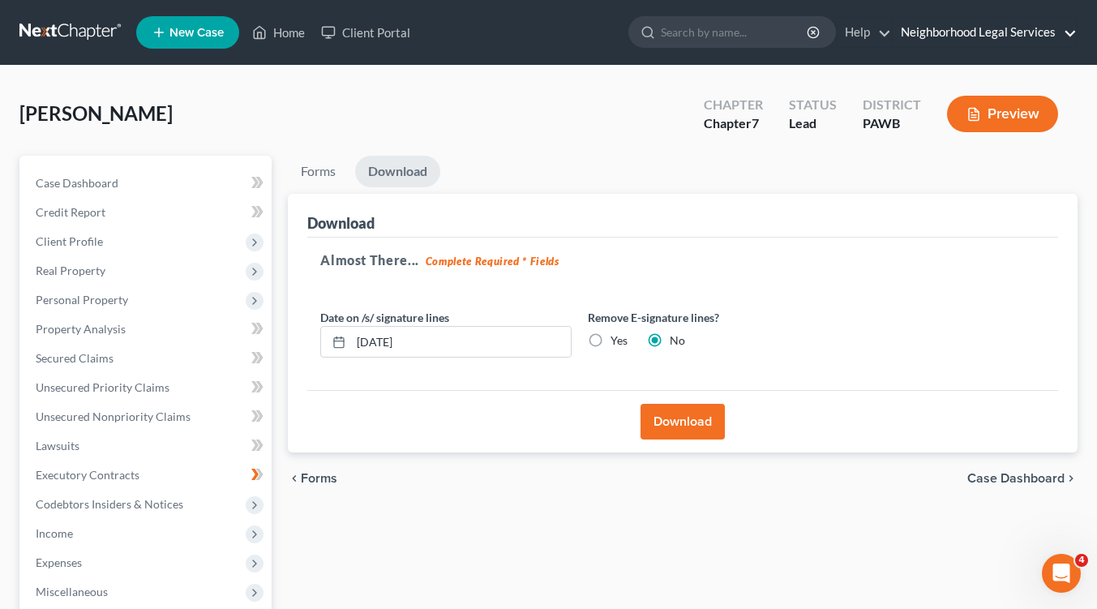
click at [937, 34] on link "Neighborhood Legal Services" at bounding box center [985, 32] width 184 height 29
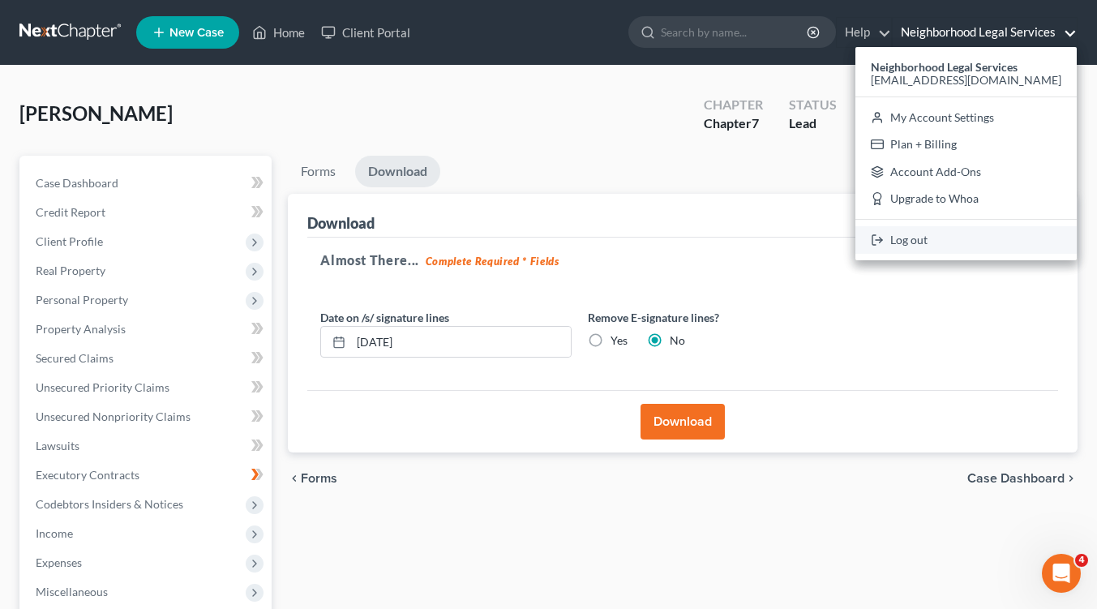
click at [936, 237] on link "Log out" at bounding box center [966, 240] width 221 height 28
